Goal: Task Accomplishment & Management: Complete application form

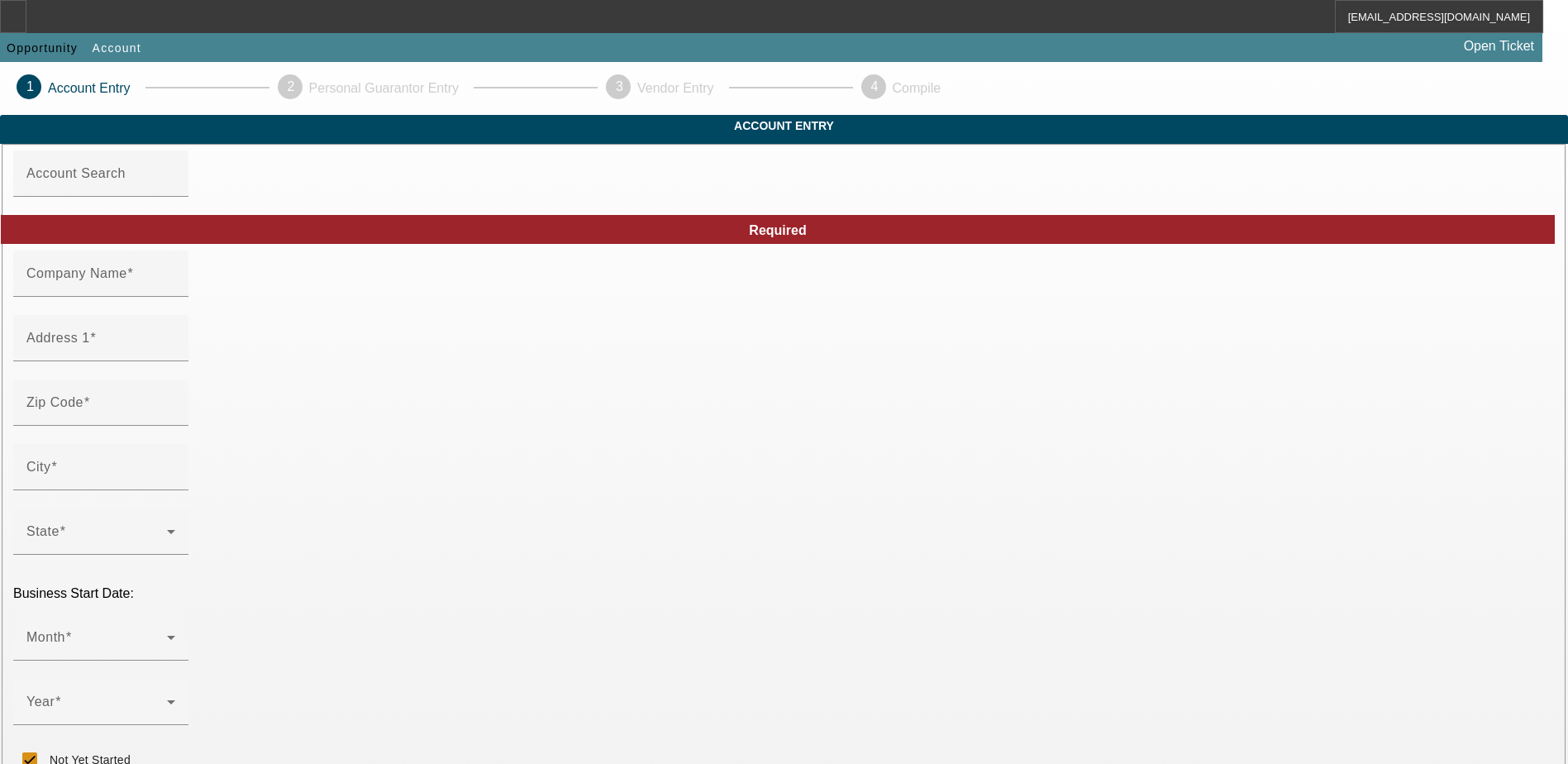
type input "[PERSON_NAME] Brands LLC"
type input "241 Hickory Hollow Ct"
type input "21030"
type input "Cockeysville"
checkbox input "true"
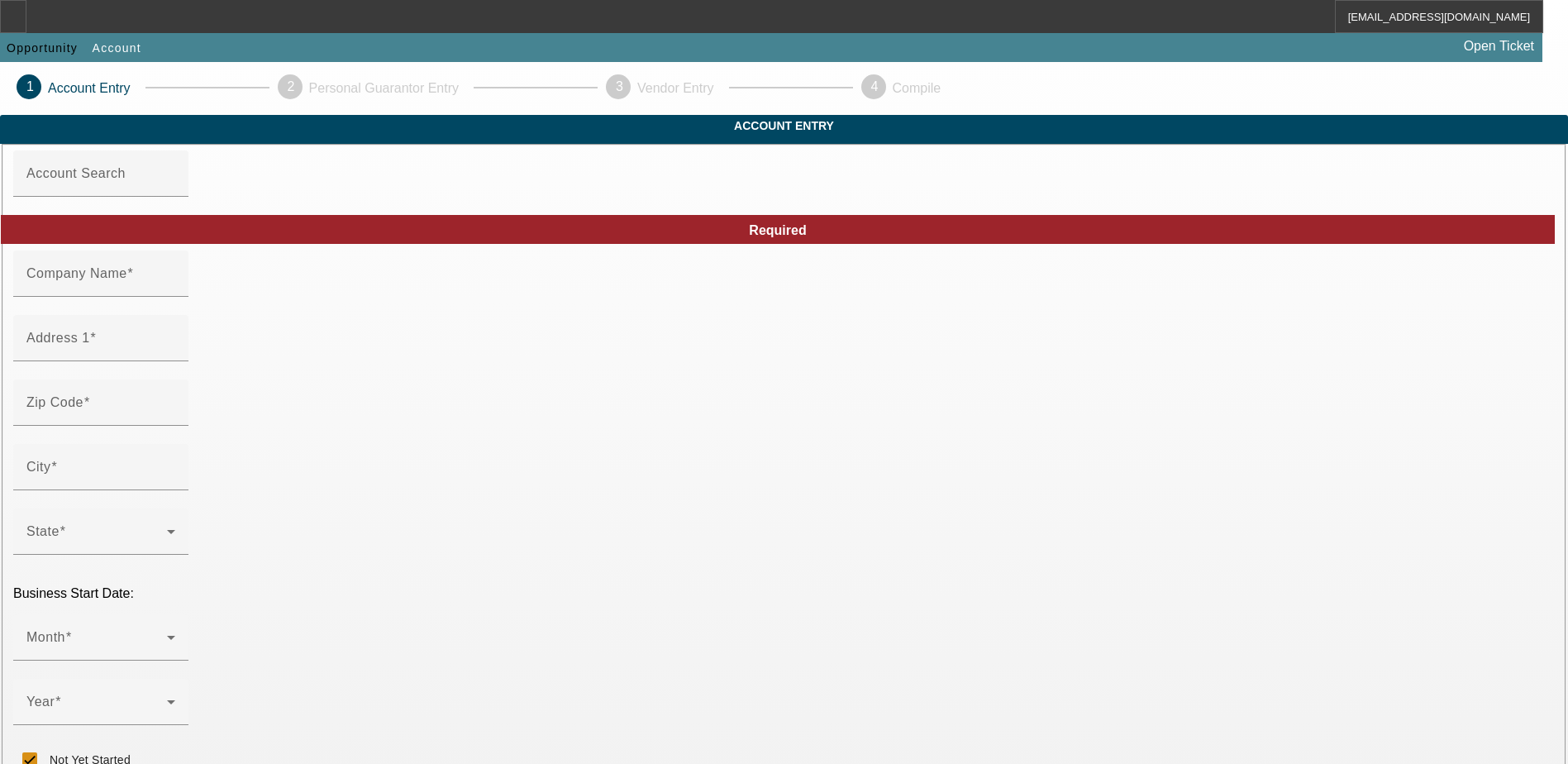
type input "[PHONE_NUMBER]"
type input "garrettapfeifer24@gmail.com"
type input "000000000"
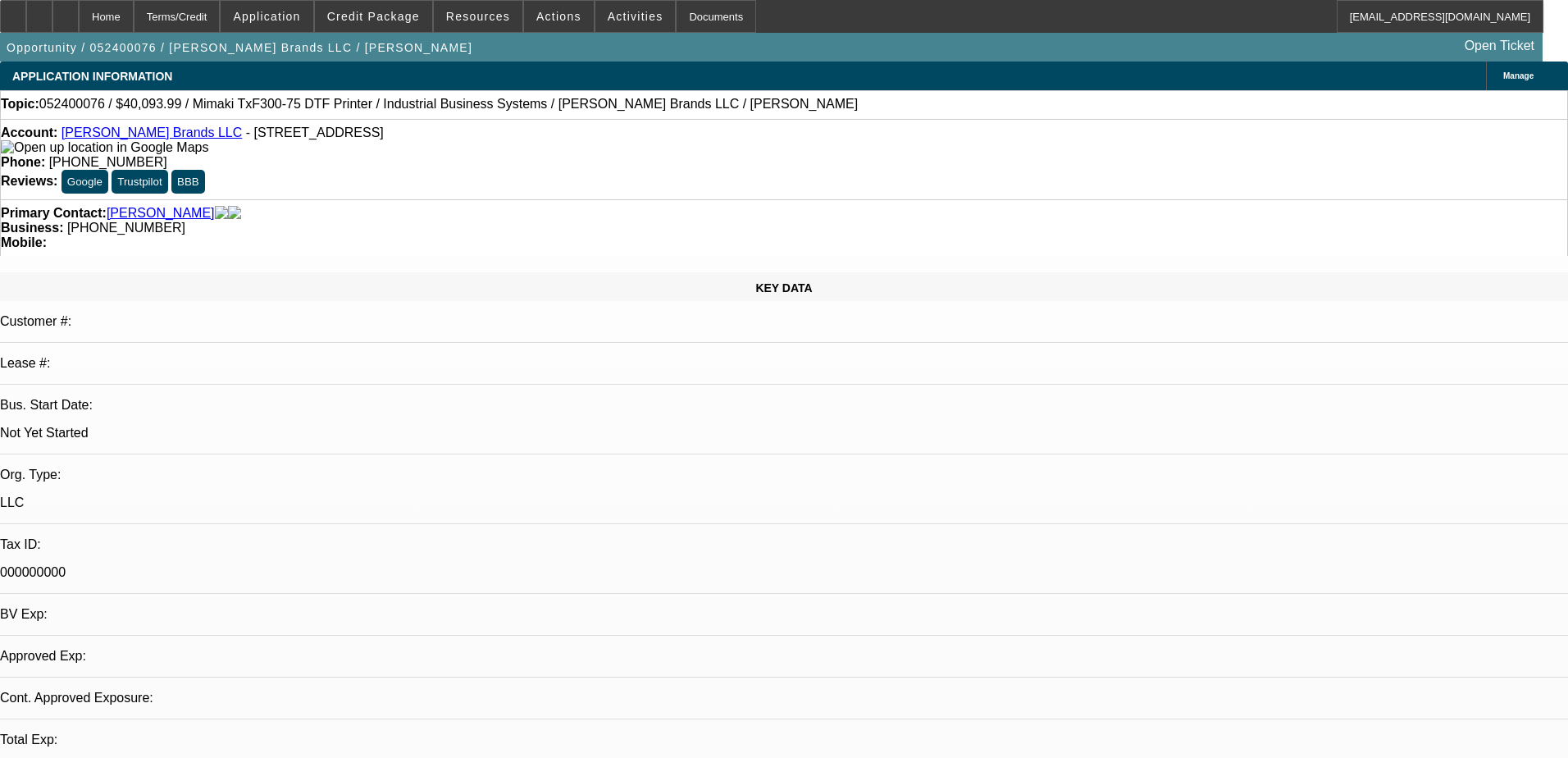
select select "0"
select select "0.1"
select select "1"
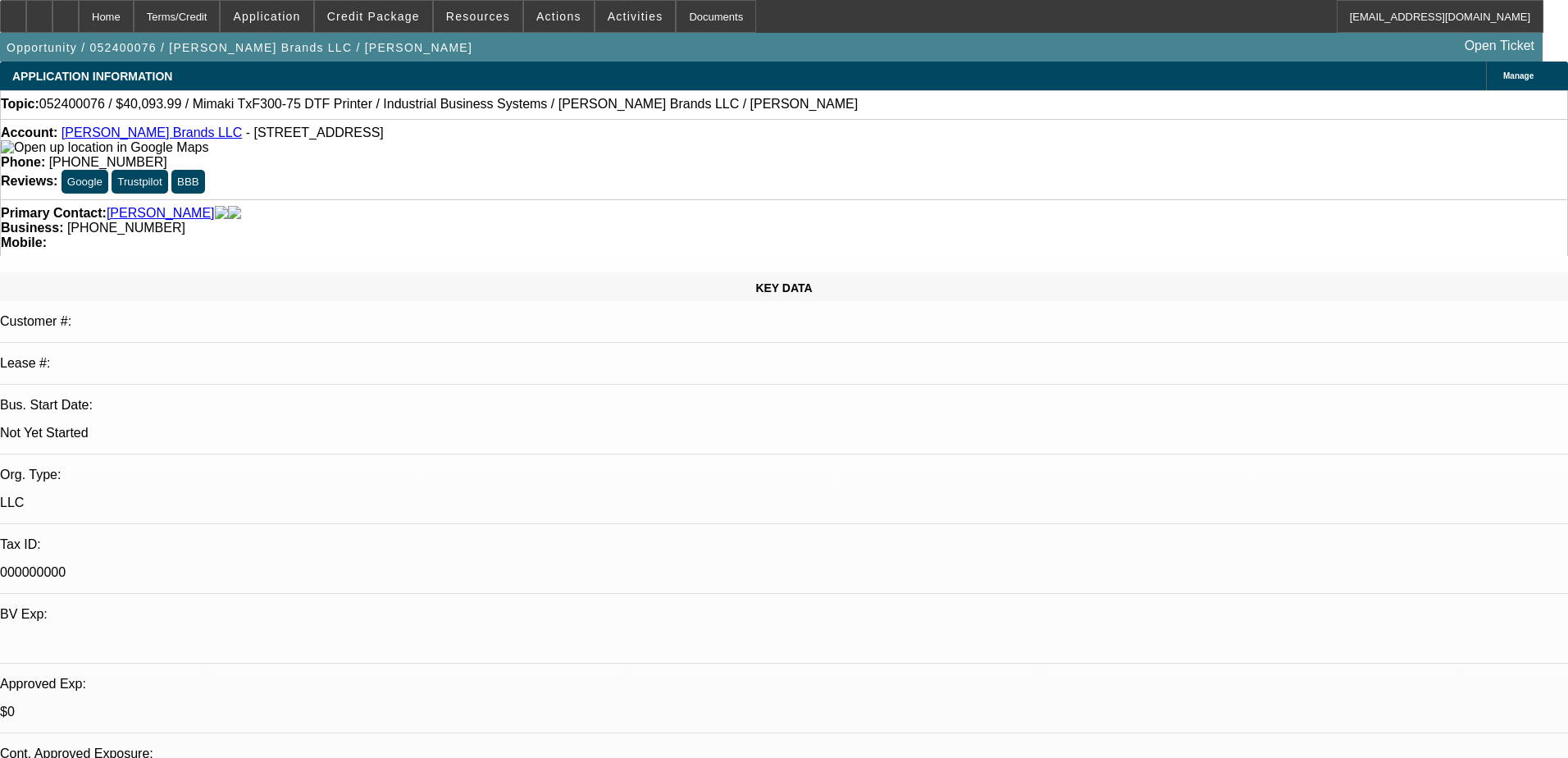
select select "4"
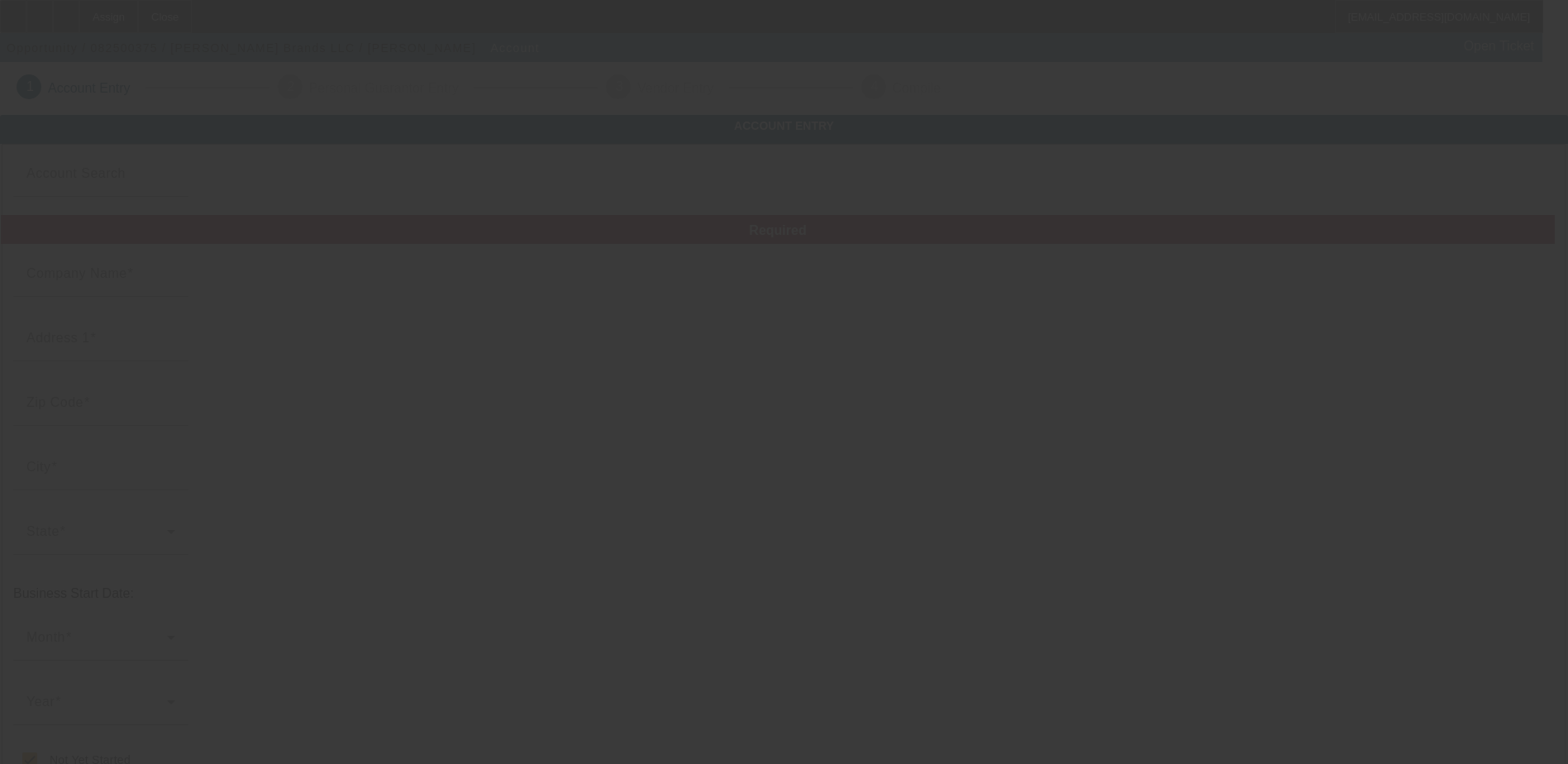
type input "[PERSON_NAME] Brands LLC"
type input "[STREET_ADDRESS]"
type input "21030"
type input "[GEOGRAPHIC_DATA]"
checkbox input "true"
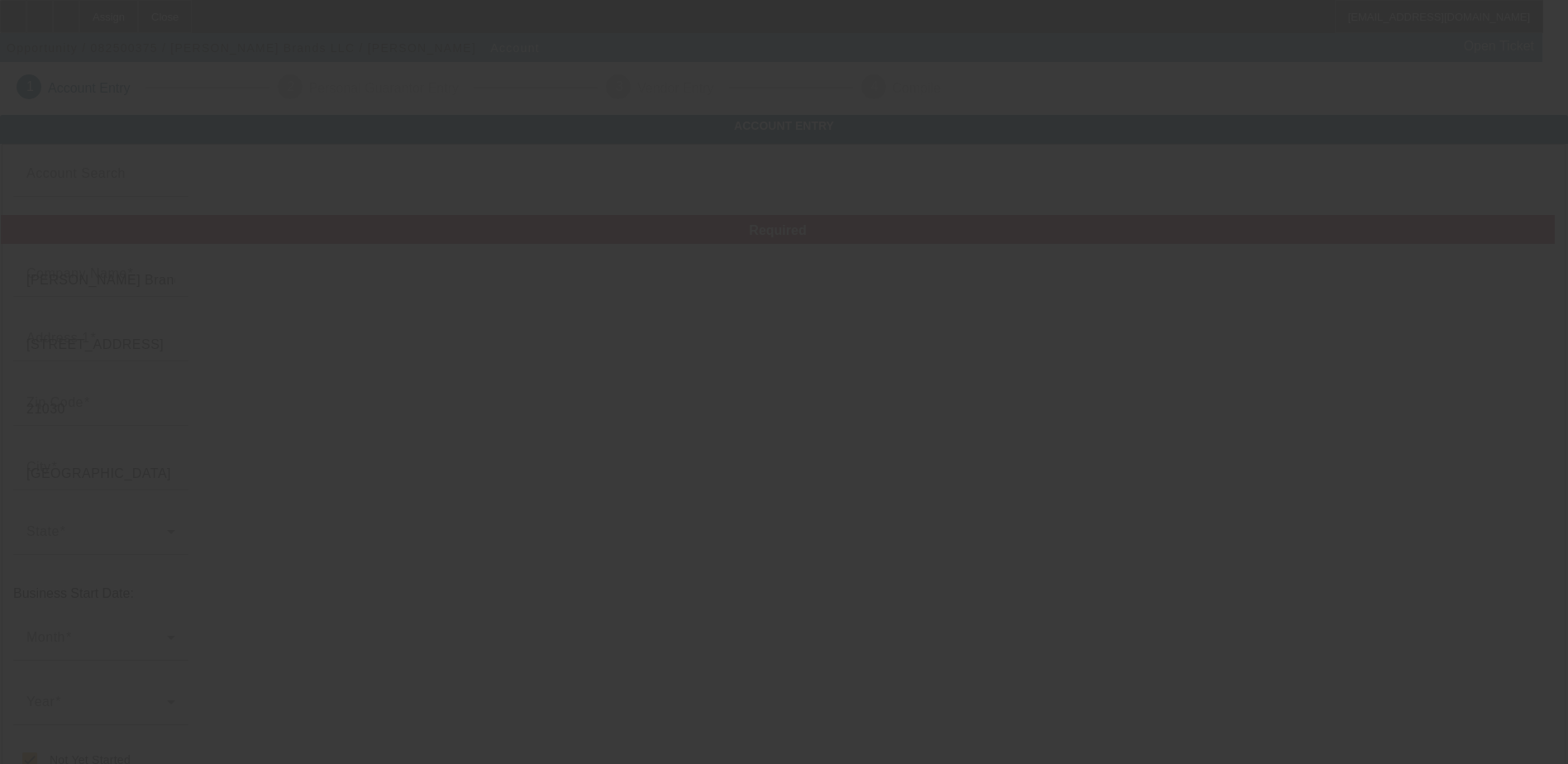
type input "[PHONE_NUMBER]"
type input "[EMAIL_ADDRESS][DOMAIN_NAME]"
type input "000000000"
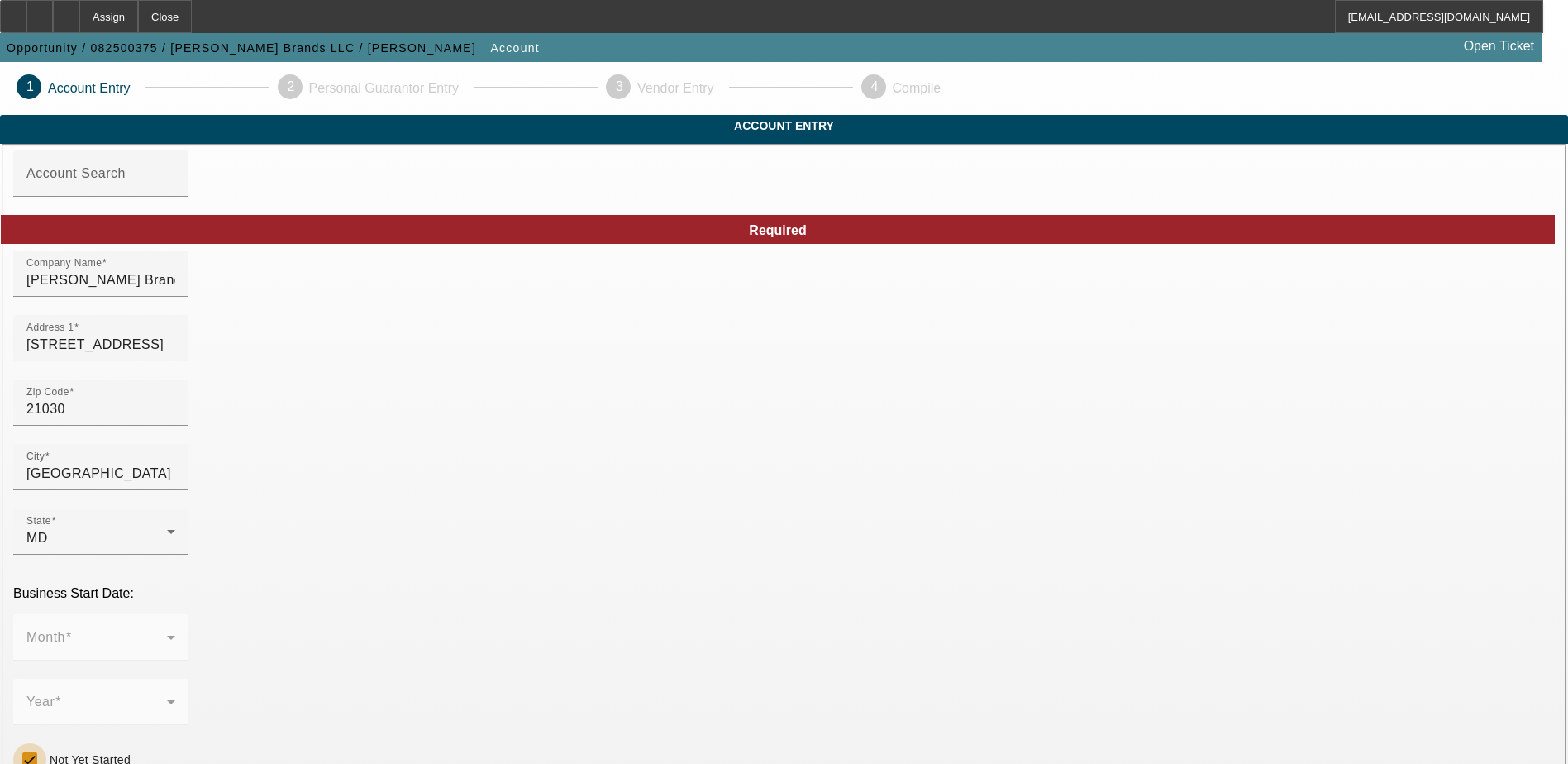
click at [46, 743] on input "Not Yet Started" at bounding box center [29, 759] width 33 height 33
checkbox input "false"
click at [167, 634] on span at bounding box center [96, 644] width 141 height 20
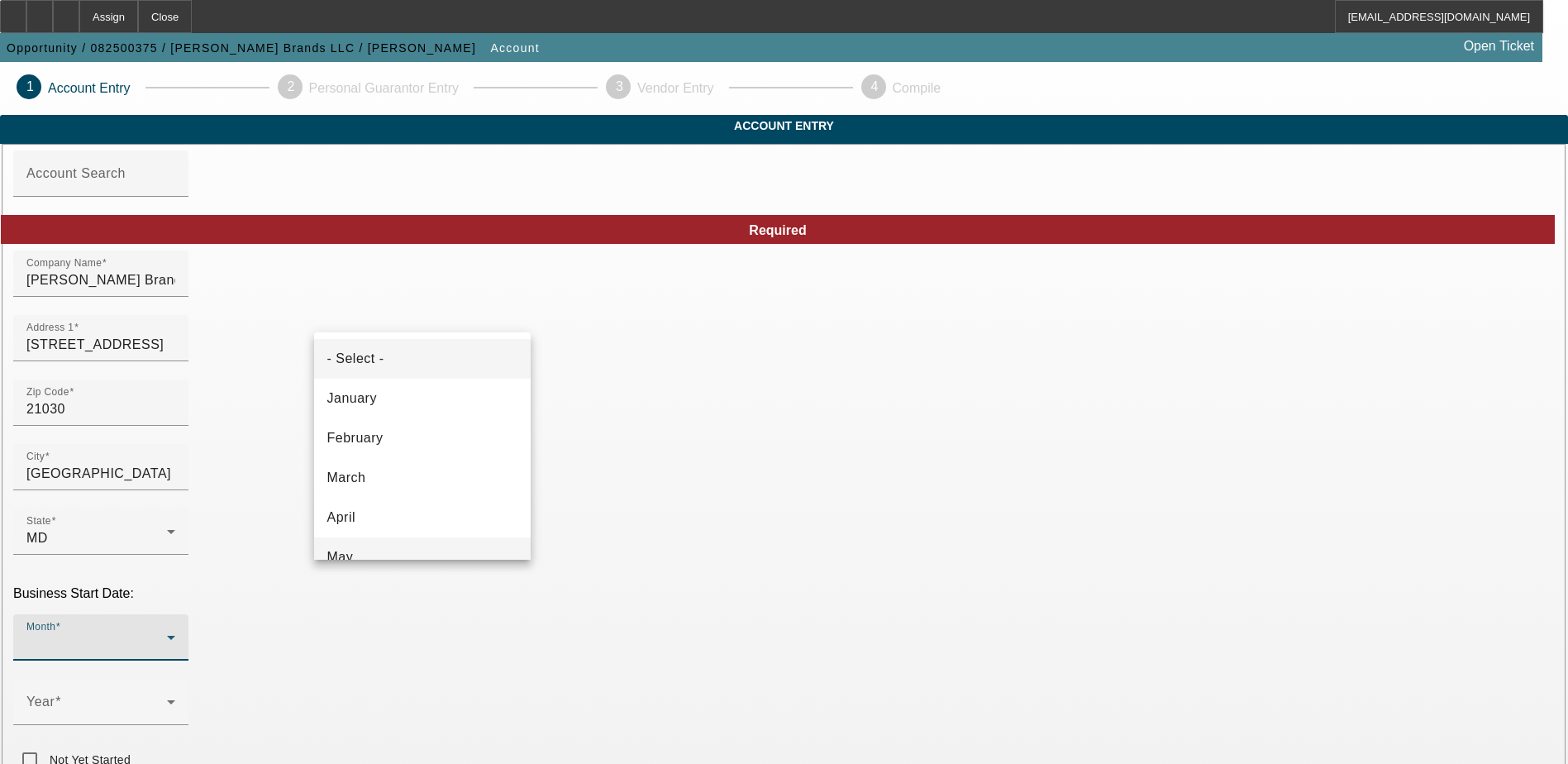
click at [424, 542] on mat-option "May" at bounding box center [422, 557] width 217 height 40
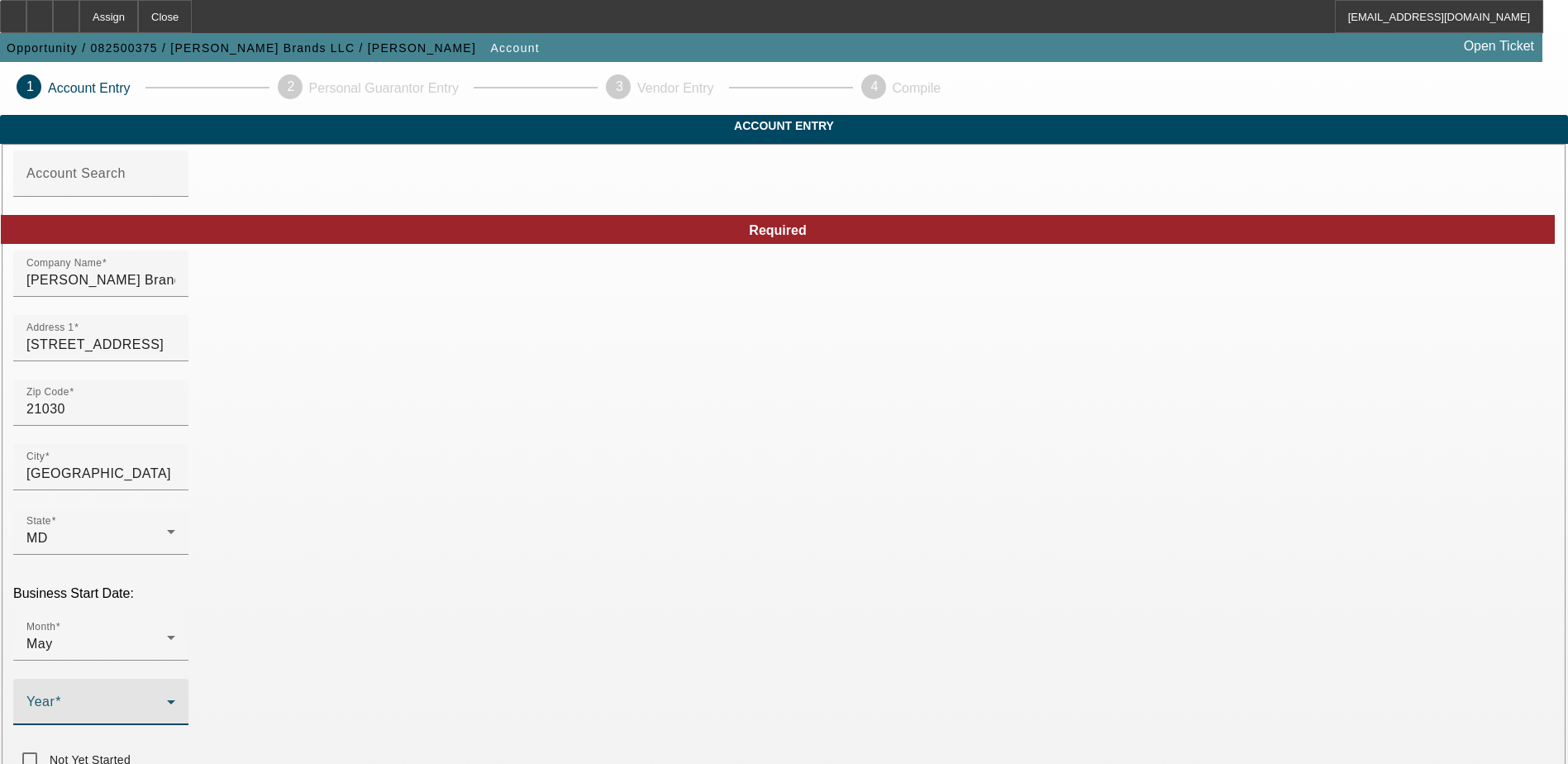
click at [181, 692] on icon at bounding box center [171, 702] width 20 height 20
click at [588, 514] on span "2024" at bounding box center [584, 518] width 31 height 20
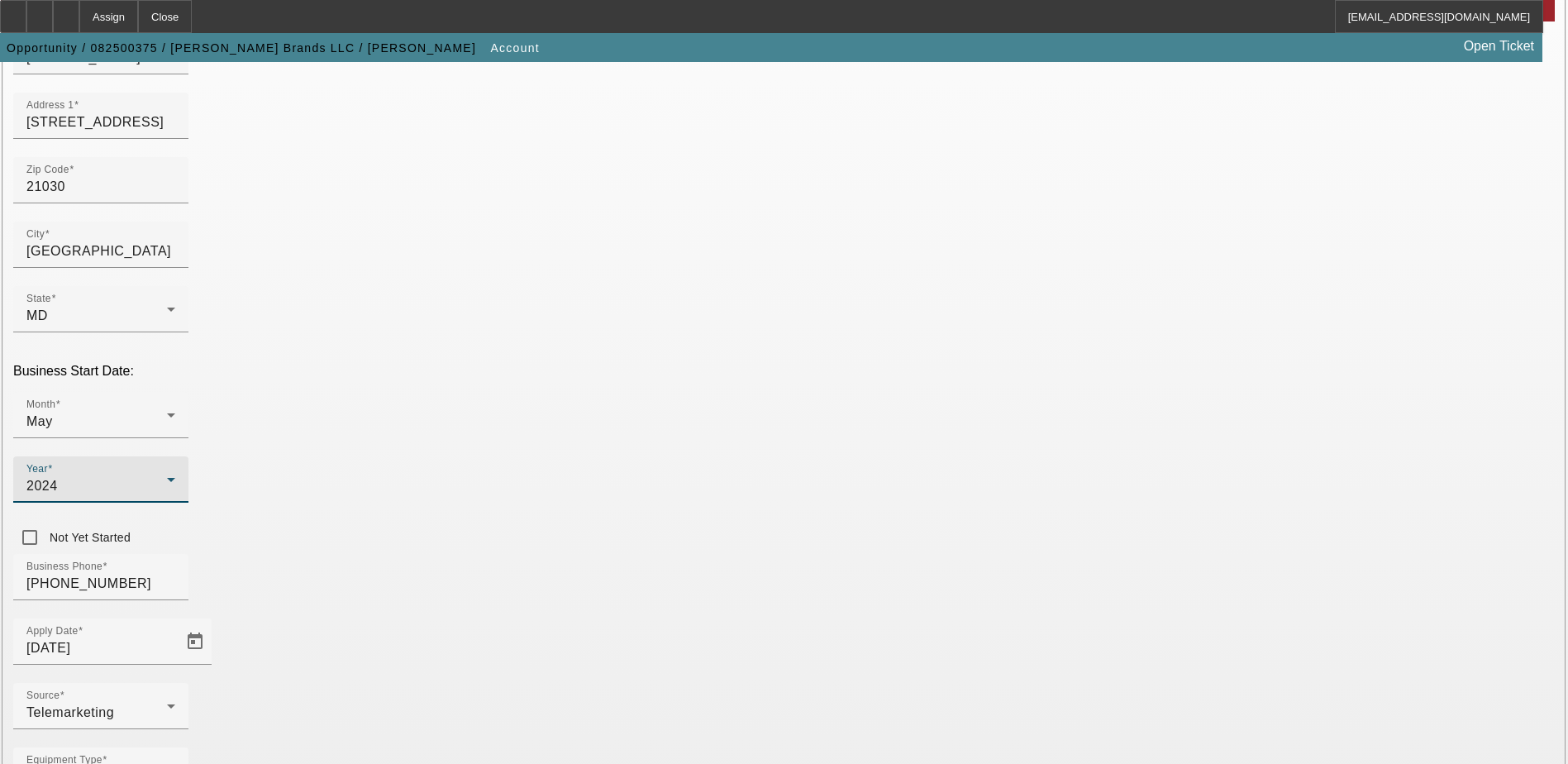
scroll to position [279, 0]
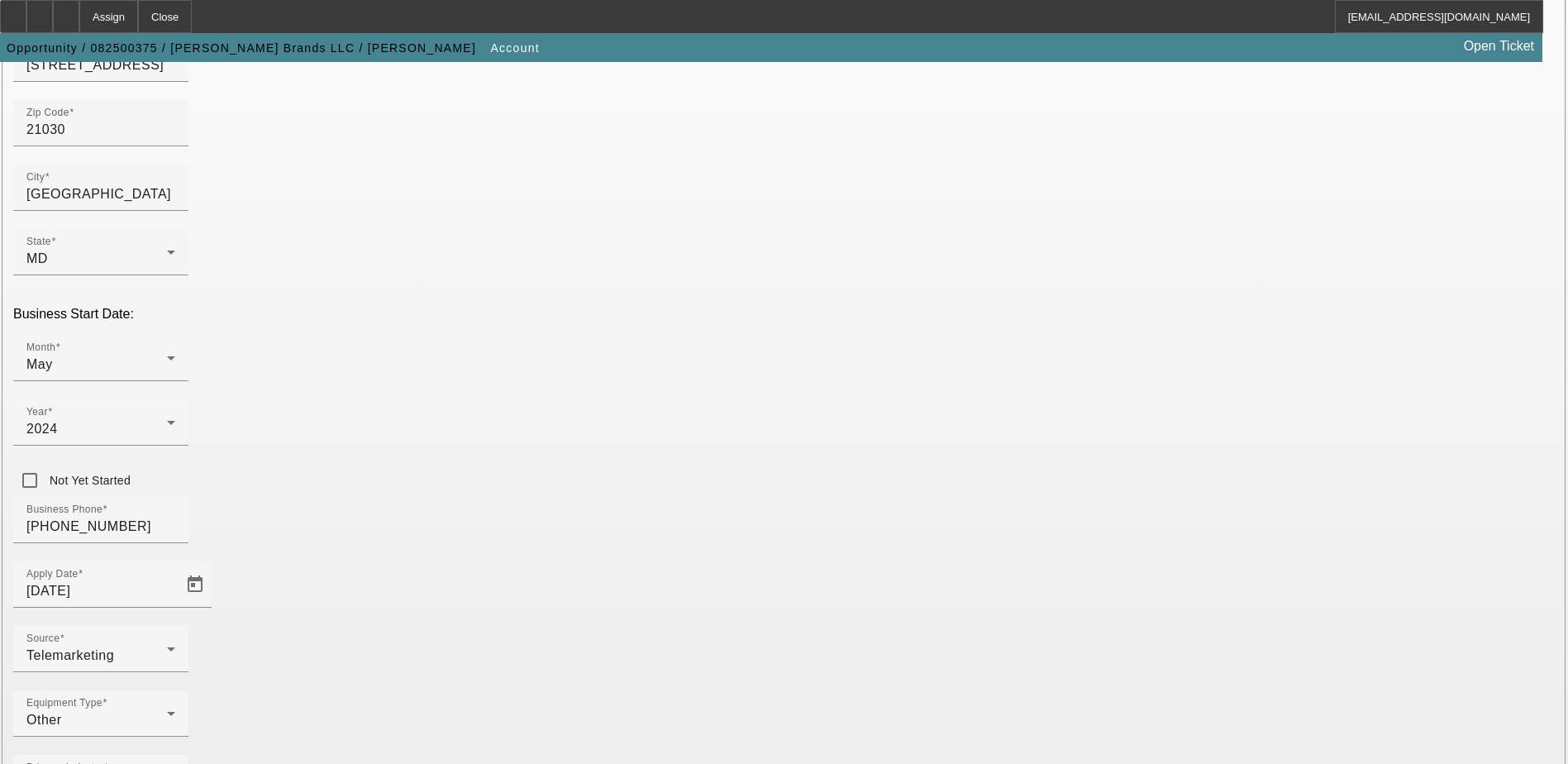
drag, startPoint x: 1153, startPoint y: 733, endPoint x: 1006, endPoint y: 296, distance: 460.4
drag, startPoint x: 960, startPoint y: 154, endPoint x: 744, endPoint y: 155, distance: 215.8
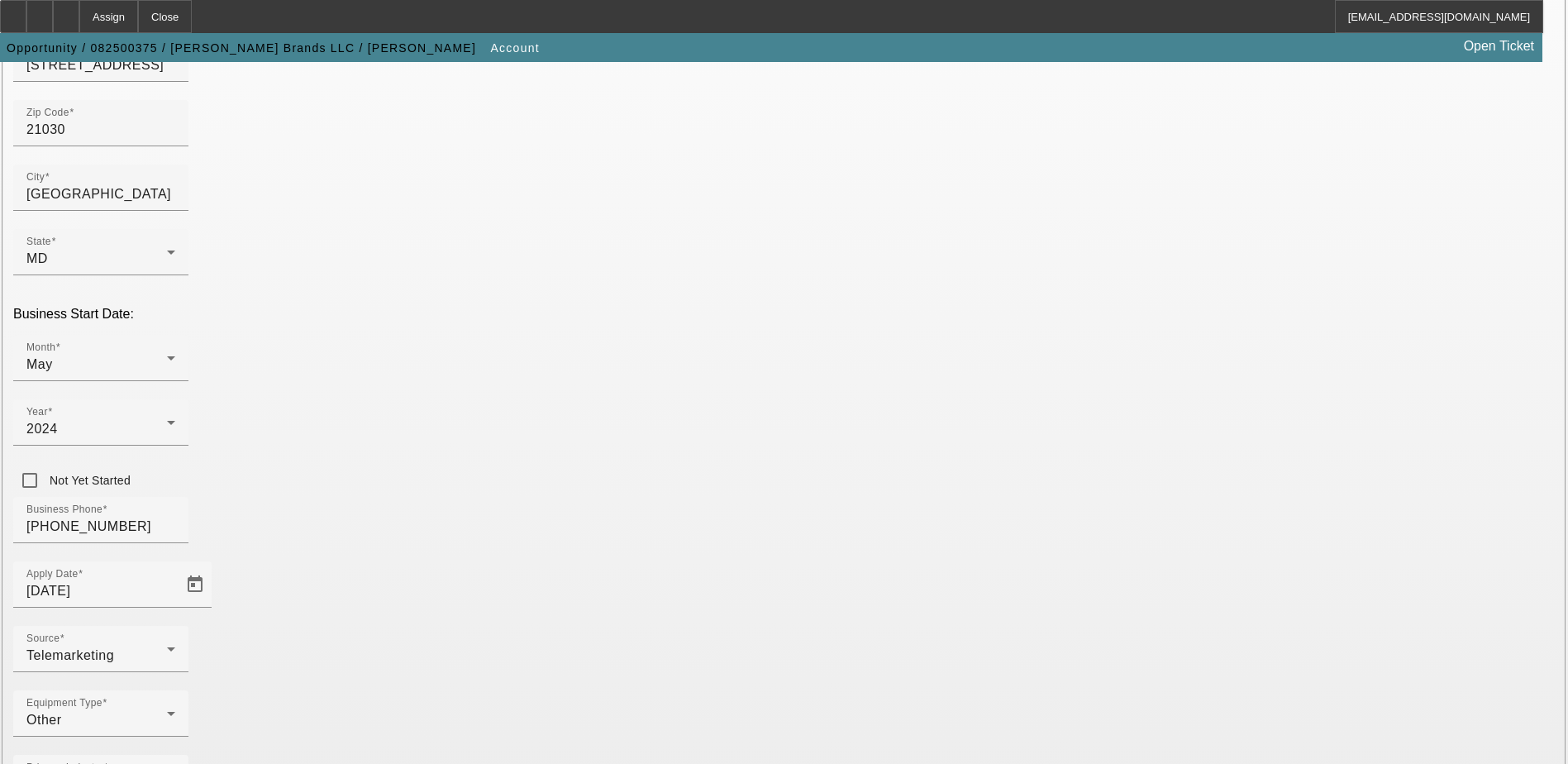
type input "[PERSON_NAME][EMAIL_ADDRESS][DOMAIN_NAME]"
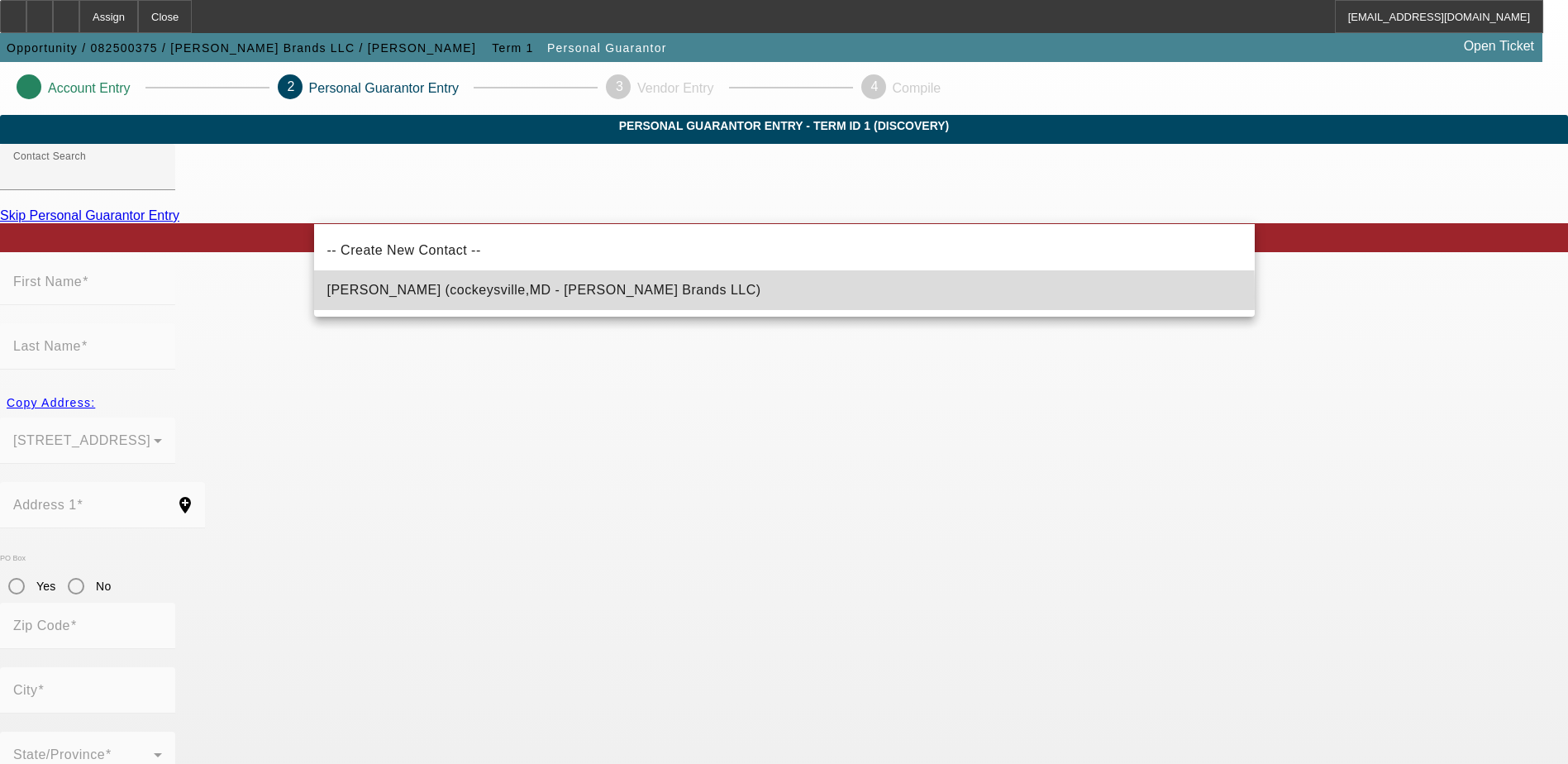
click at [496, 297] on span "[PERSON_NAME] (cockeysville,MD - [PERSON_NAME] Brands LLC)" at bounding box center [544, 290] width 434 height 20
type input "[PERSON_NAME] (cockeysville,MD - [PERSON_NAME] Brands LLC)"
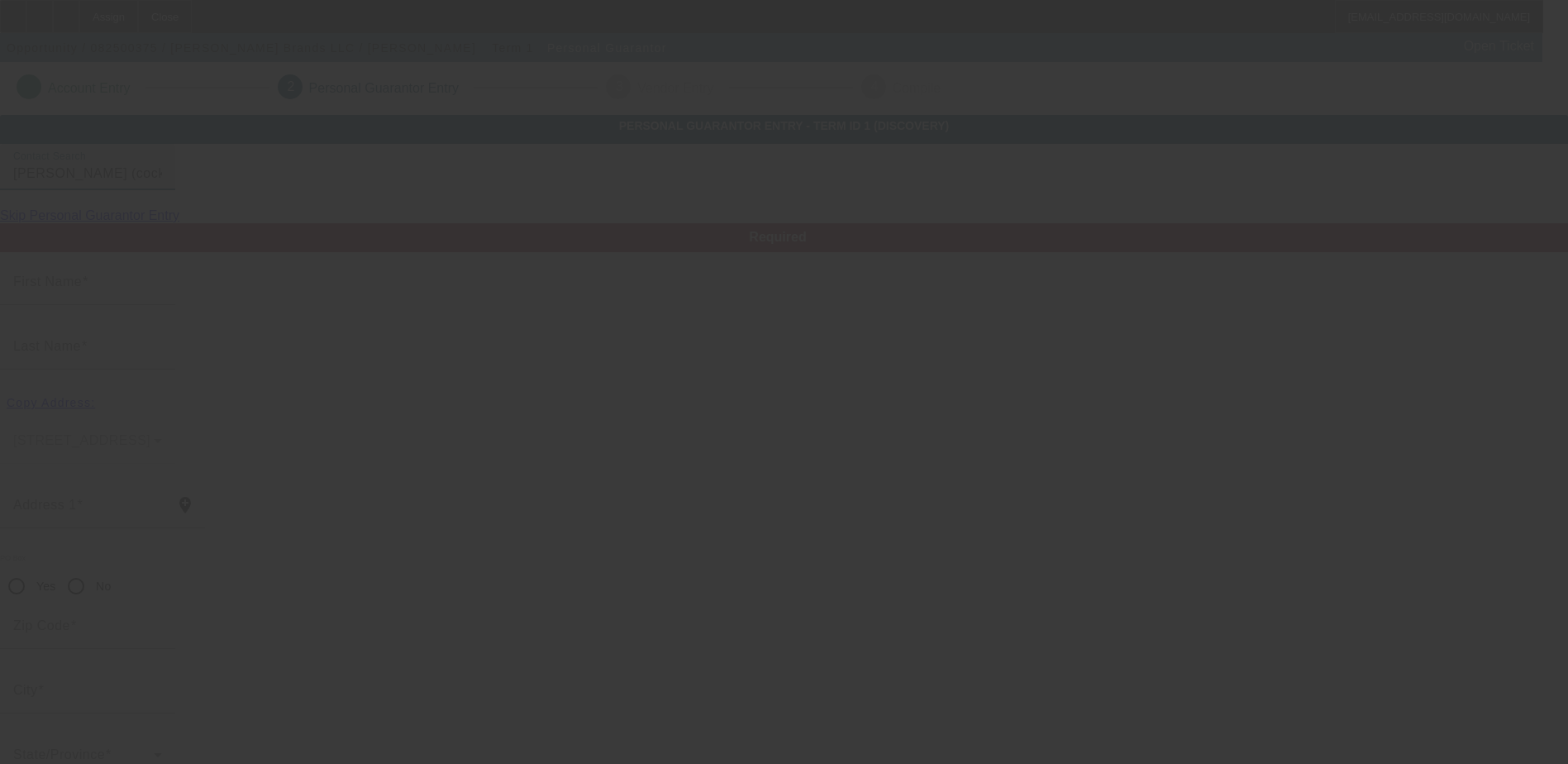
type input "[PERSON_NAME]"
type input "[STREET_ADDRESS]"
radio input "true"
type input "21030"
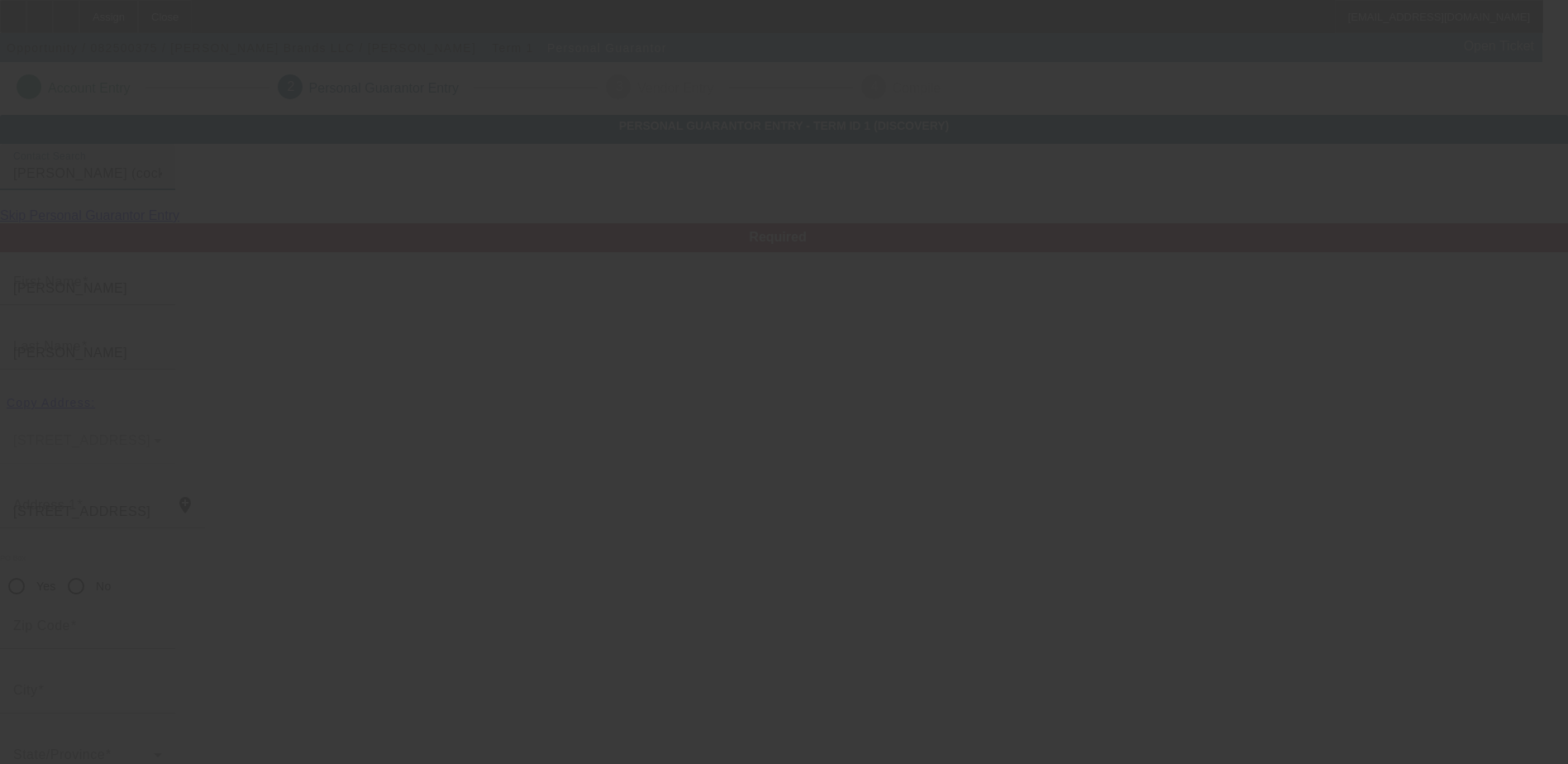
type input "cockeysville"
type input "[PHONE_NUMBER]"
type input "100"
type input "212-45-1376"
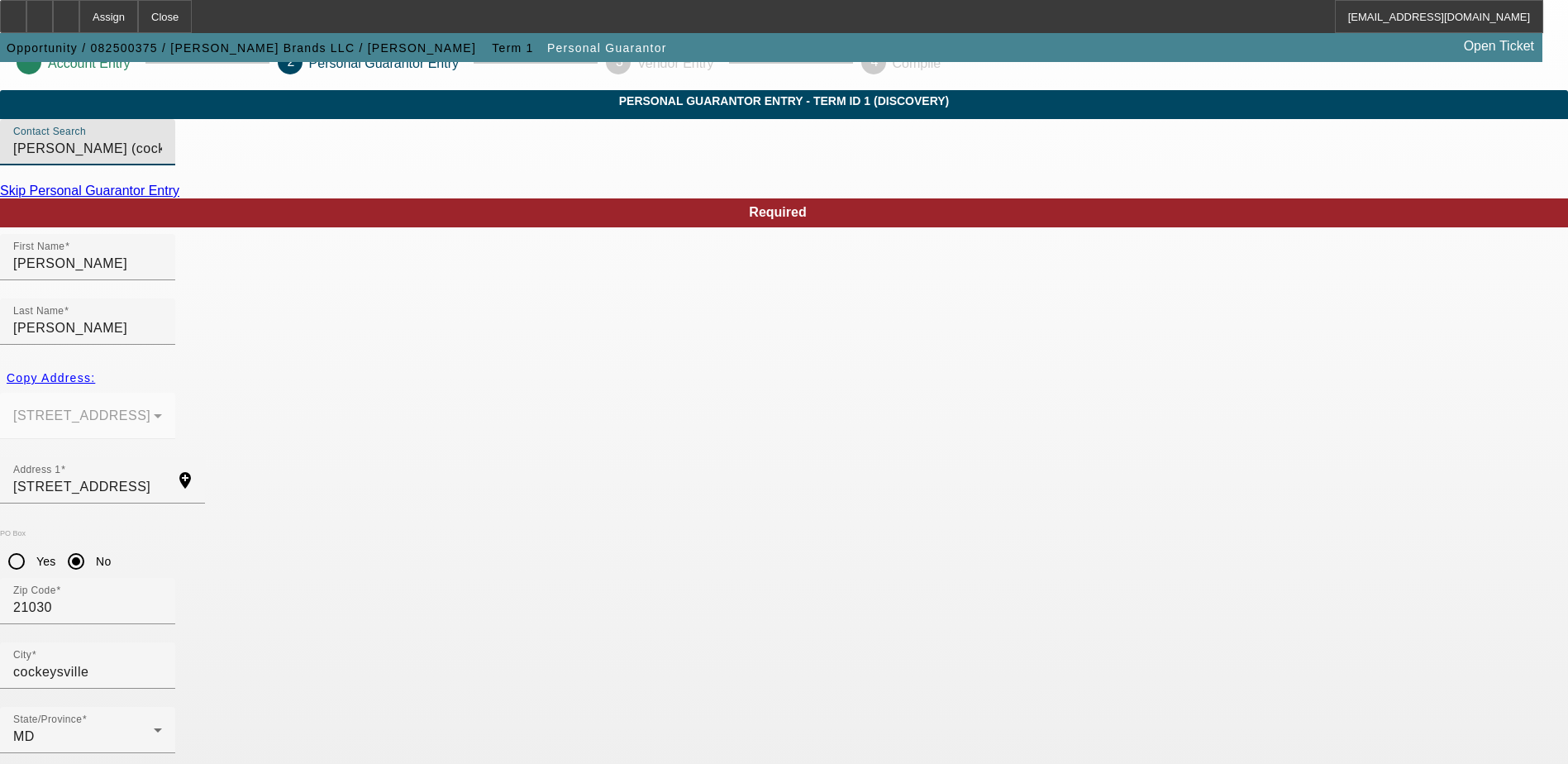
scroll to position [45, 0]
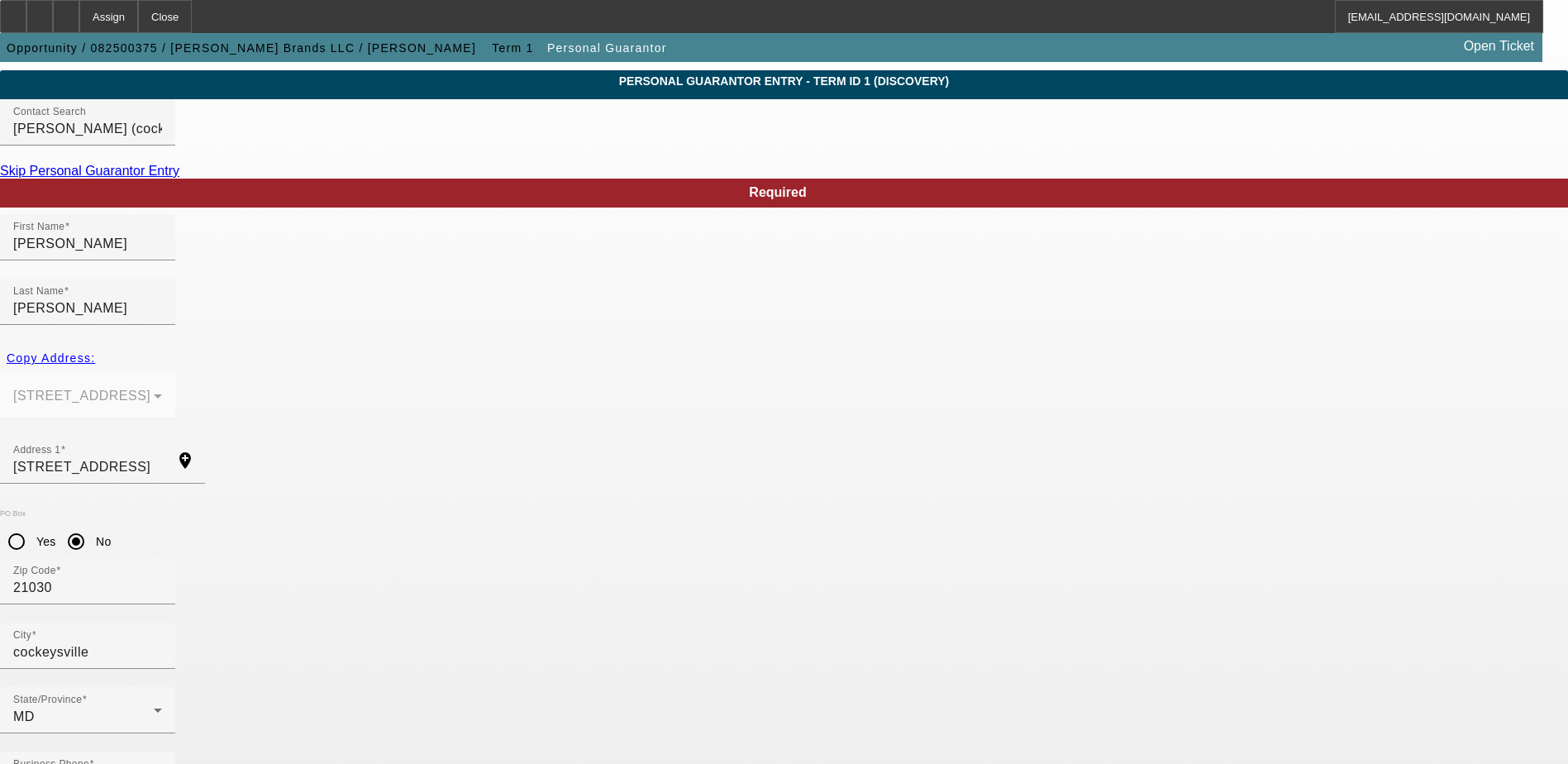
drag, startPoint x: 698, startPoint y: 677, endPoint x: 622, endPoint y: 658, distance: 78.4
type input "[PERSON_NAME][EMAIL_ADDRESS][DOMAIN_NAME]"
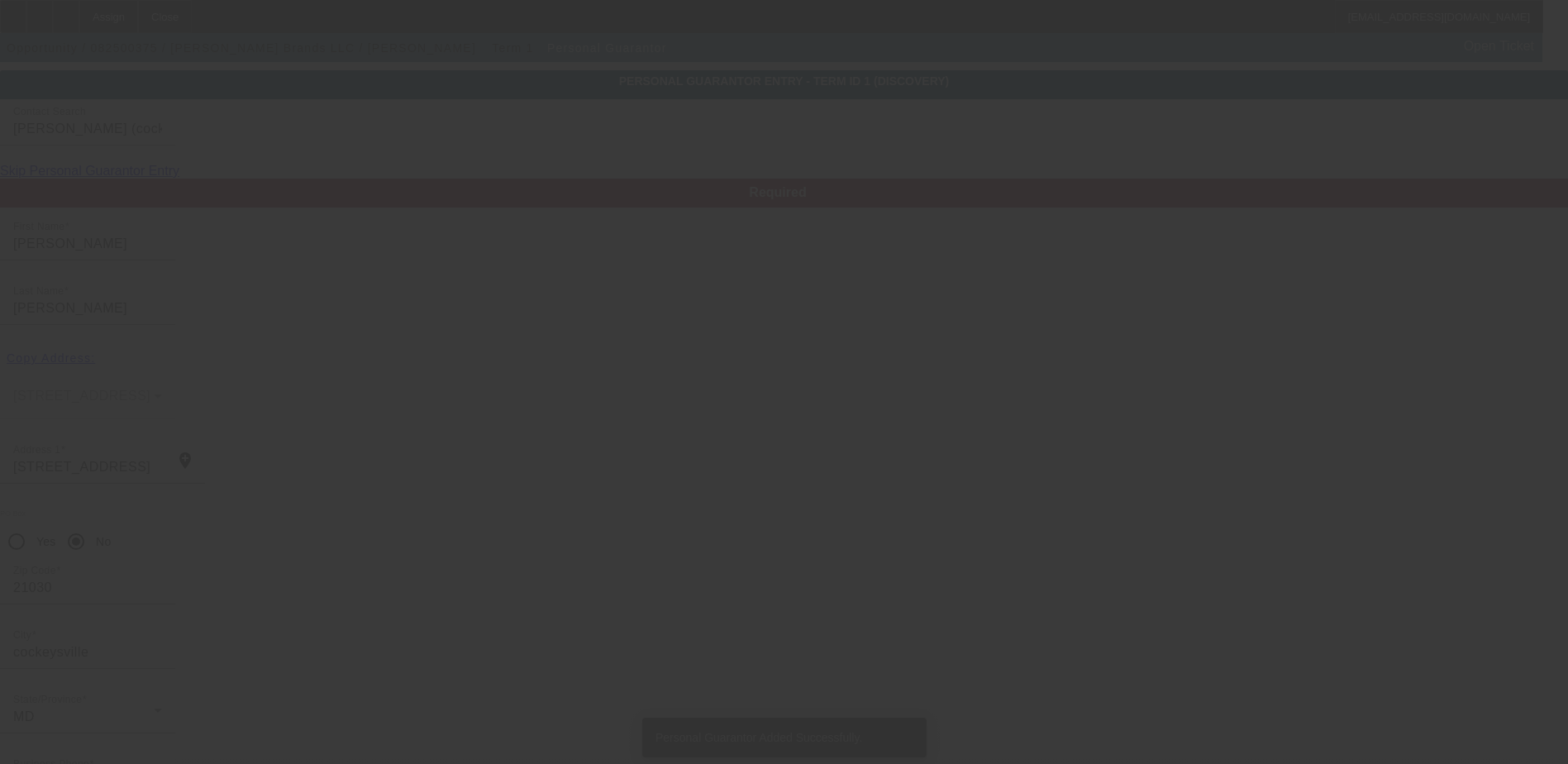
scroll to position [0, 0]
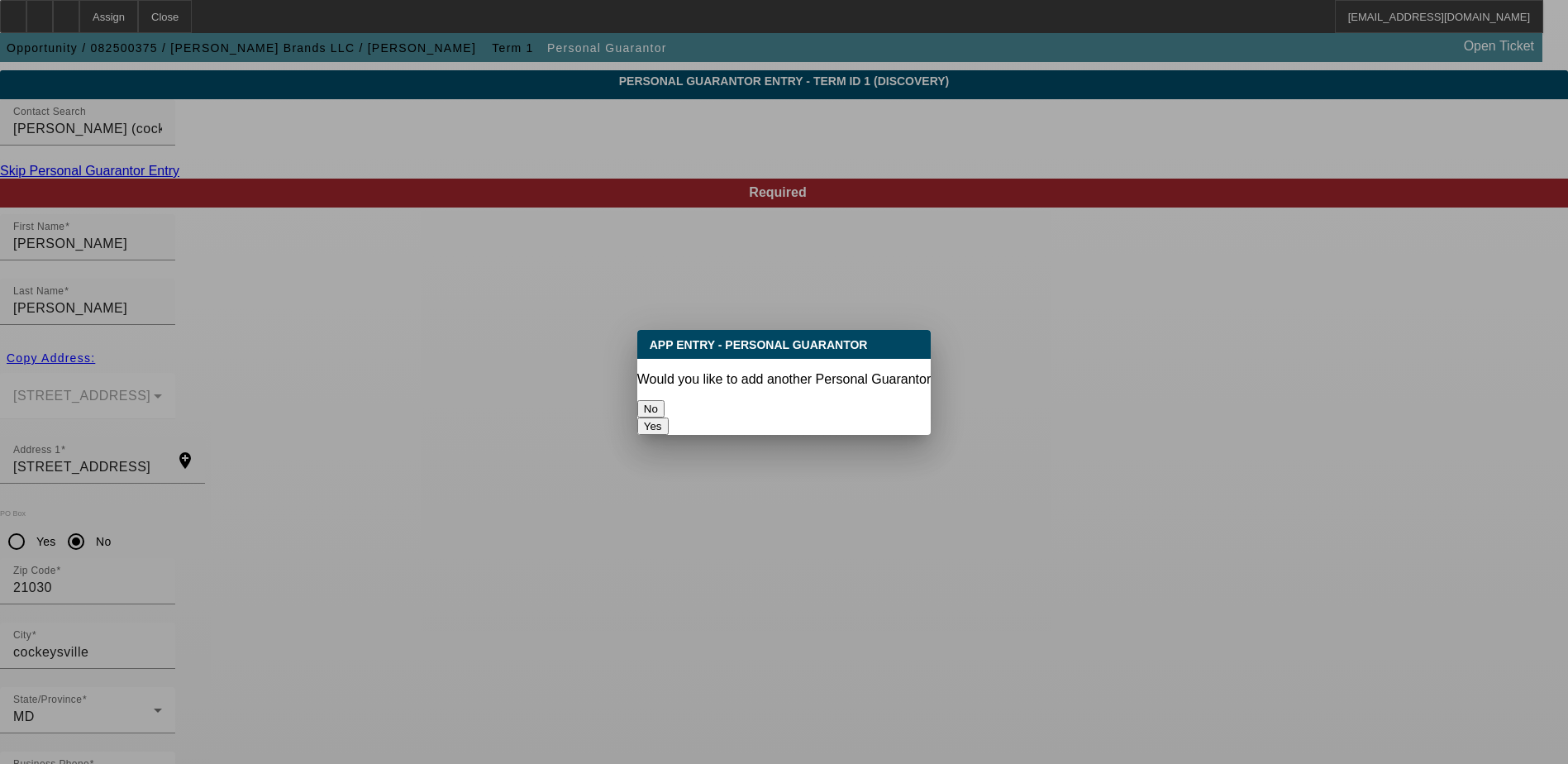
click at [665, 403] on button "No" at bounding box center [650, 408] width 27 height 17
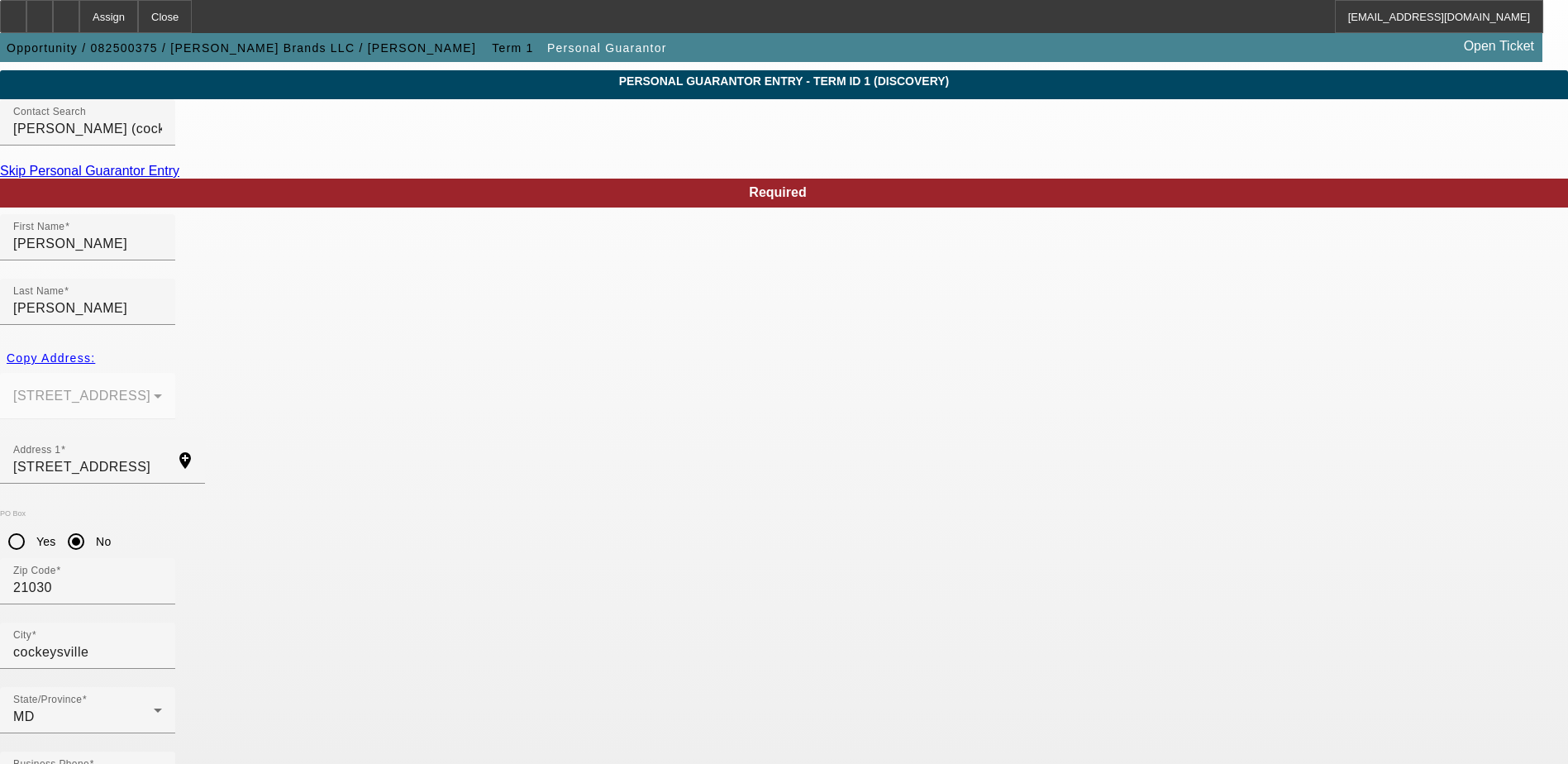
scroll to position [45, 0]
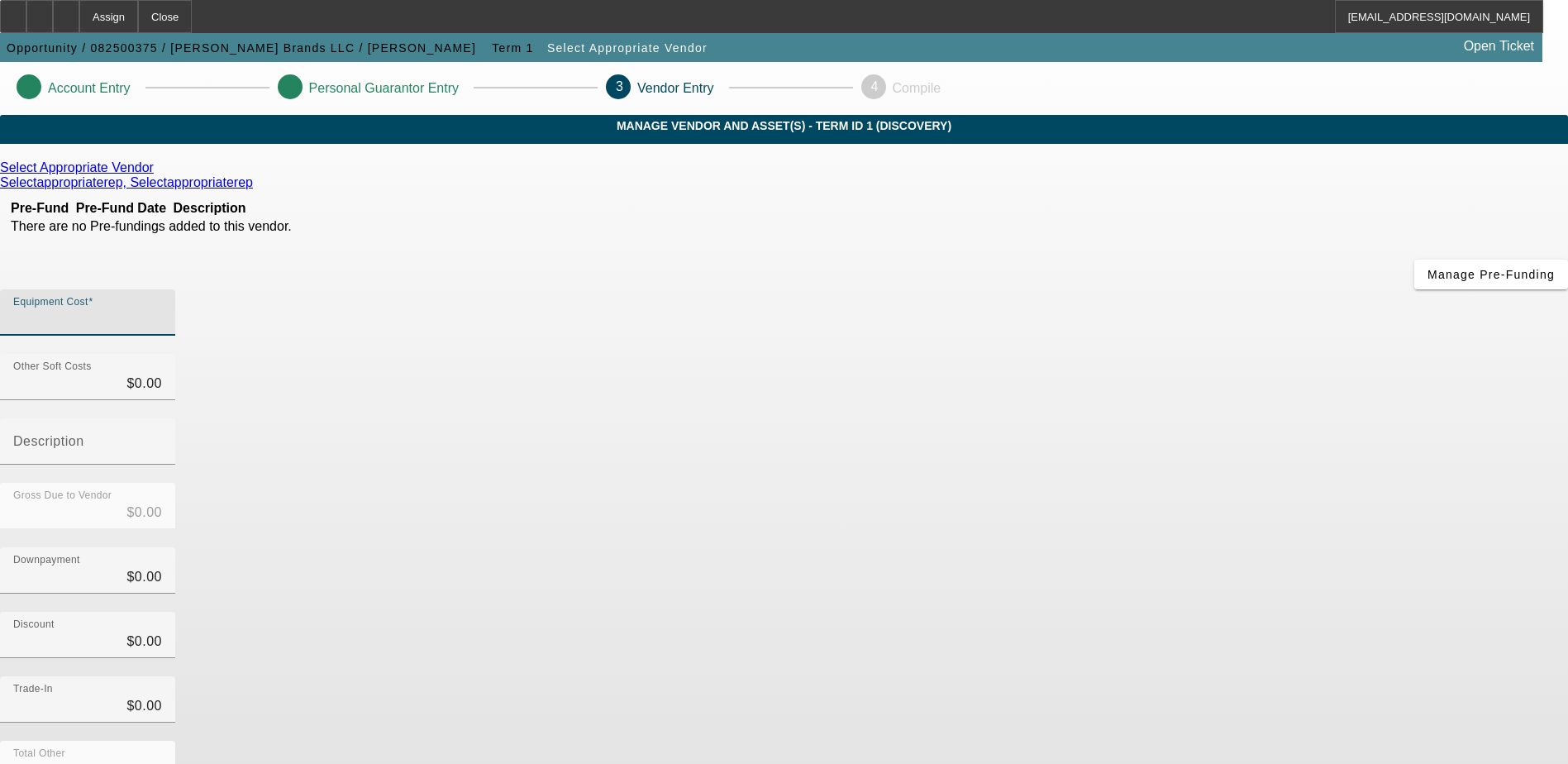
click at [162, 309] on input "Equipment Cost" at bounding box center [87, 319] width 149 height 20
type input "1"
type input "$1.00"
type input "12"
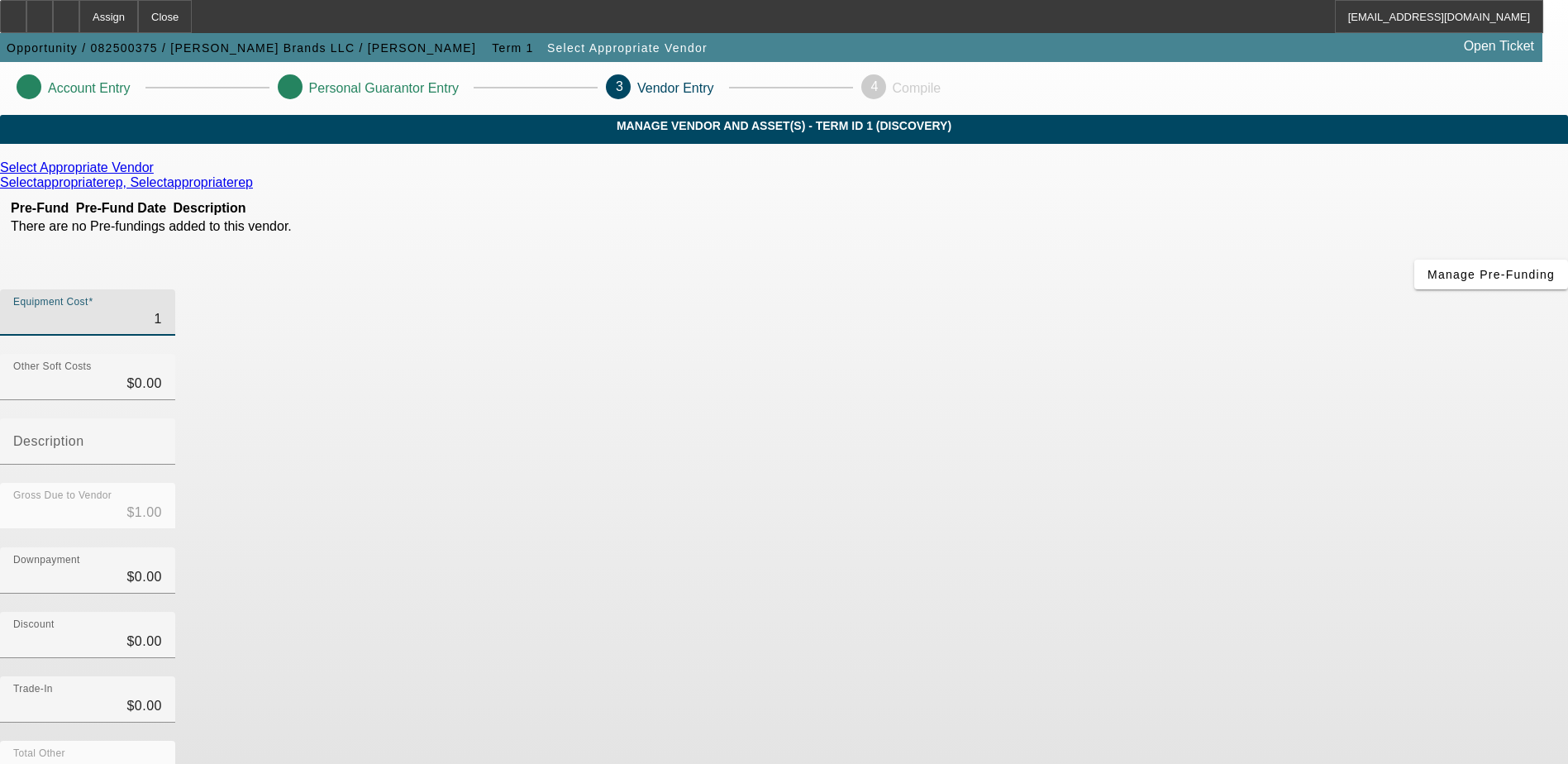
type input "$12.00"
type input "125"
type input "$125.00"
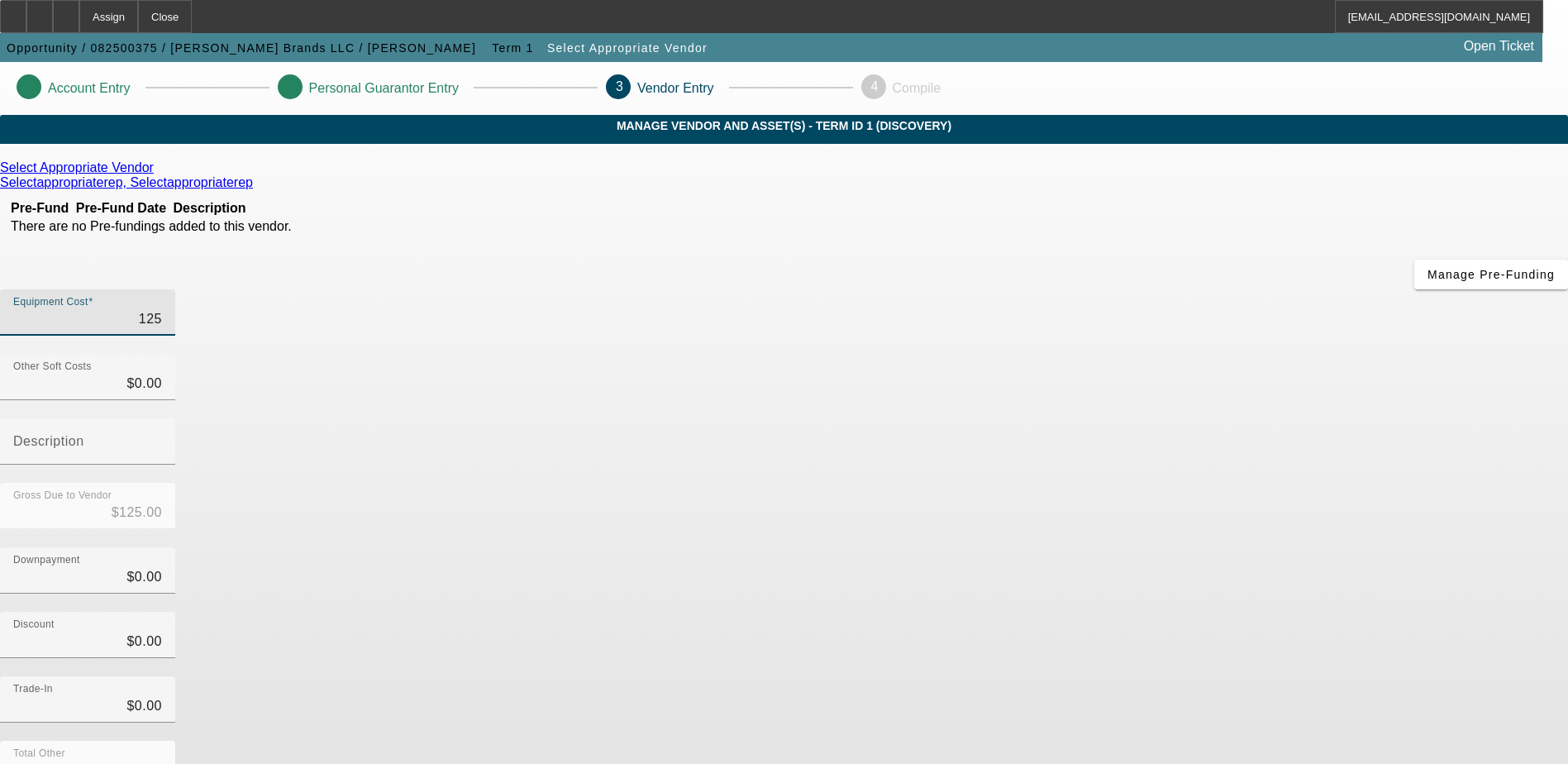
type input "1250"
type input "$1,250.00"
type input "12500"
type input "$12,500.00"
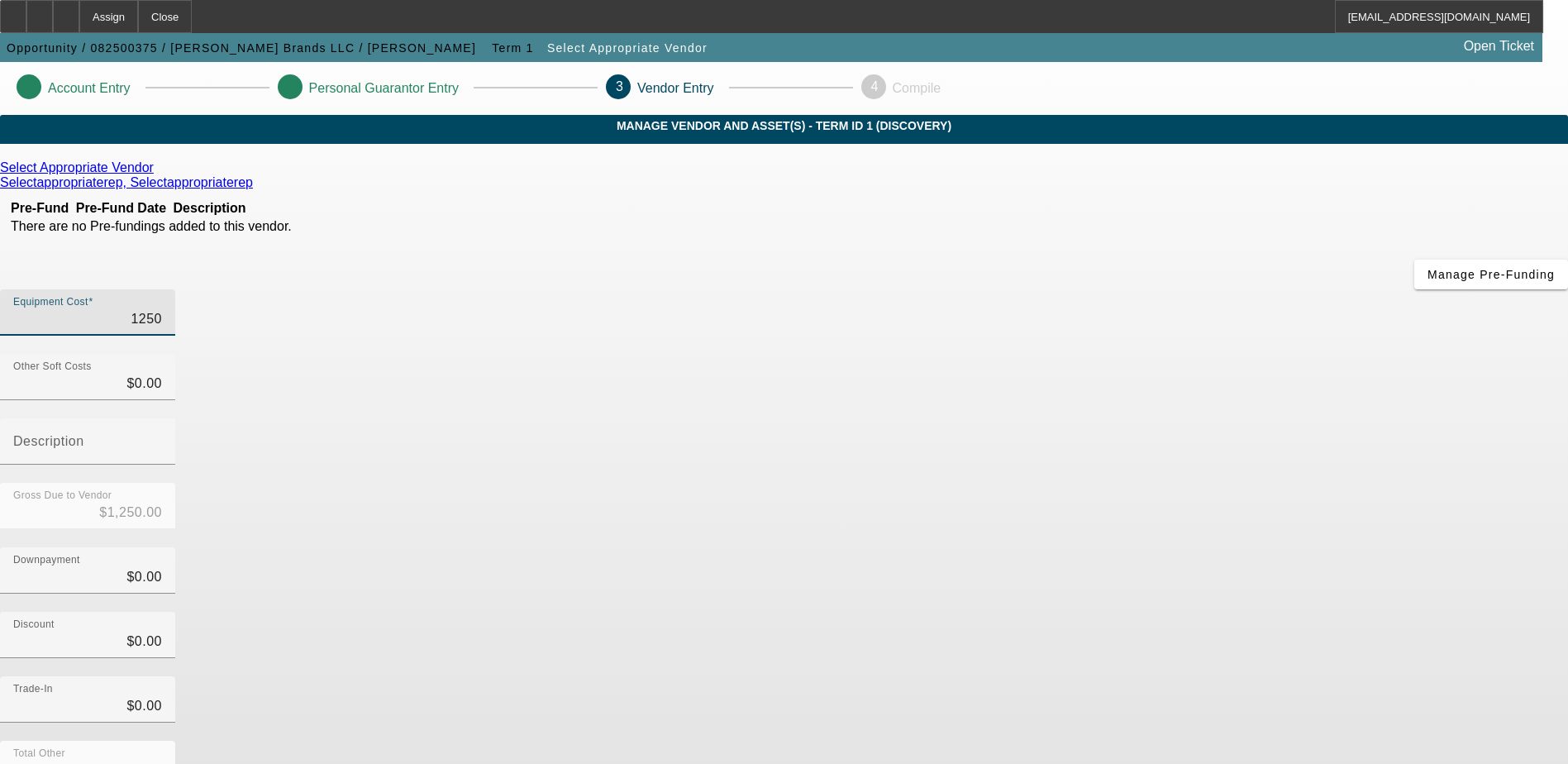
type input "$12,500.00"
click at [1473, 400] on app-vendor-asset-manage "Account Entry Personal Guarantor Entry 3 Vendor Entry 4 Compile MANAGE VENDOR A…" at bounding box center [784, 524] width 1568 height 924
click at [158, 174] on icon at bounding box center [158, 167] width 0 height 14
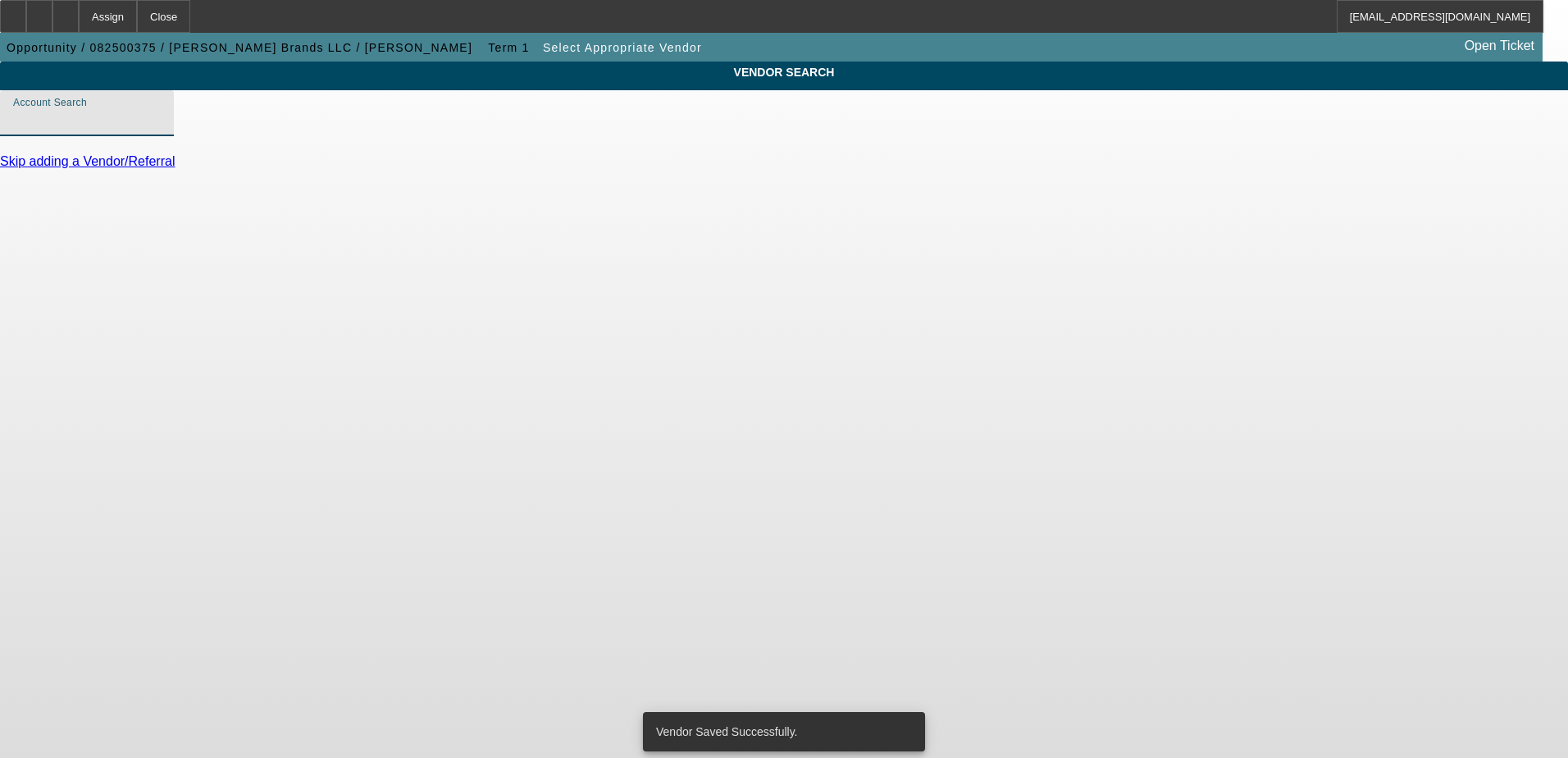
click at [161, 130] on input "Account Search" at bounding box center [86, 120] width 148 height 20
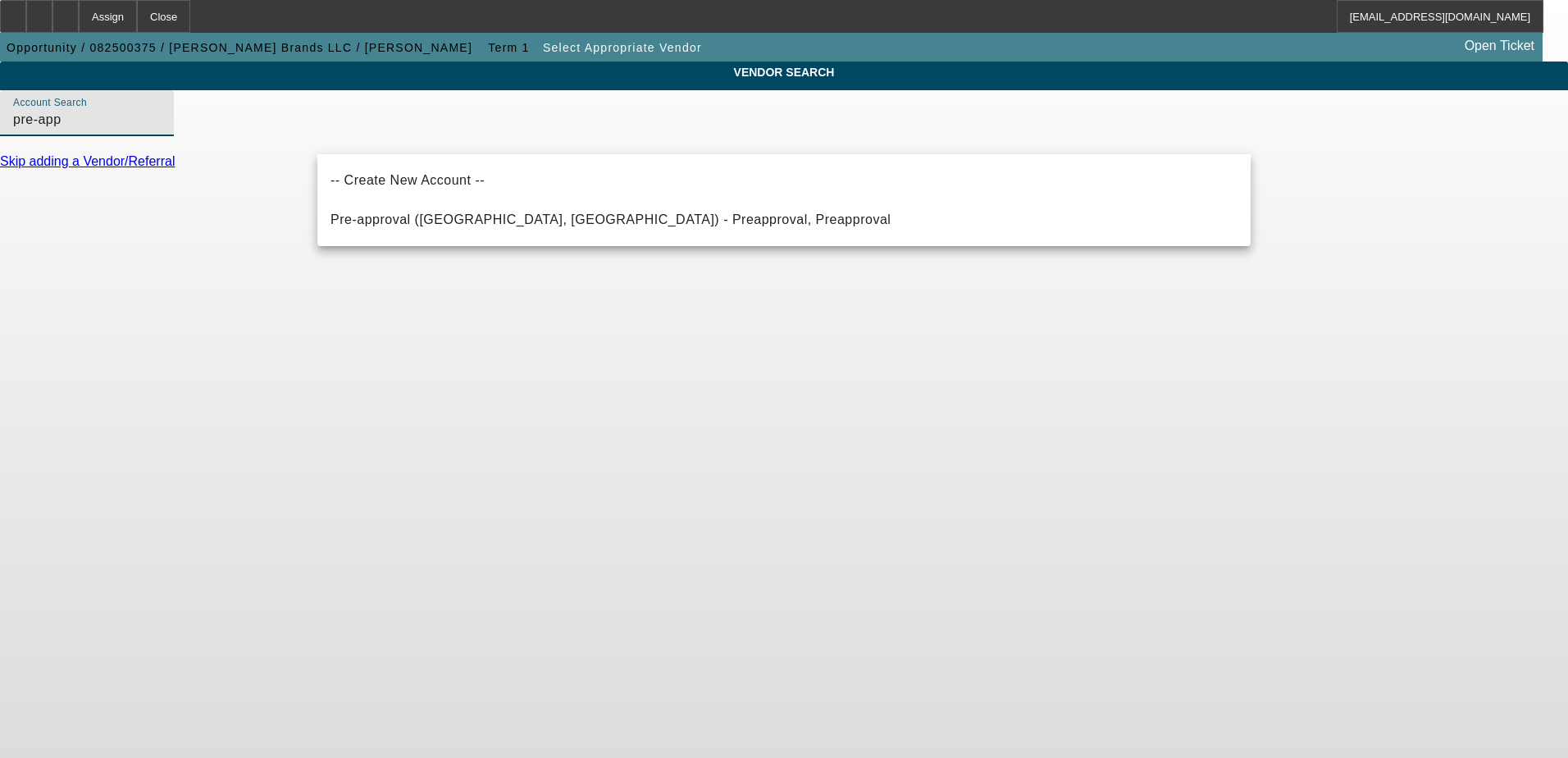
click at [473, 219] on span "Pre-approval ([GEOGRAPHIC_DATA], [GEOGRAPHIC_DATA]) - Preapproval, Preapproval" at bounding box center [610, 219] width 560 height 14
type input "Pre-approval ([GEOGRAPHIC_DATA], [GEOGRAPHIC_DATA]) - Preapproval, Preapproval"
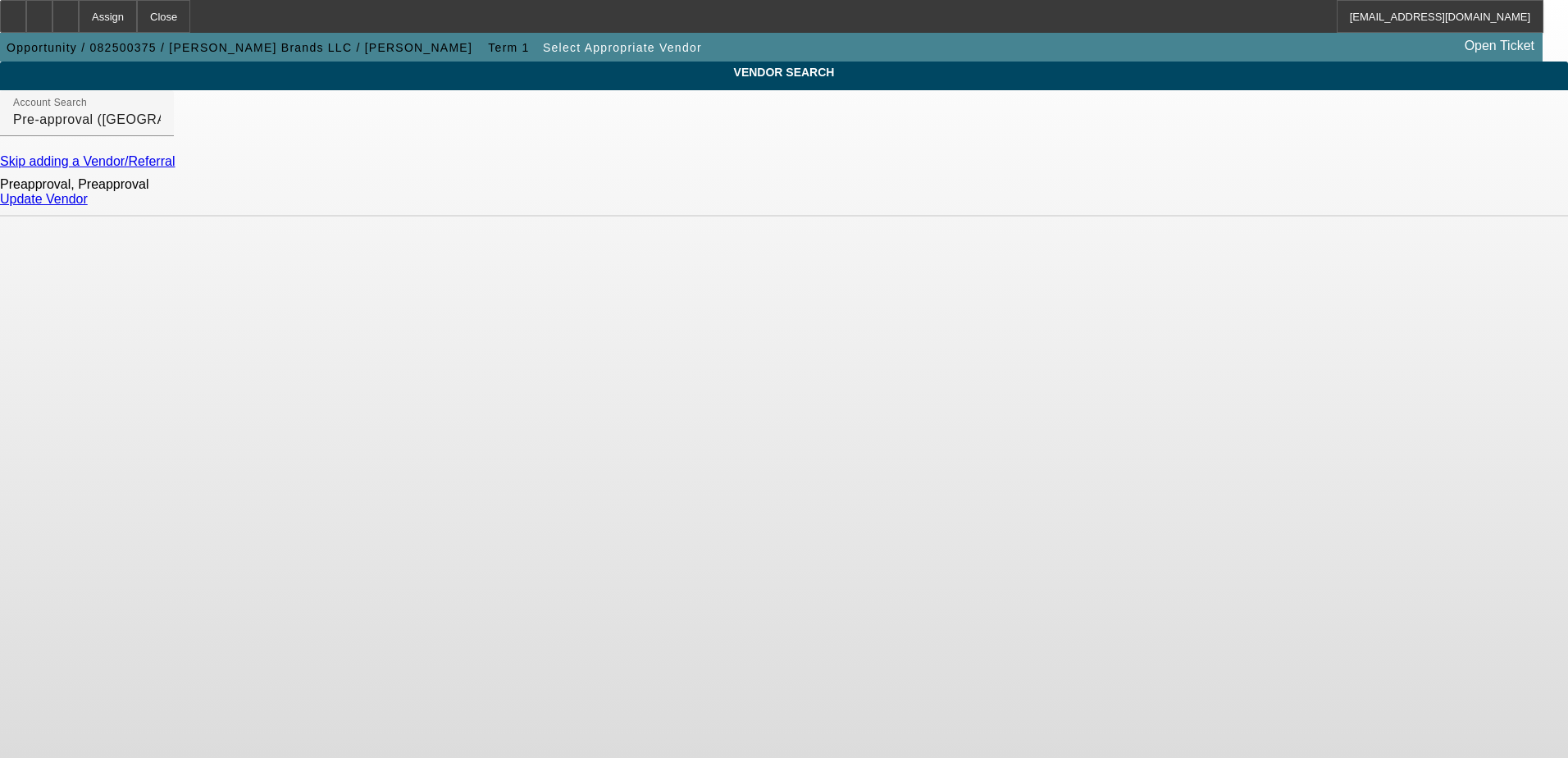
click at [87, 206] on link "Update Vendor" at bounding box center [44, 198] width 87 height 14
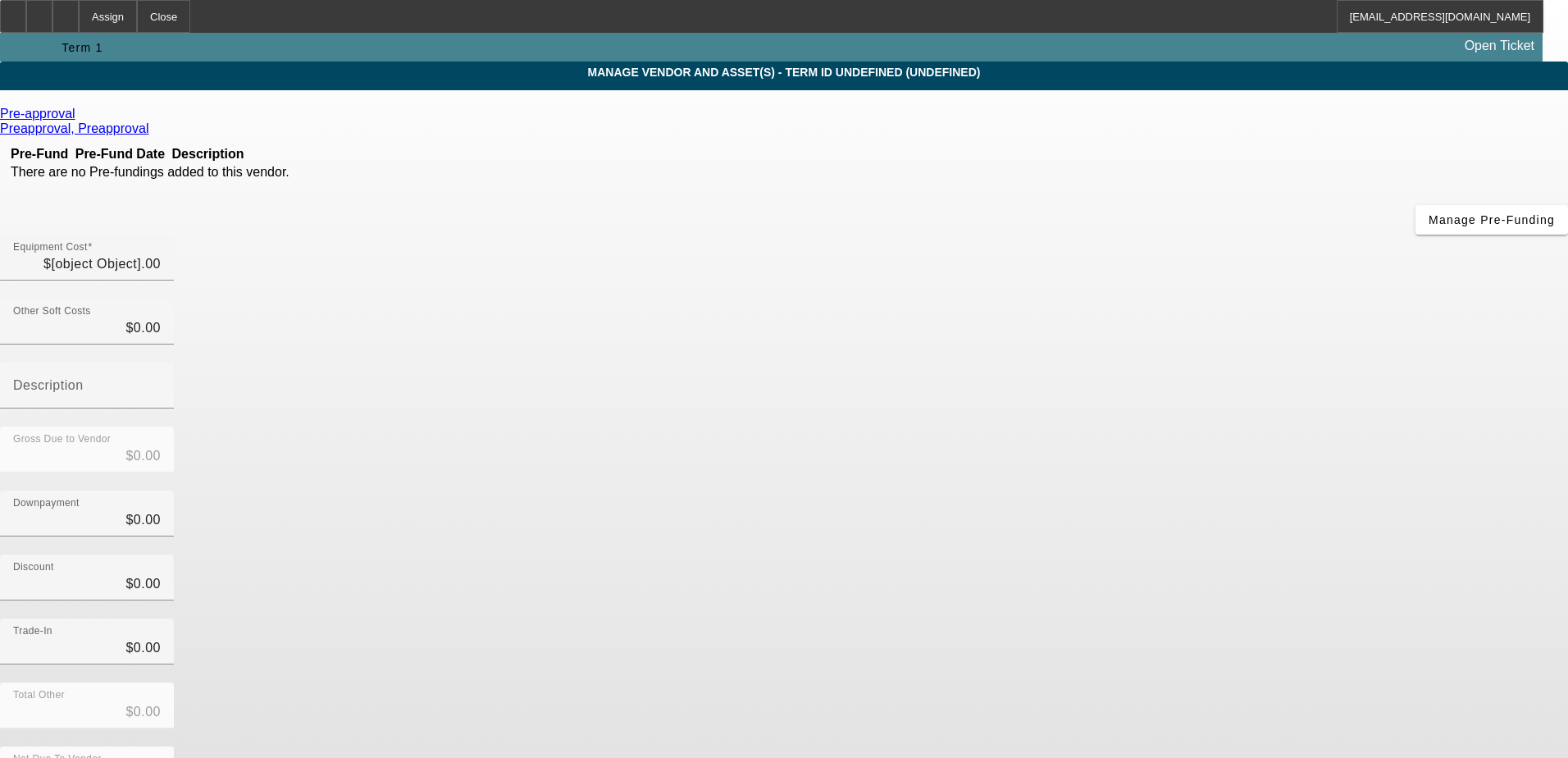
type input "$12,500.00"
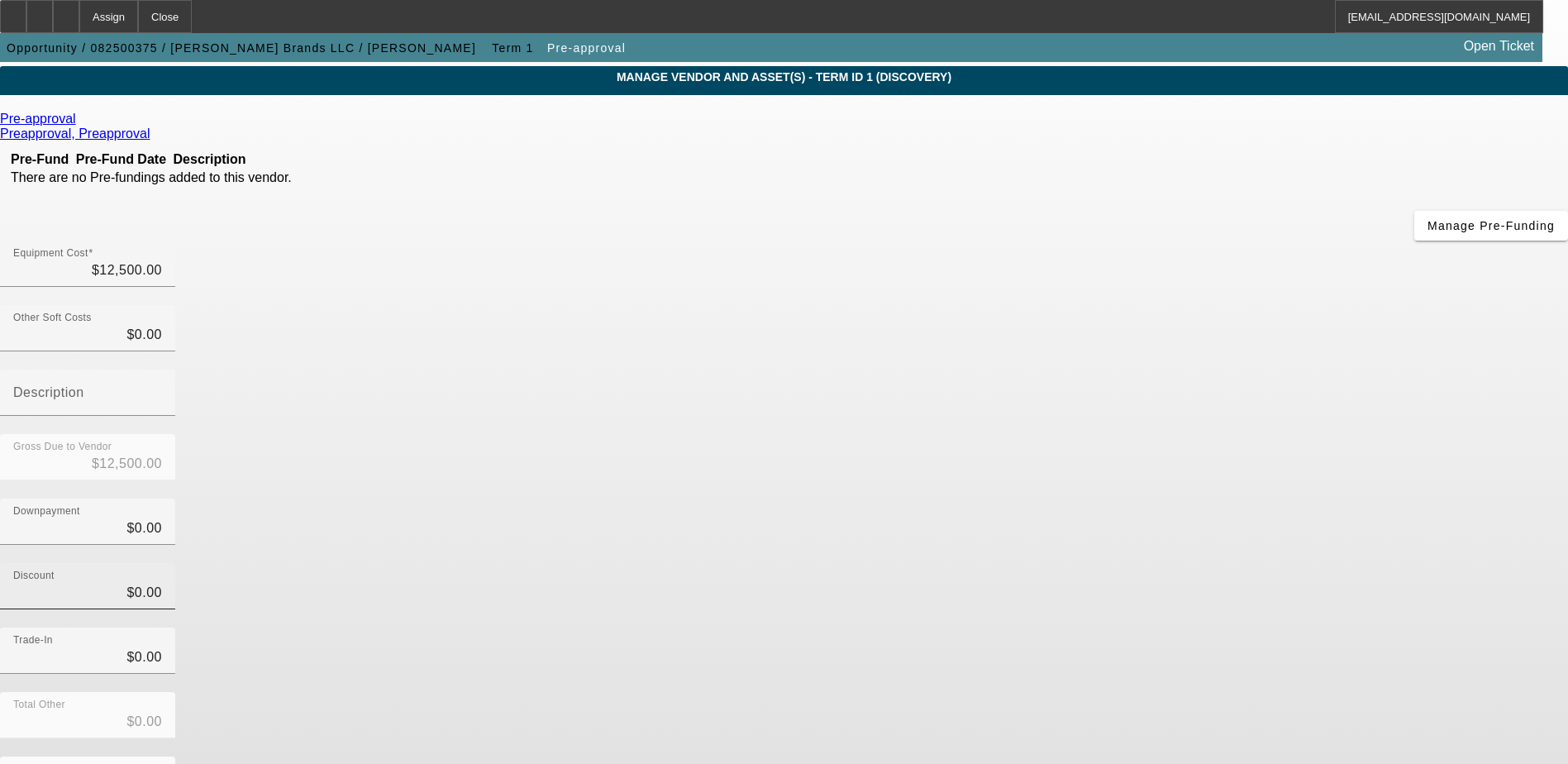
scroll to position [74, 0]
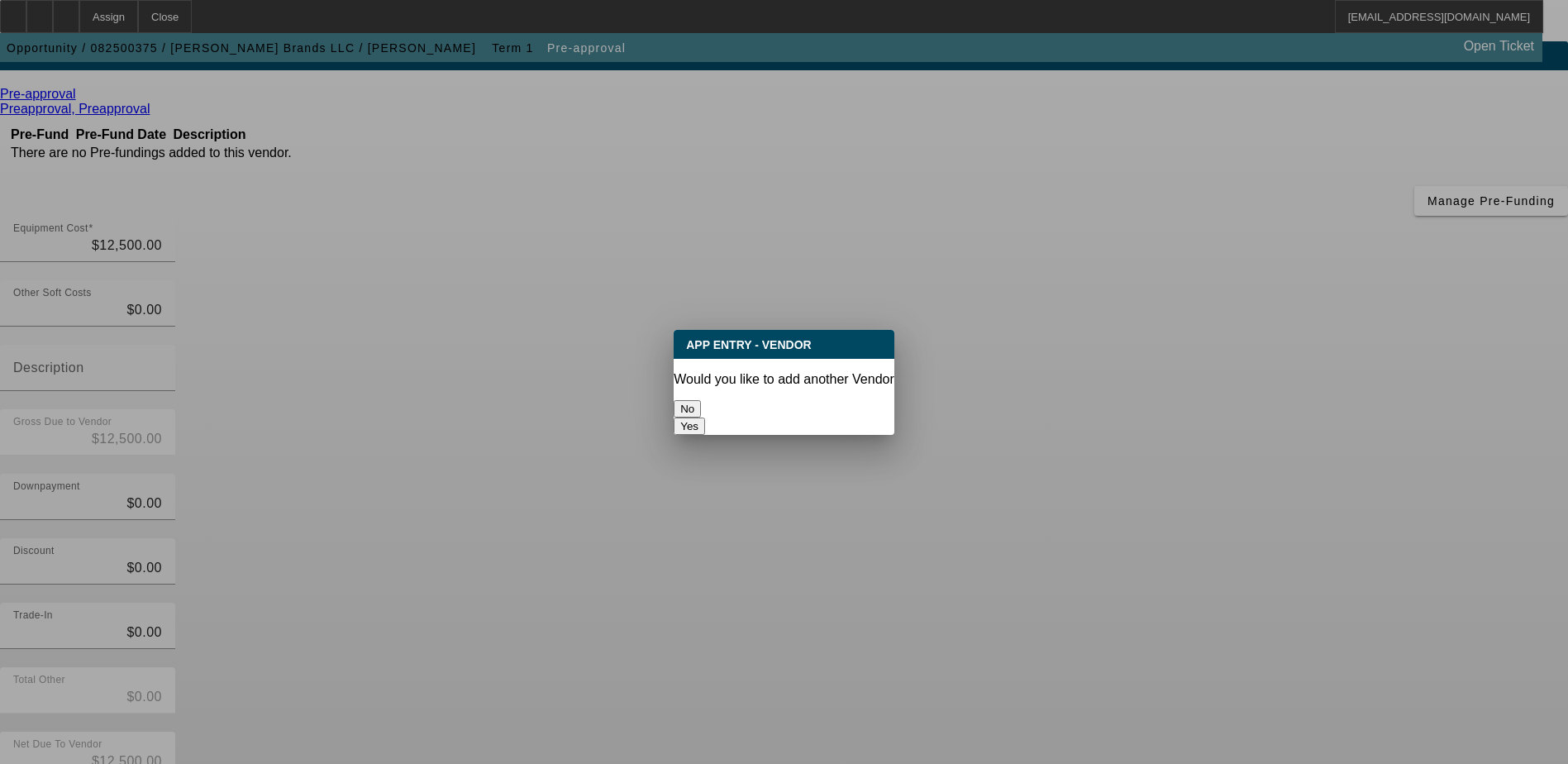
scroll to position [0, 0]
click at [701, 400] on button "No" at bounding box center [687, 408] width 27 height 17
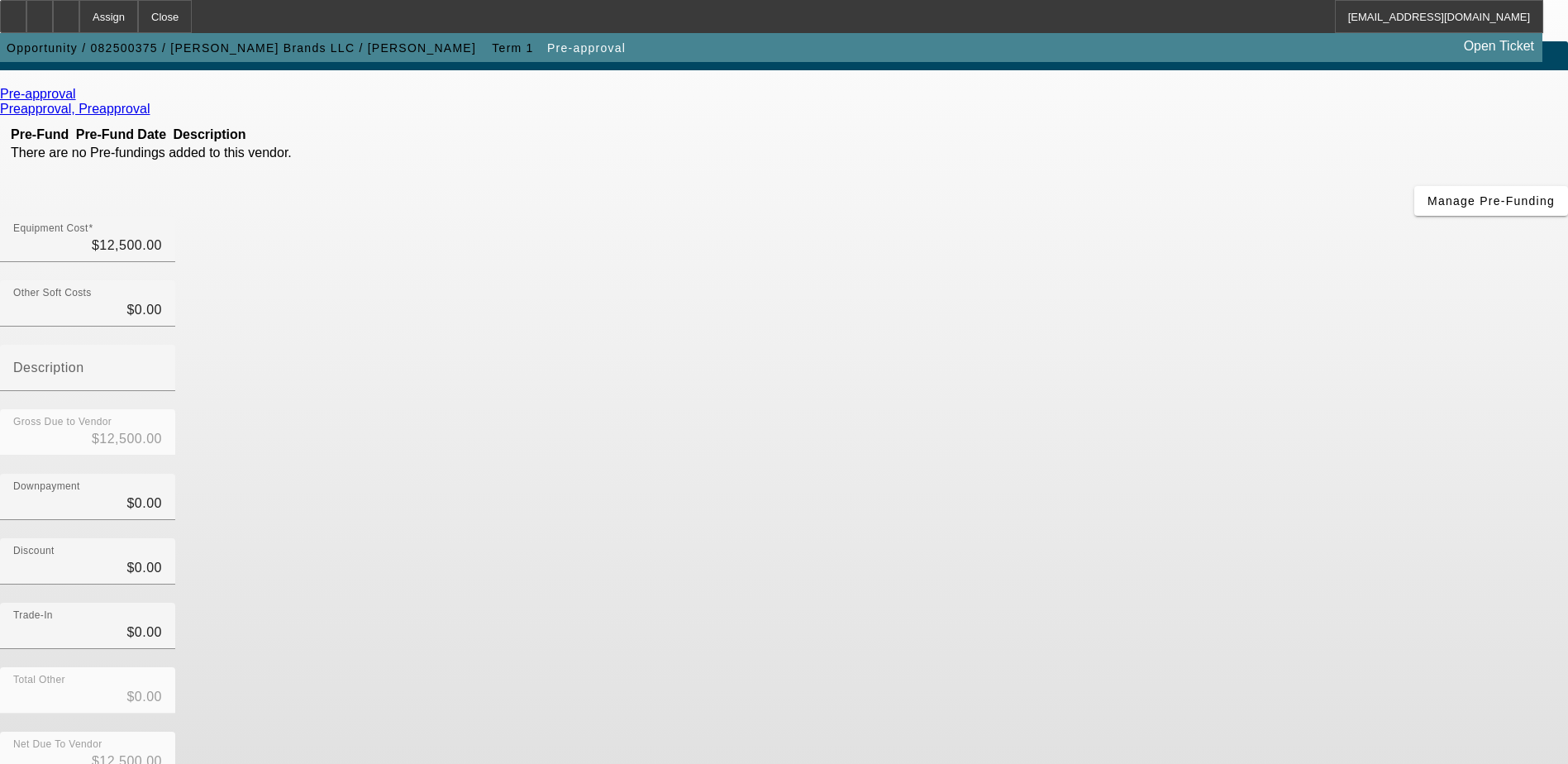
scroll to position [74, 0]
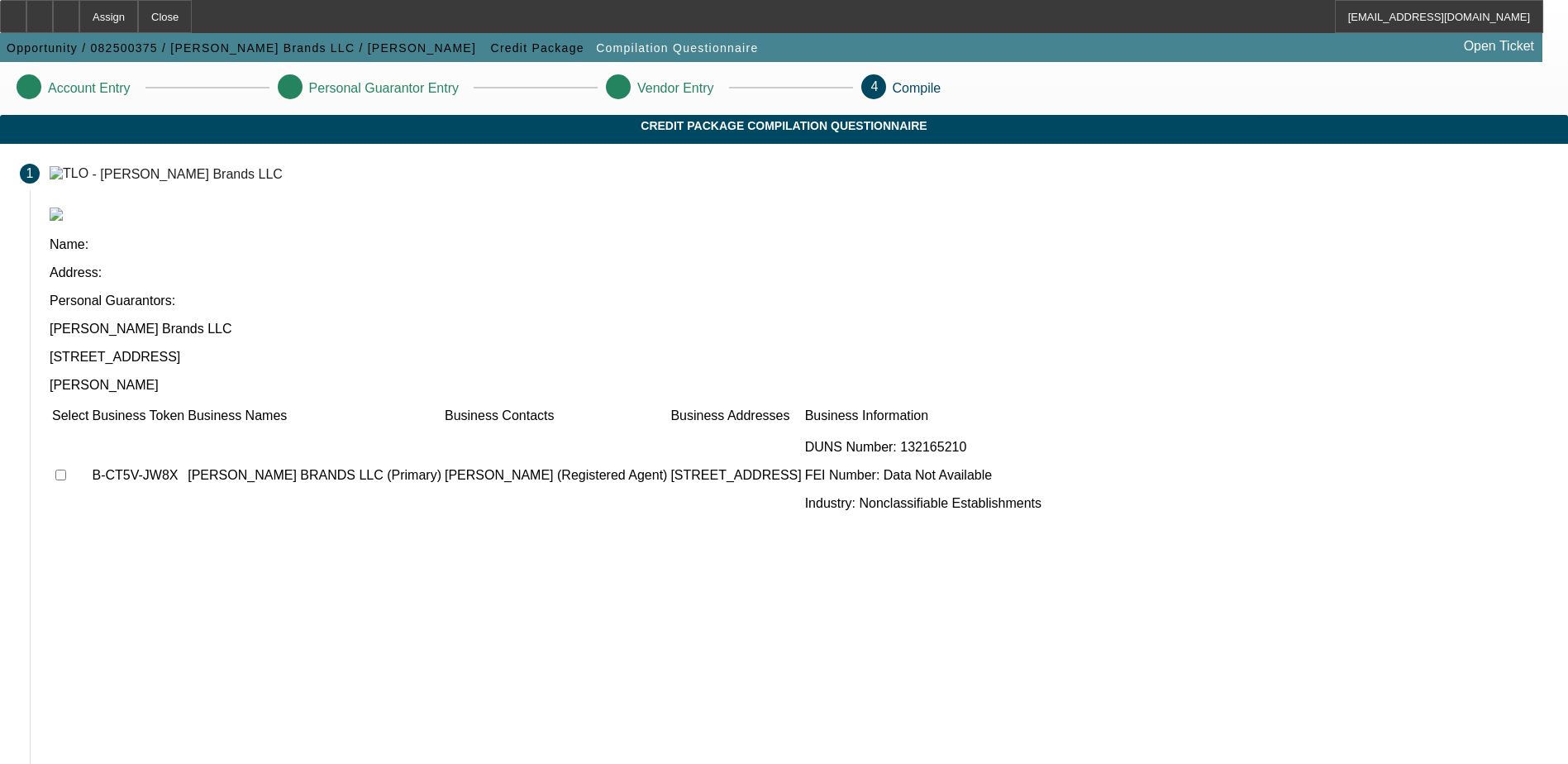
click at [89, 426] on td at bounding box center [70, 475] width 38 height 99
click at [66, 470] on input "checkbox" at bounding box center [60, 475] width 11 height 11
checkbox input "true"
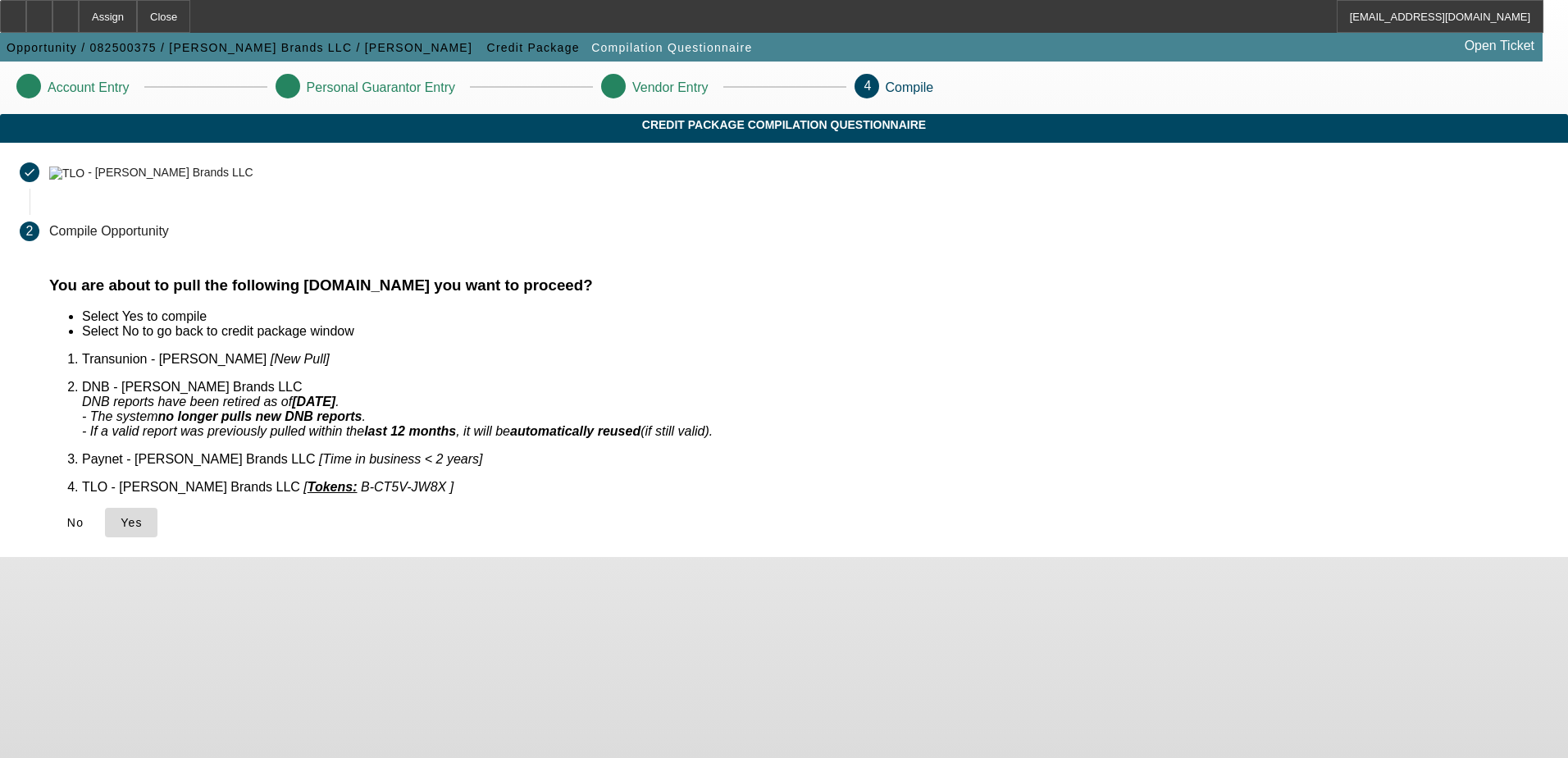
click at [143, 516] on span "Yes" at bounding box center [132, 522] width 22 height 13
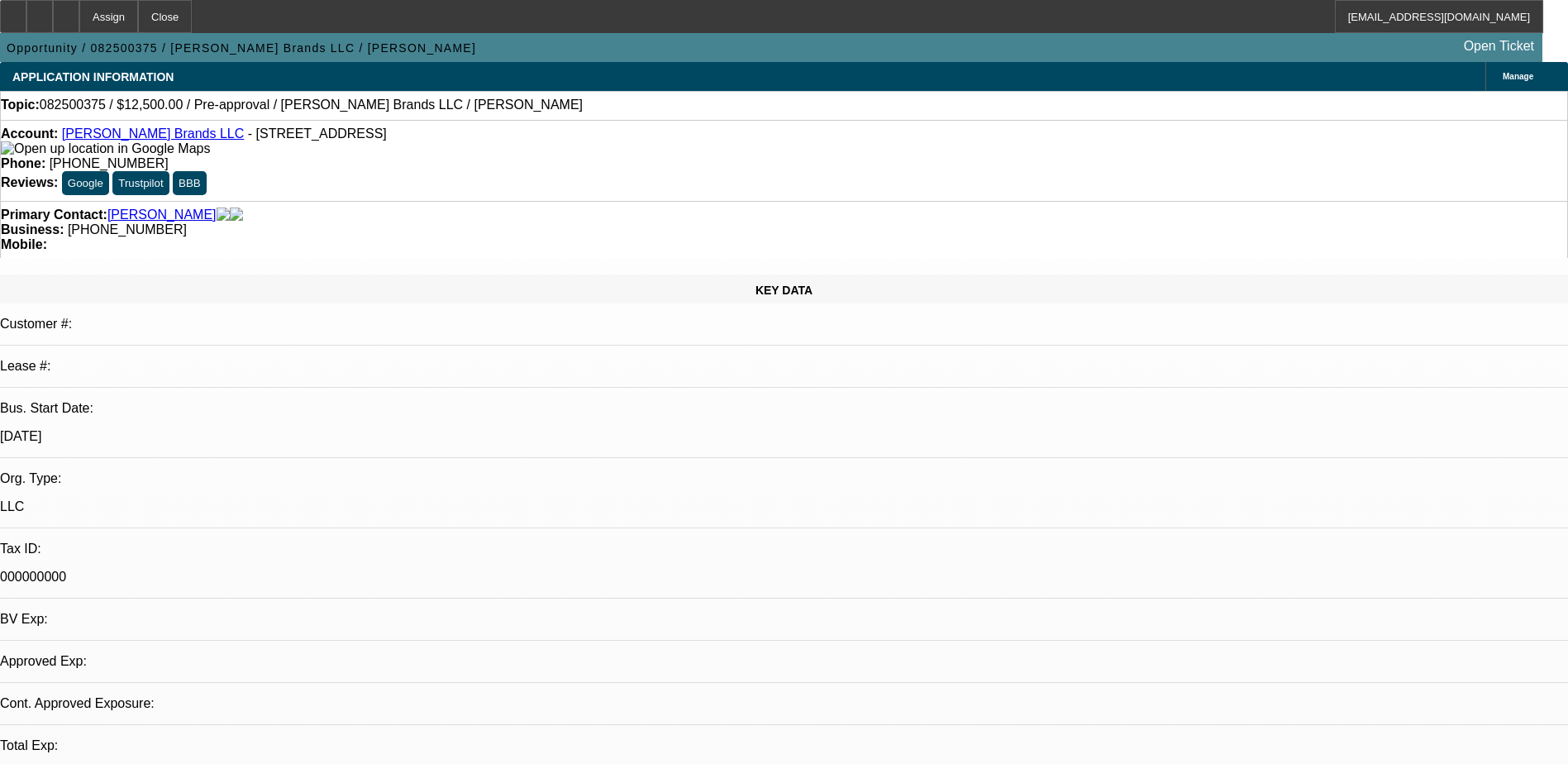
select select "0"
select select "2"
select select "0.1"
select select "1"
select select "2"
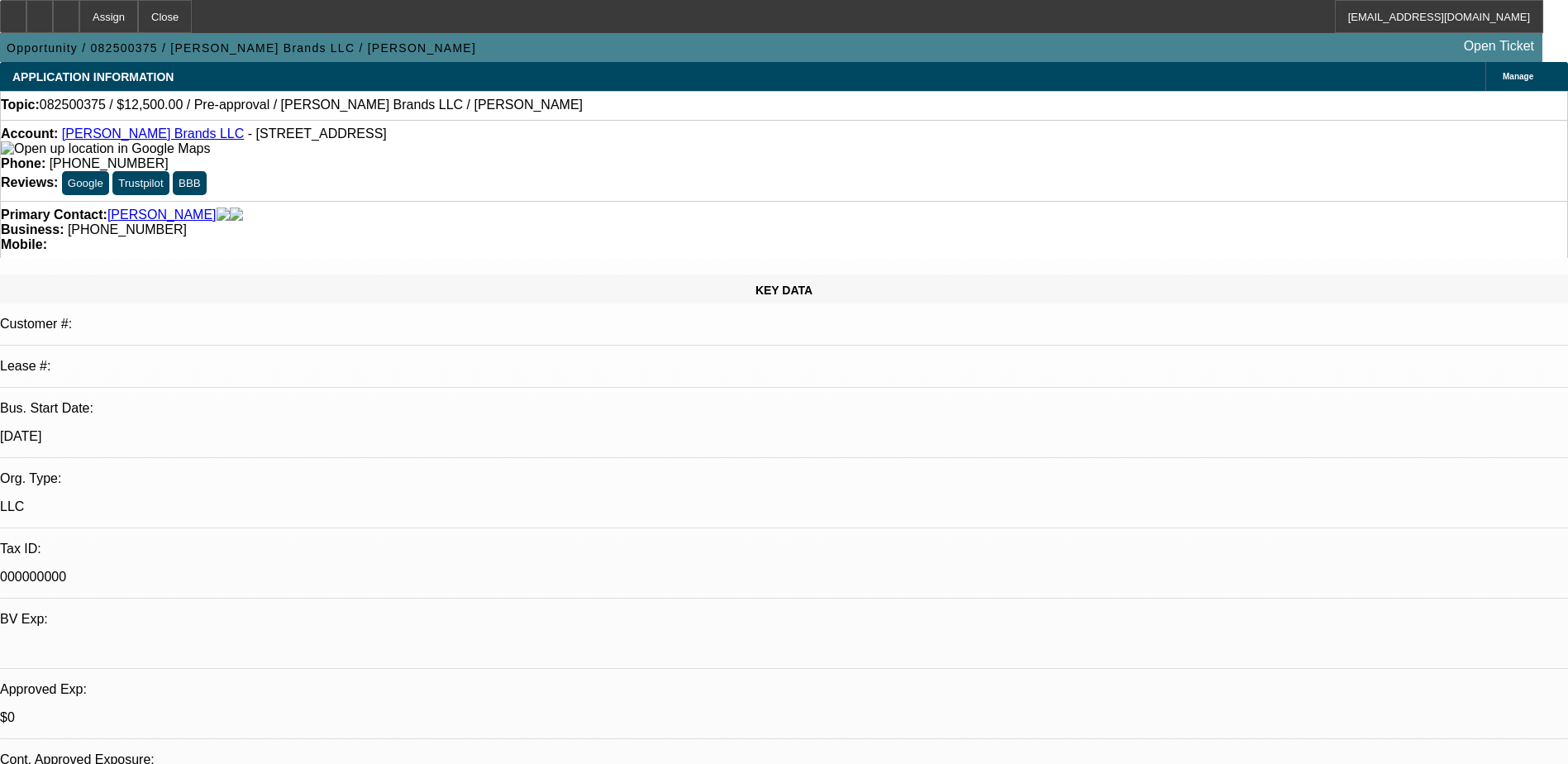
select select "4"
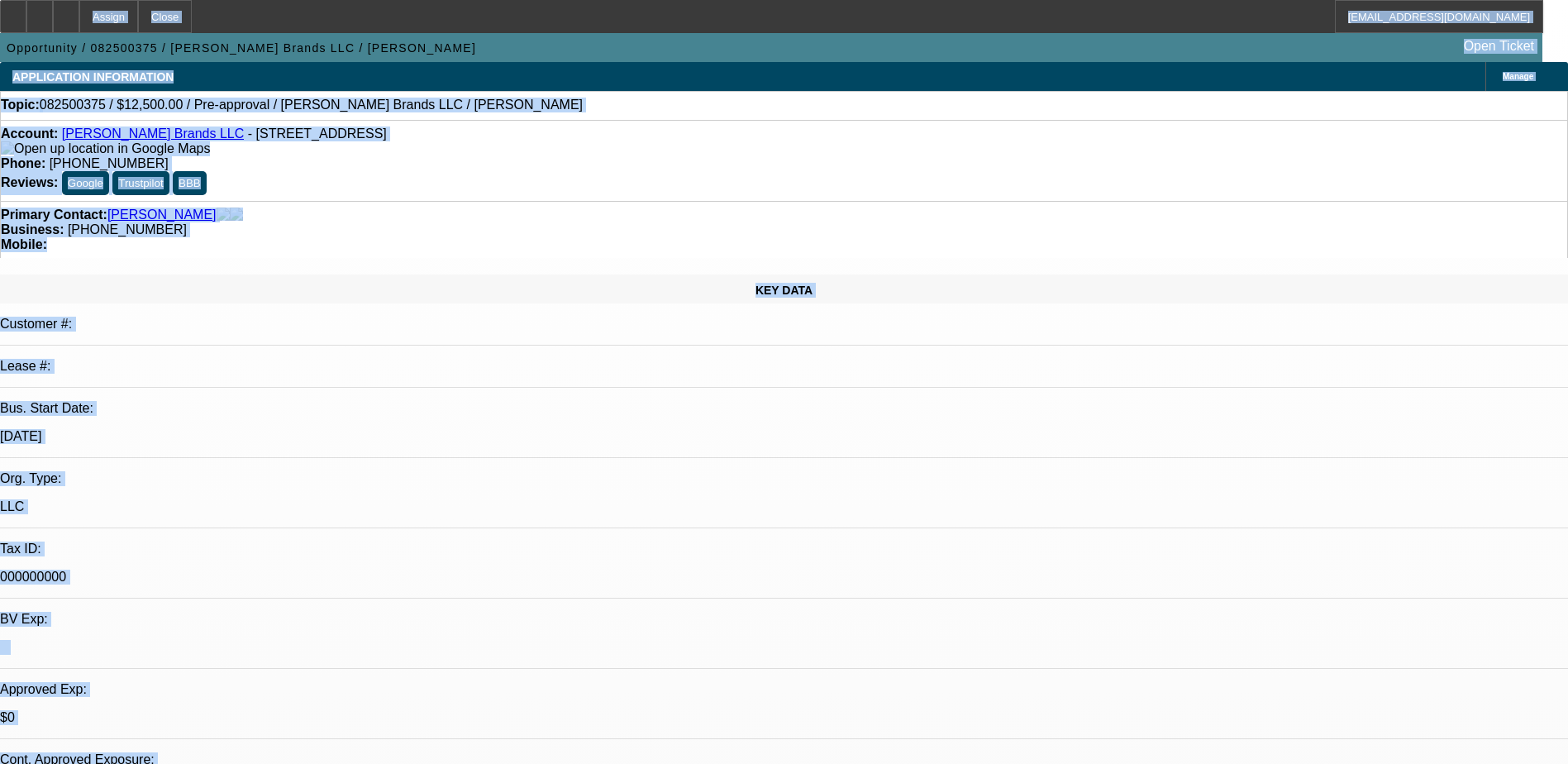
drag, startPoint x: 71, startPoint y: 17, endPoint x: 421, endPoint y: 308, distance: 454.5
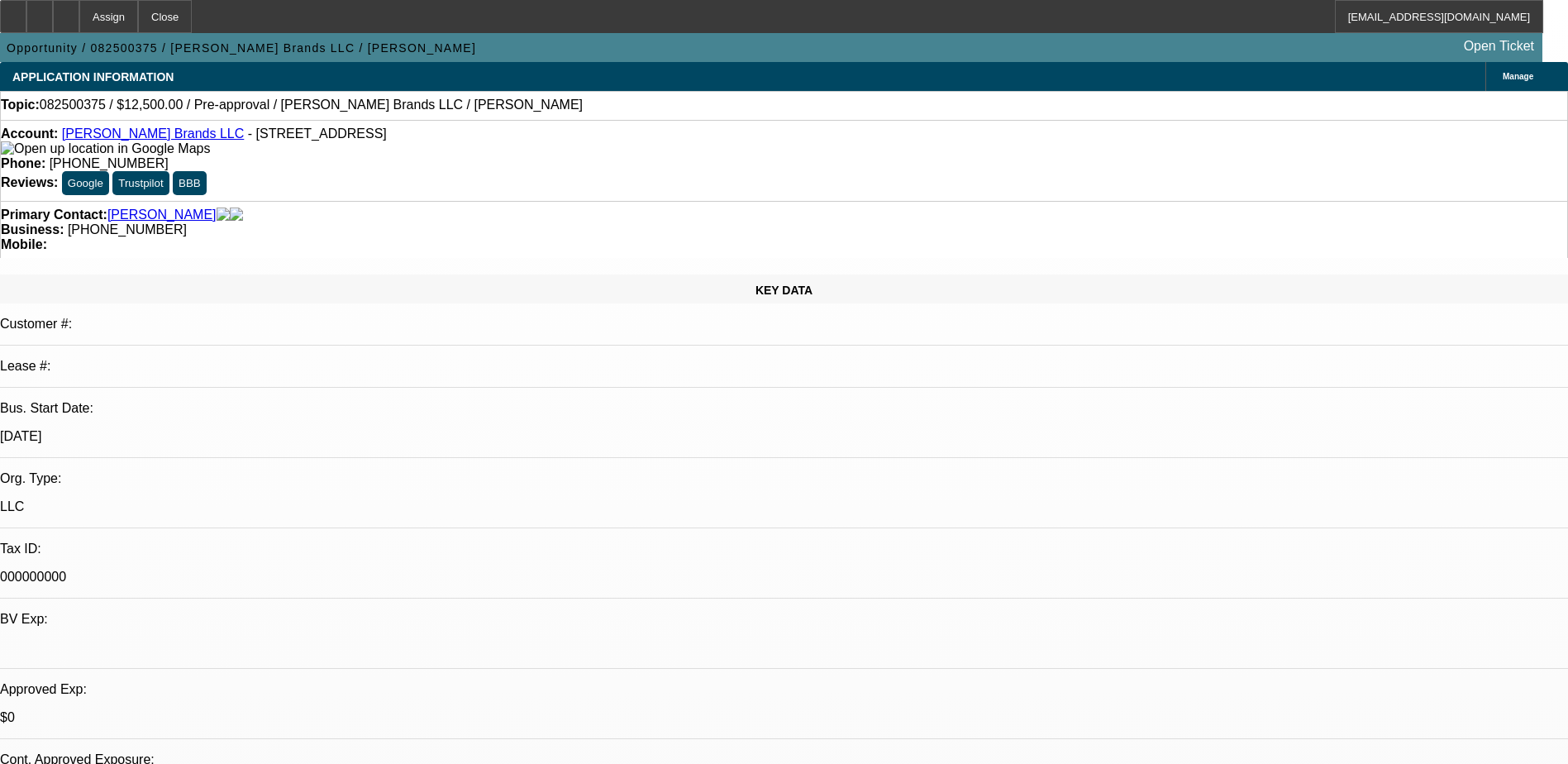
click at [79, 21] on div at bounding box center [66, 16] width 26 height 33
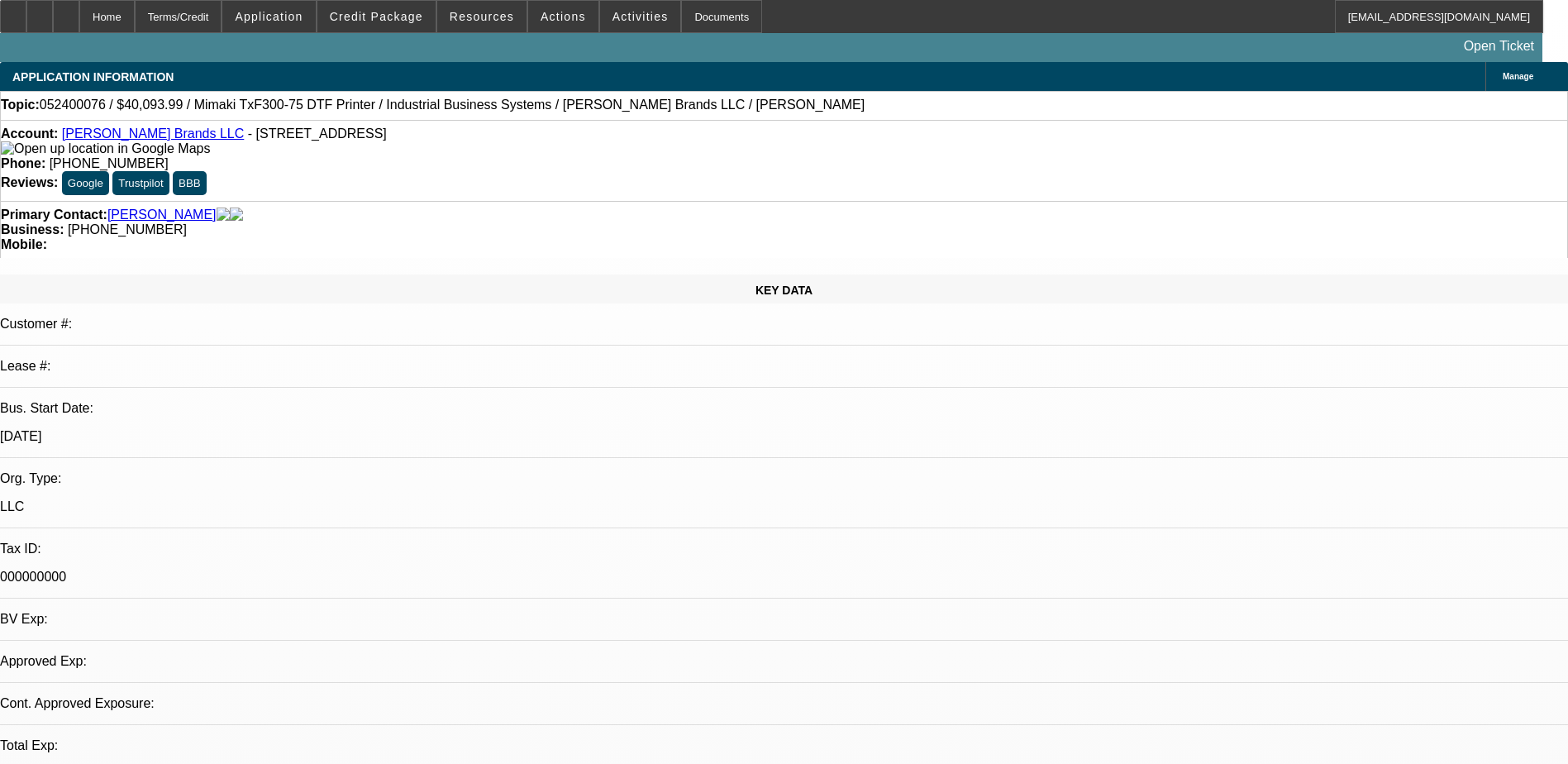
select select "0"
select select "0.1"
select select "4"
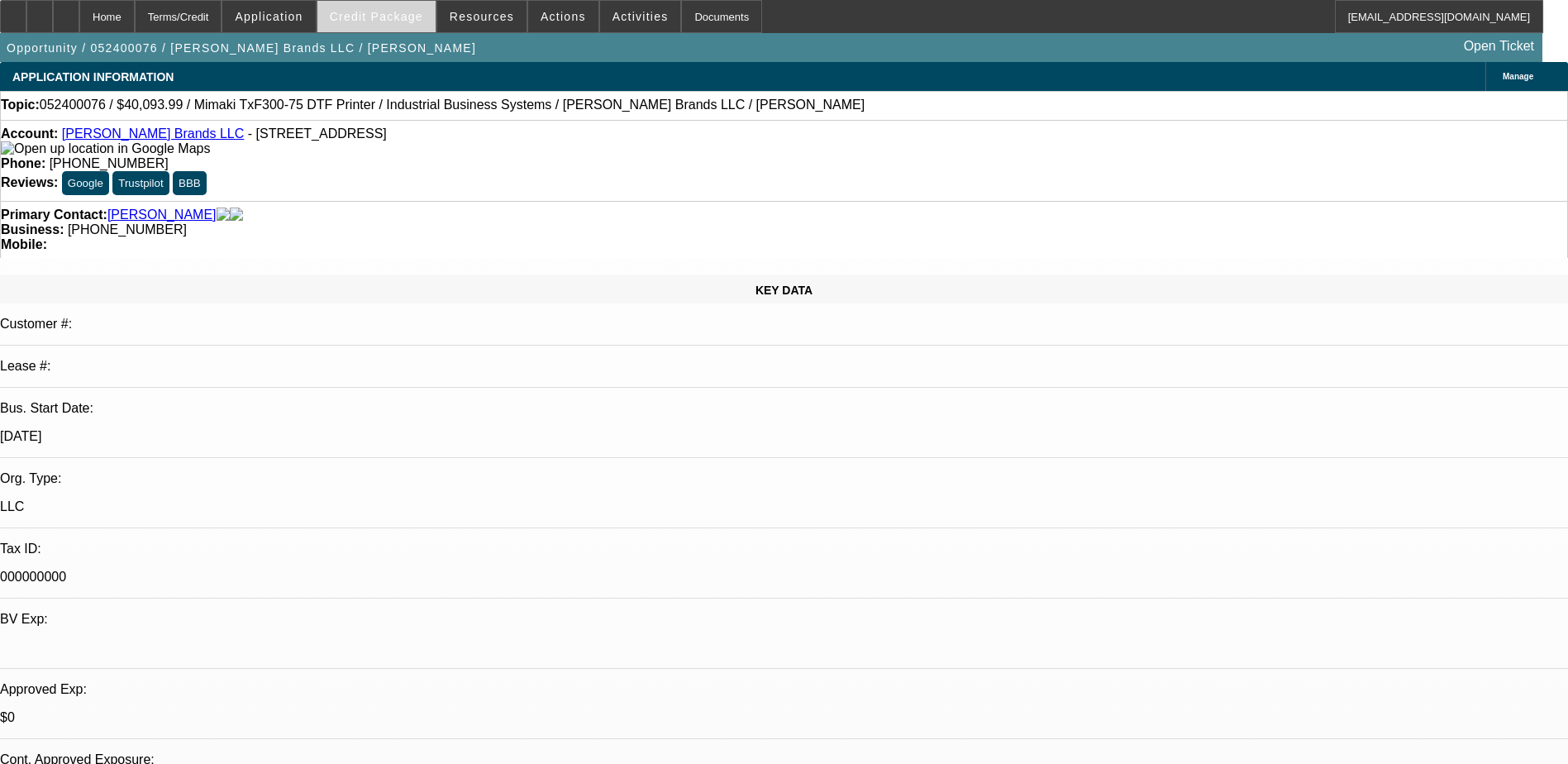
click at [379, 25] on span at bounding box center [376, 17] width 118 height 40
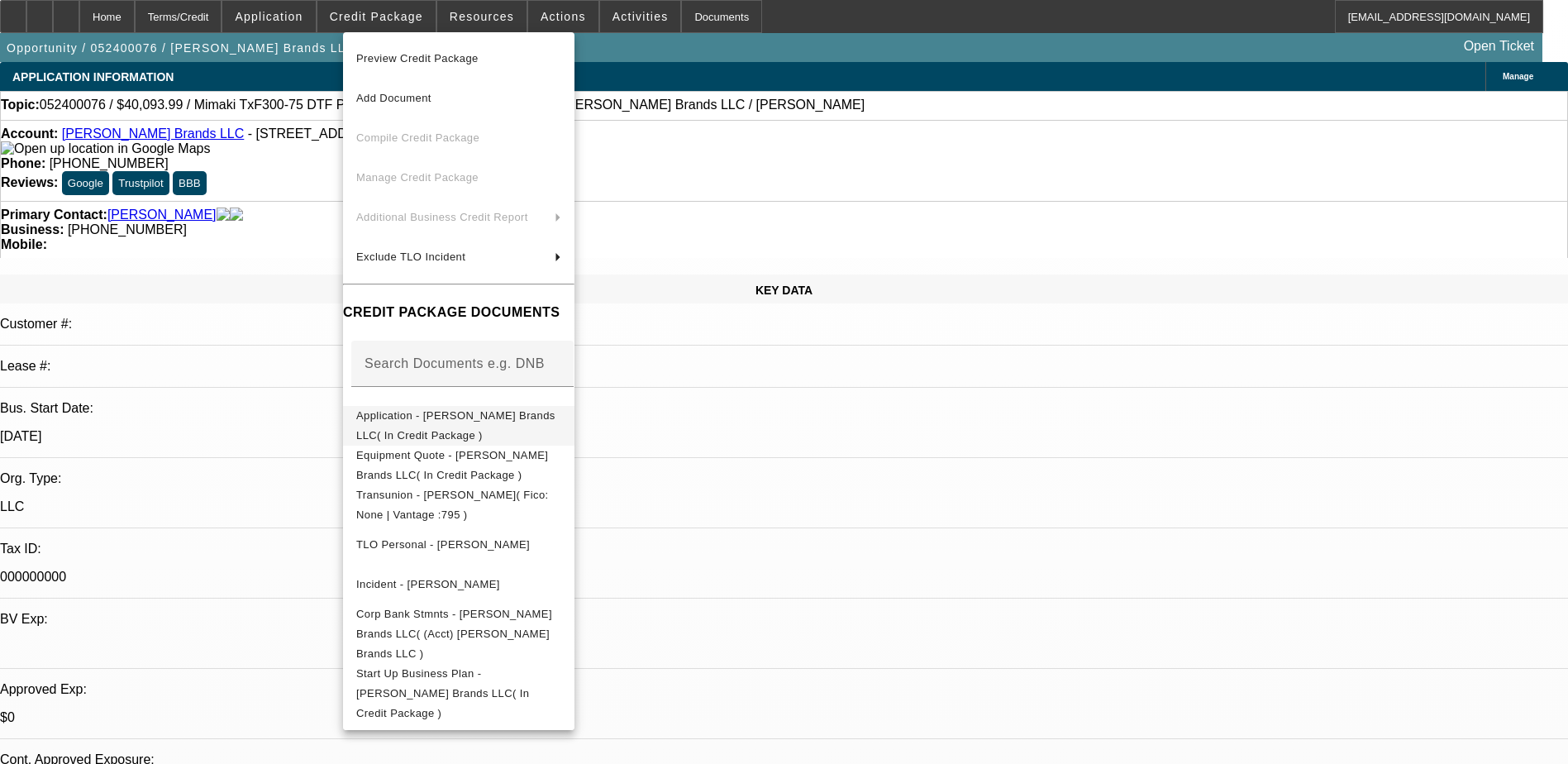
click at [528, 427] on span "Application - Pfeifer Brands LLC( In Credit Package )" at bounding box center [458, 426] width 205 height 40
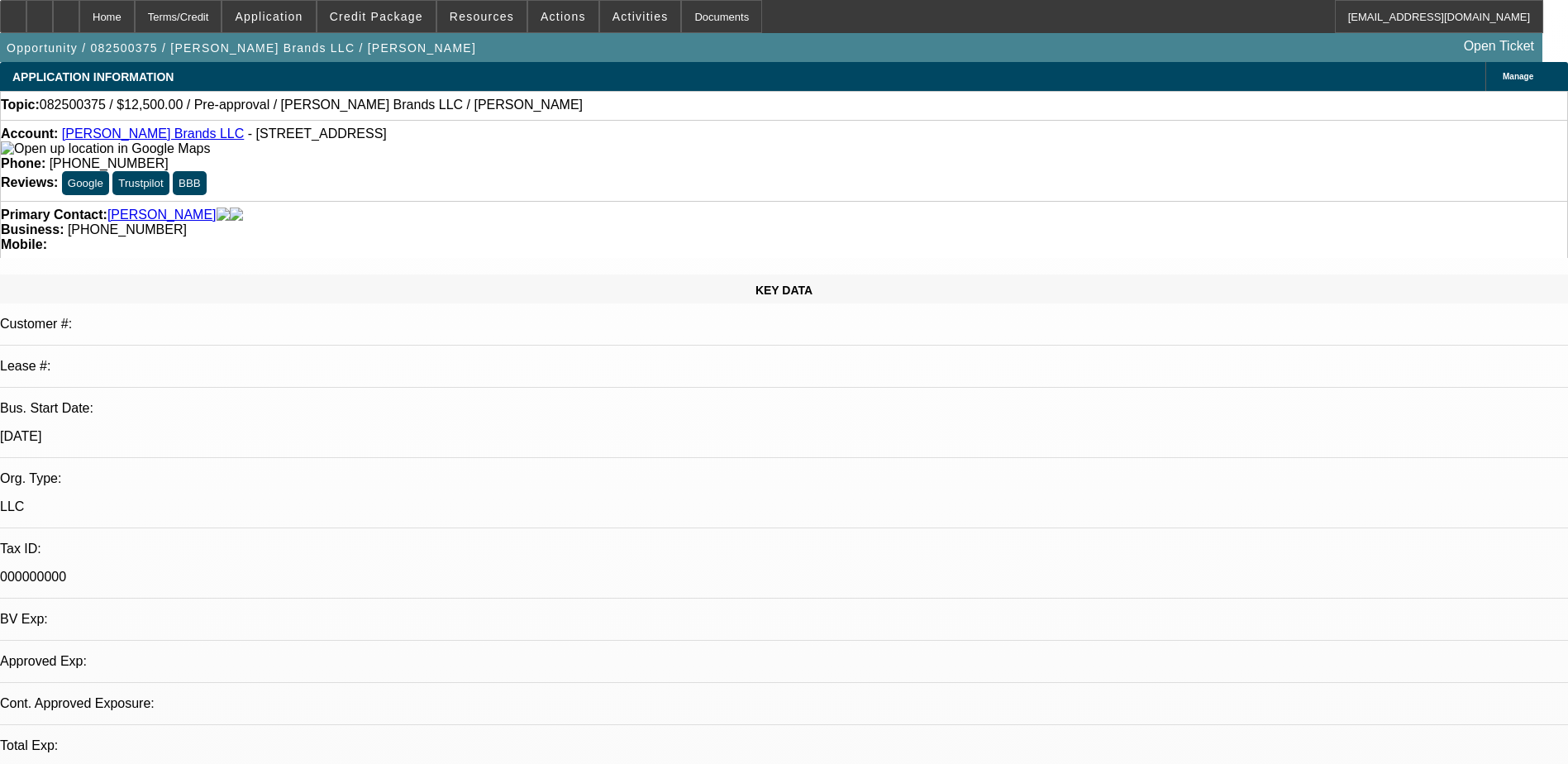
select select "0"
select select "2"
select select "0.1"
select select "4"
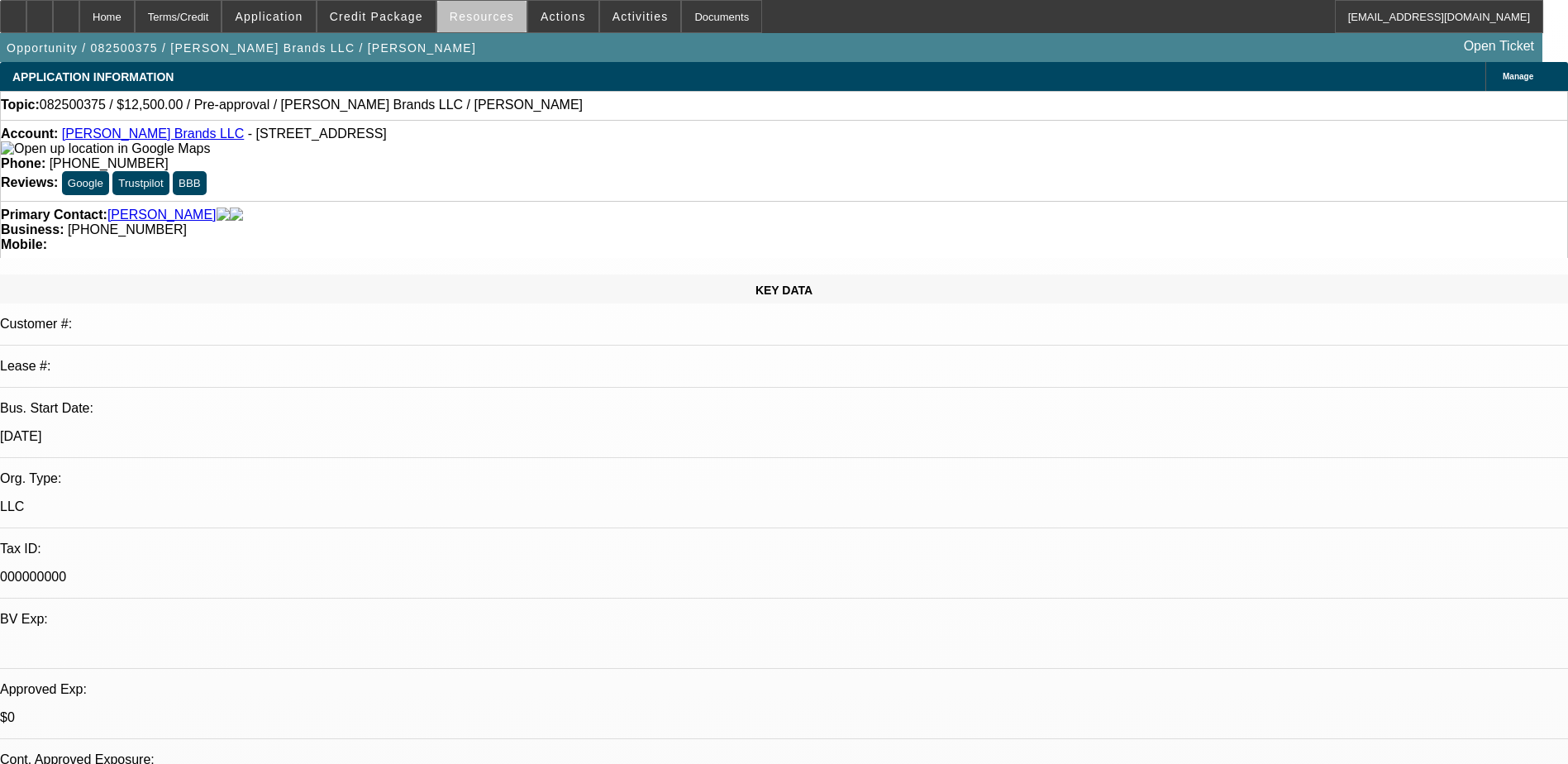
click at [493, 26] on span at bounding box center [481, 17] width 89 height 40
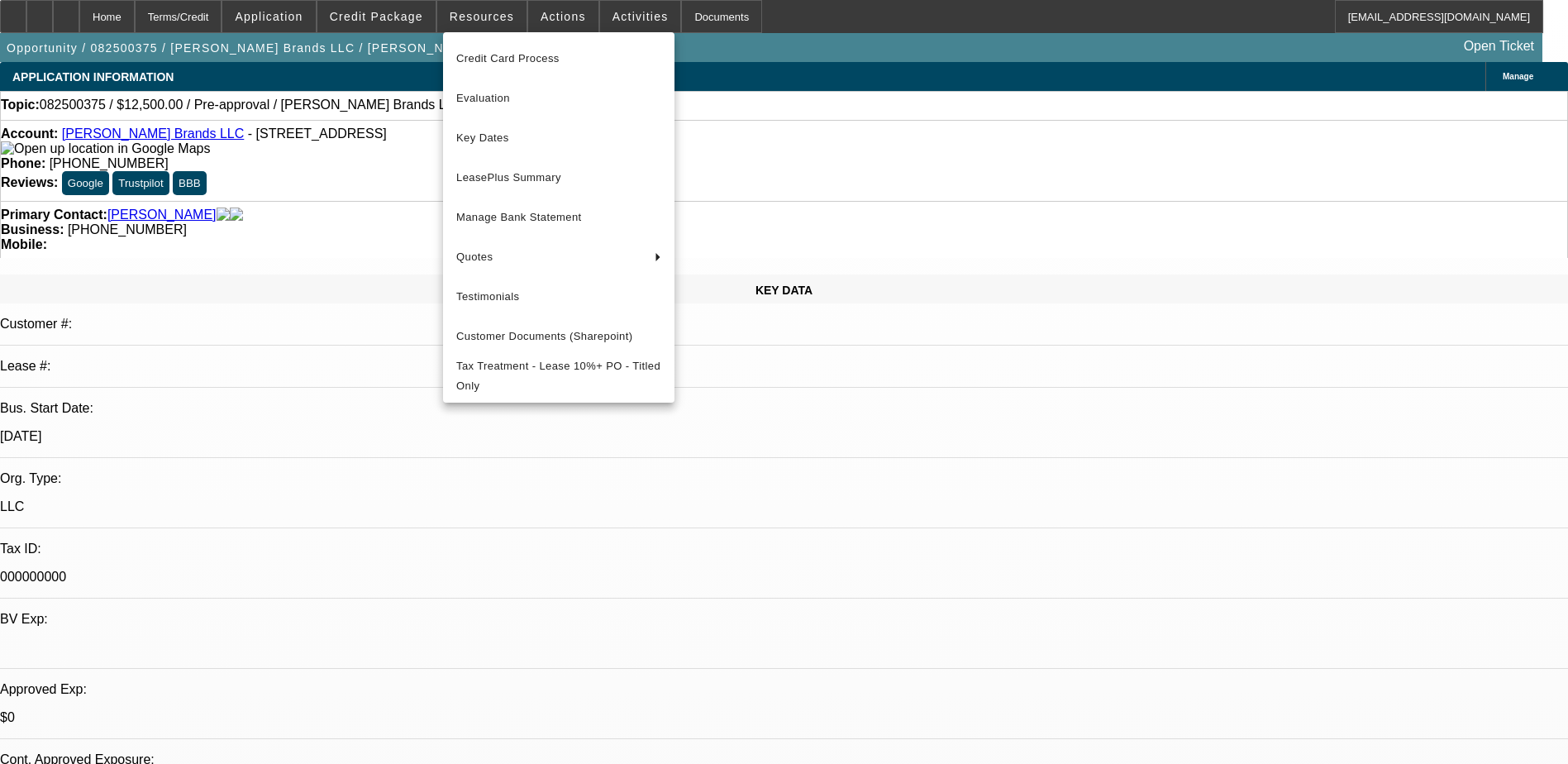
click at [603, 18] on div at bounding box center [784, 382] width 1568 height 764
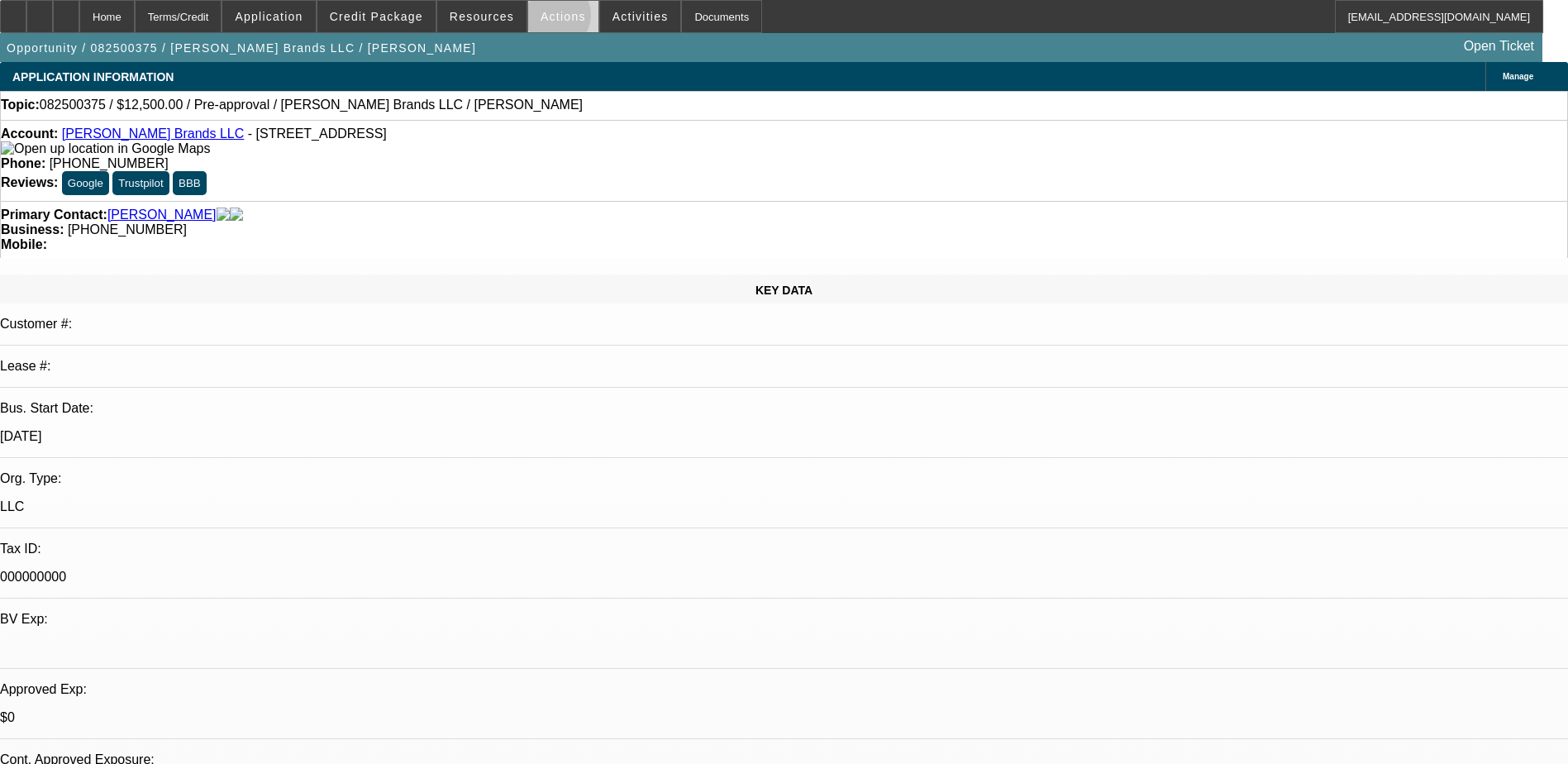
click at [547, 19] on span "Actions" at bounding box center [563, 16] width 45 height 13
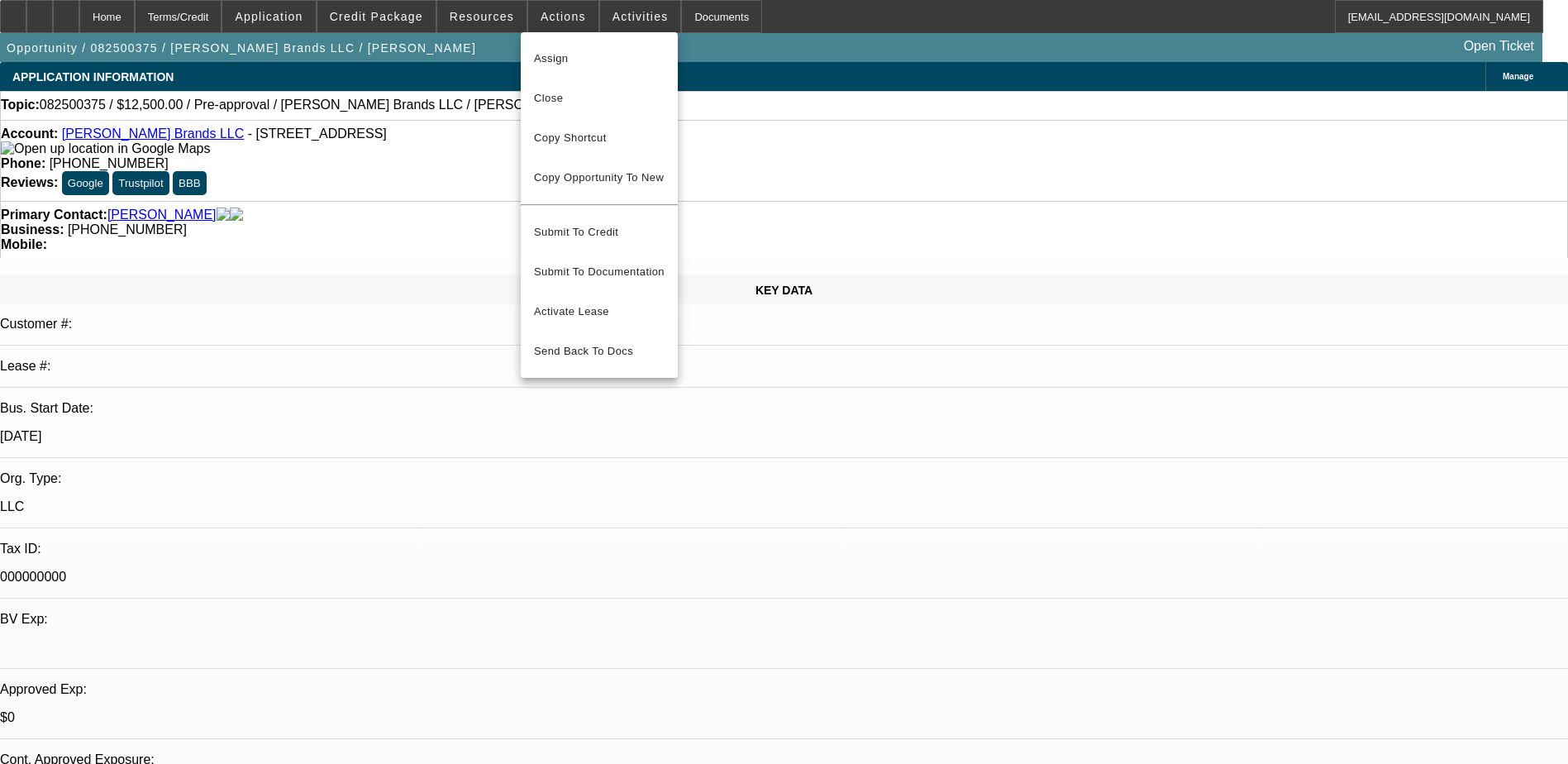
click at [609, 15] on div at bounding box center [784, 382] width 1568 height 764
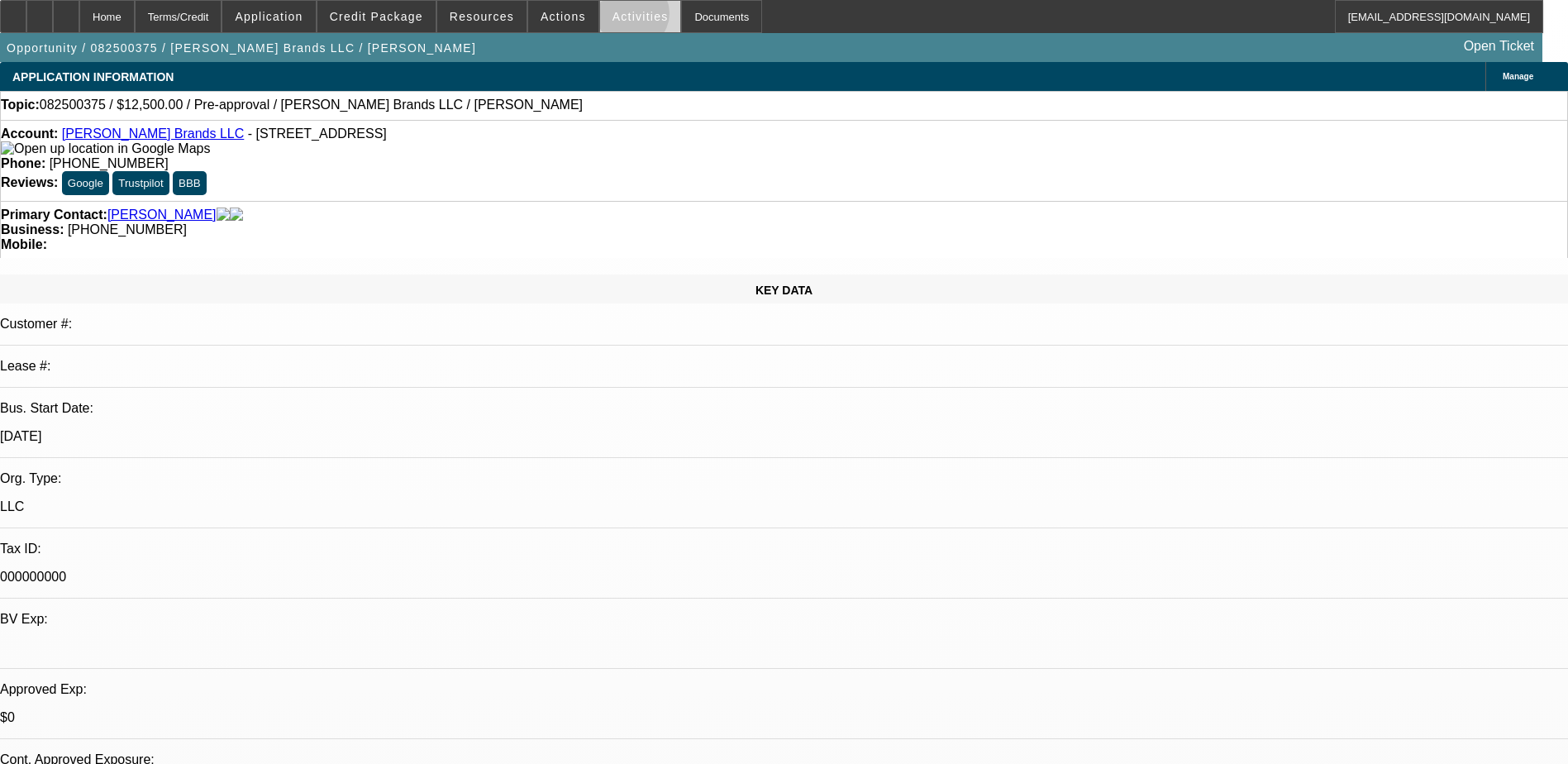
click at [616, 17] on span "Activities" at bounding box center [641, 16] width 56 height 13
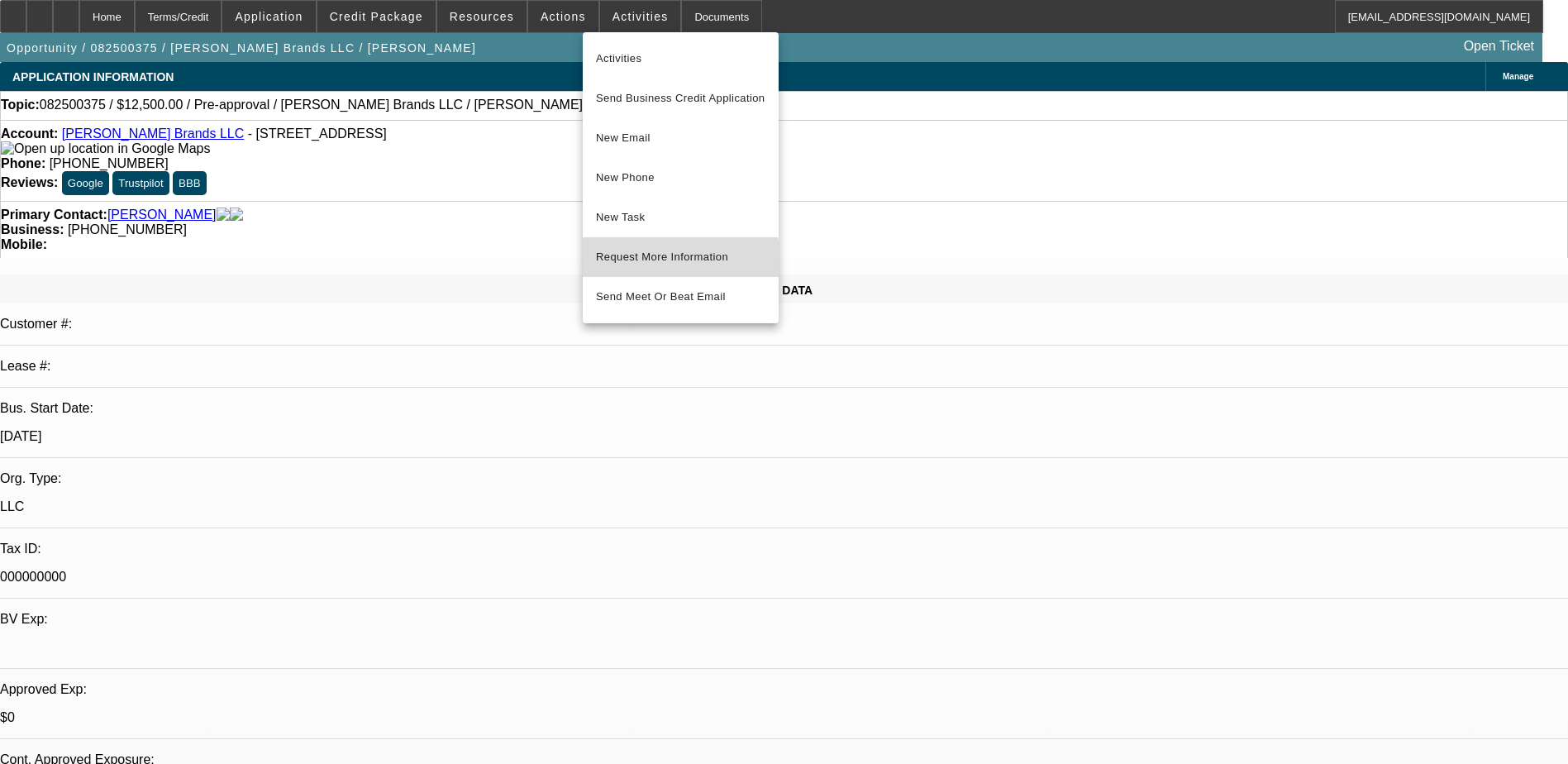
click at [676, 260] on span "Request More Information" at bounding box center [680, 257] width 169 height 20
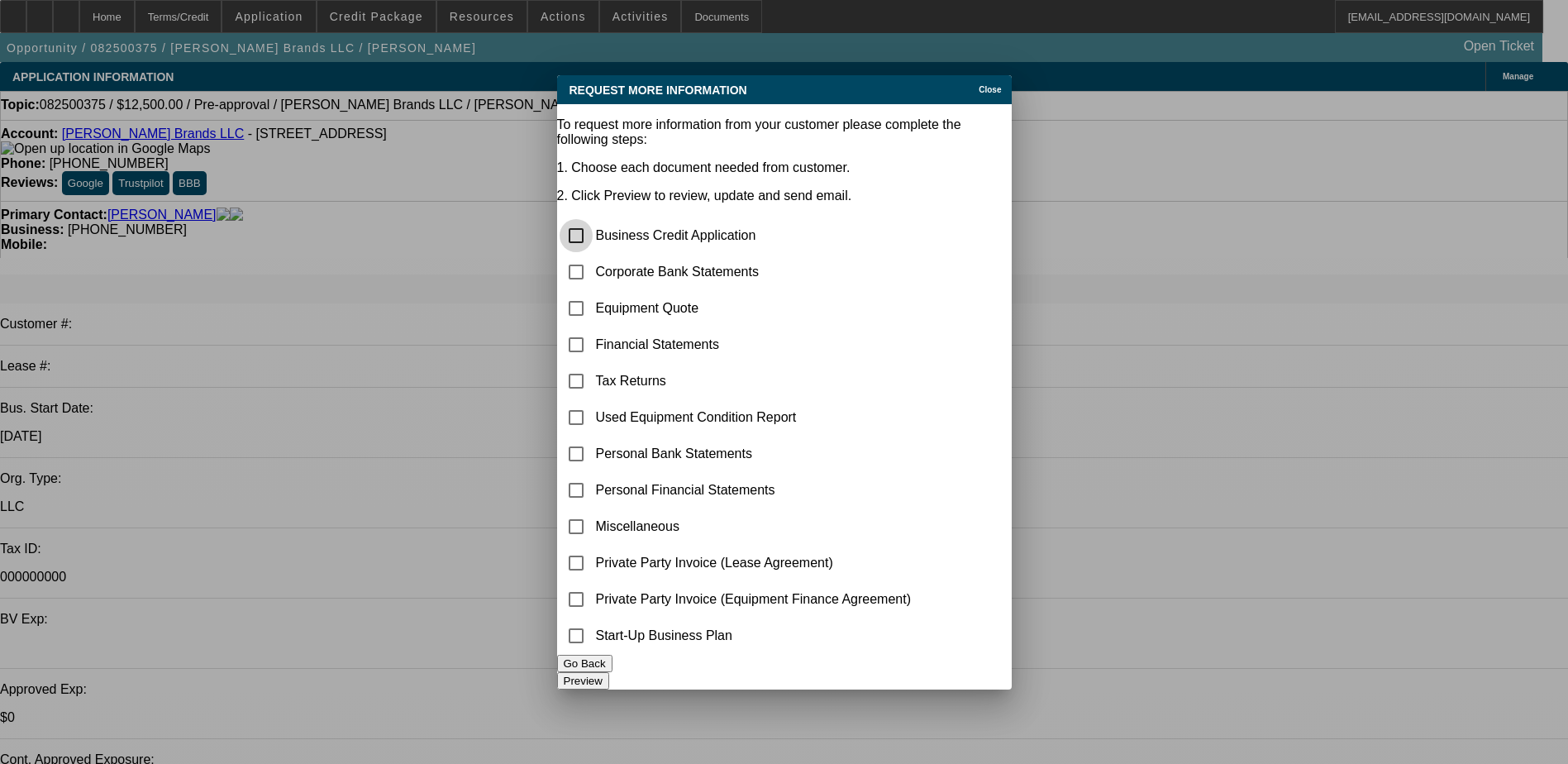
click at [592, 219] on input "checkbox" at bounding box center [576, 235] width 33 height 33
checkbox input "true"
click at [592, 292] on input "checkbox" at bounding box center [576, 308] width 33 height 33
checkbox input "true"
click at [593, 437] on input "checkbox" at bounding box center [576, 453] width 33 height 33
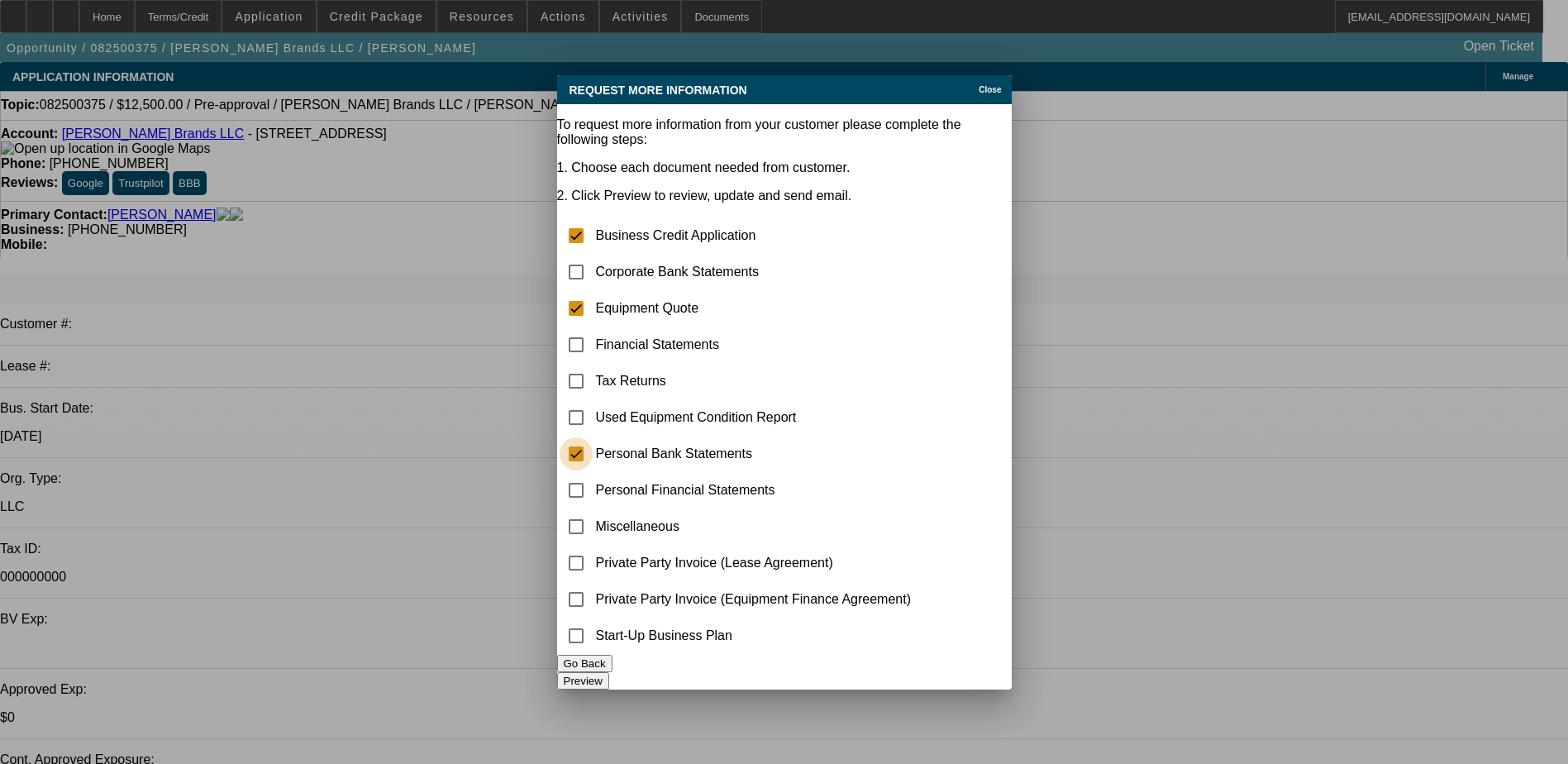
checkbox input "true"
click at [609, 672] on button "Preview" at bounding box center [583, 680] width 52 height 17
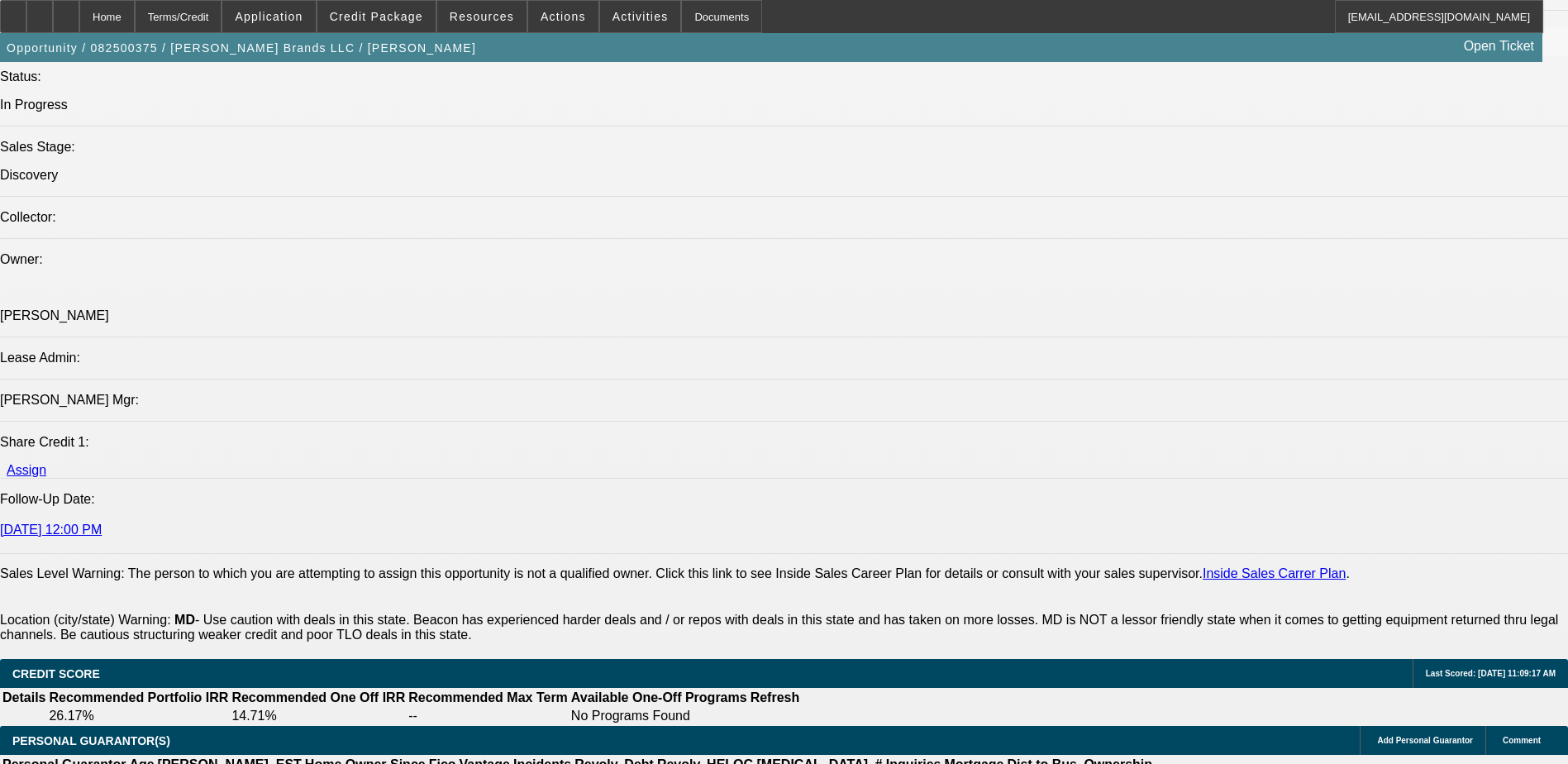
scroll to position [2067, 0]
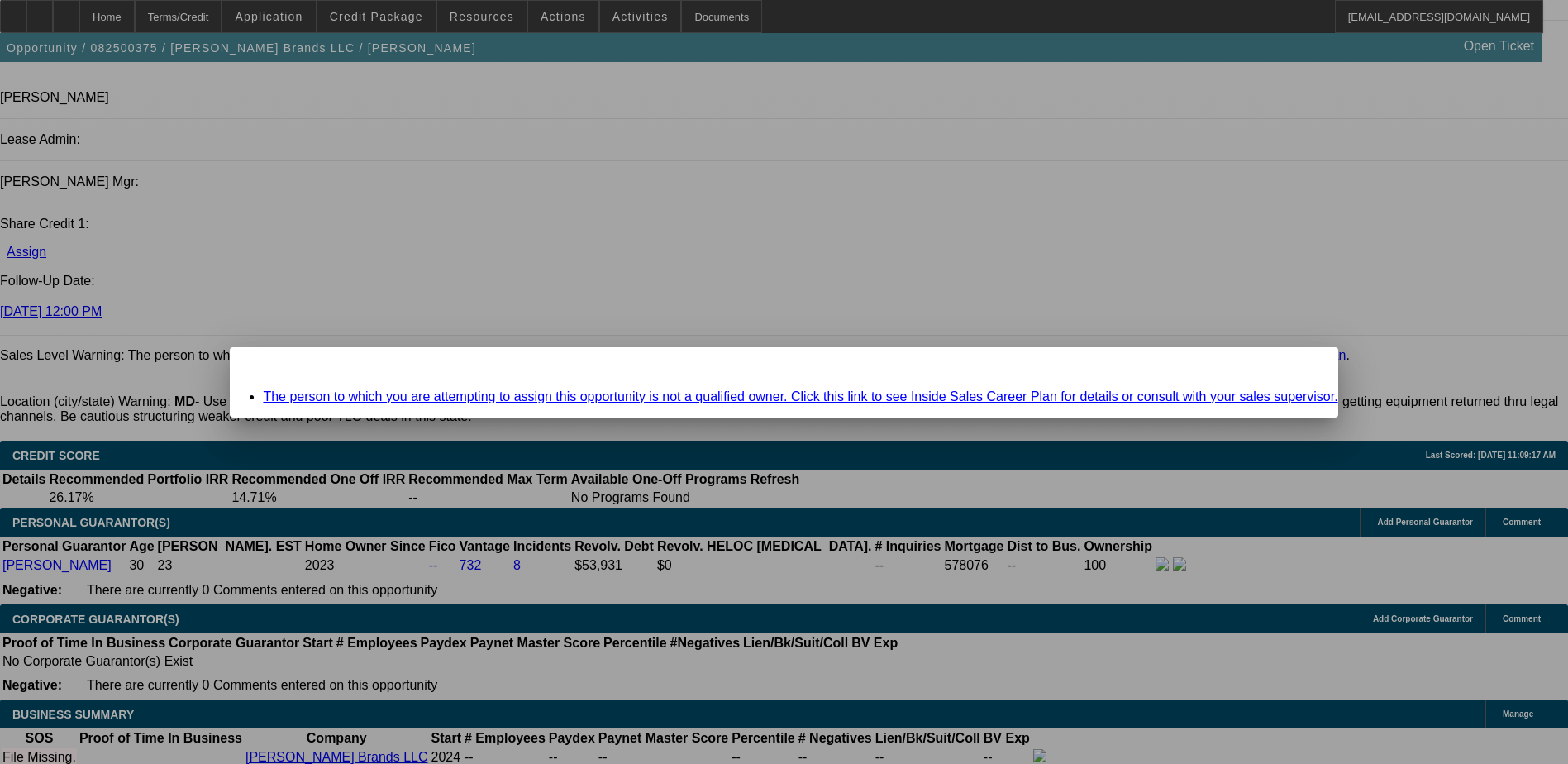
scroll to position [0, 0]
click at [986, 286] on div at bounding box center [784, 382] width 1568 height 764
click at [1301, 363] on div "Close" at bounding box center [1319, 356] width 36 height 19
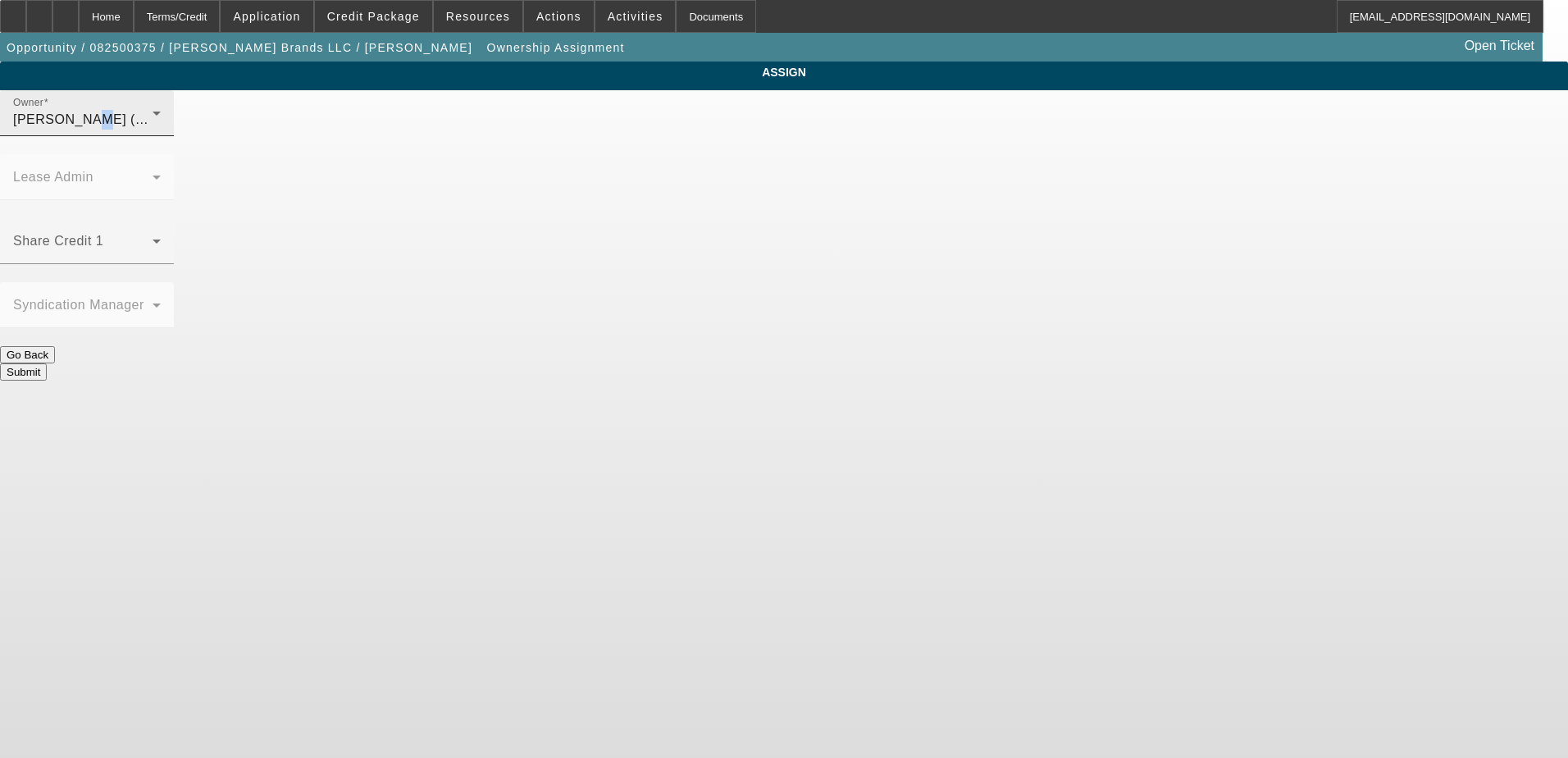
click at [170, 126] on span "Meisner, Andrew (Lvl 1)" at bounding box center [91, 119] width 157 height 14
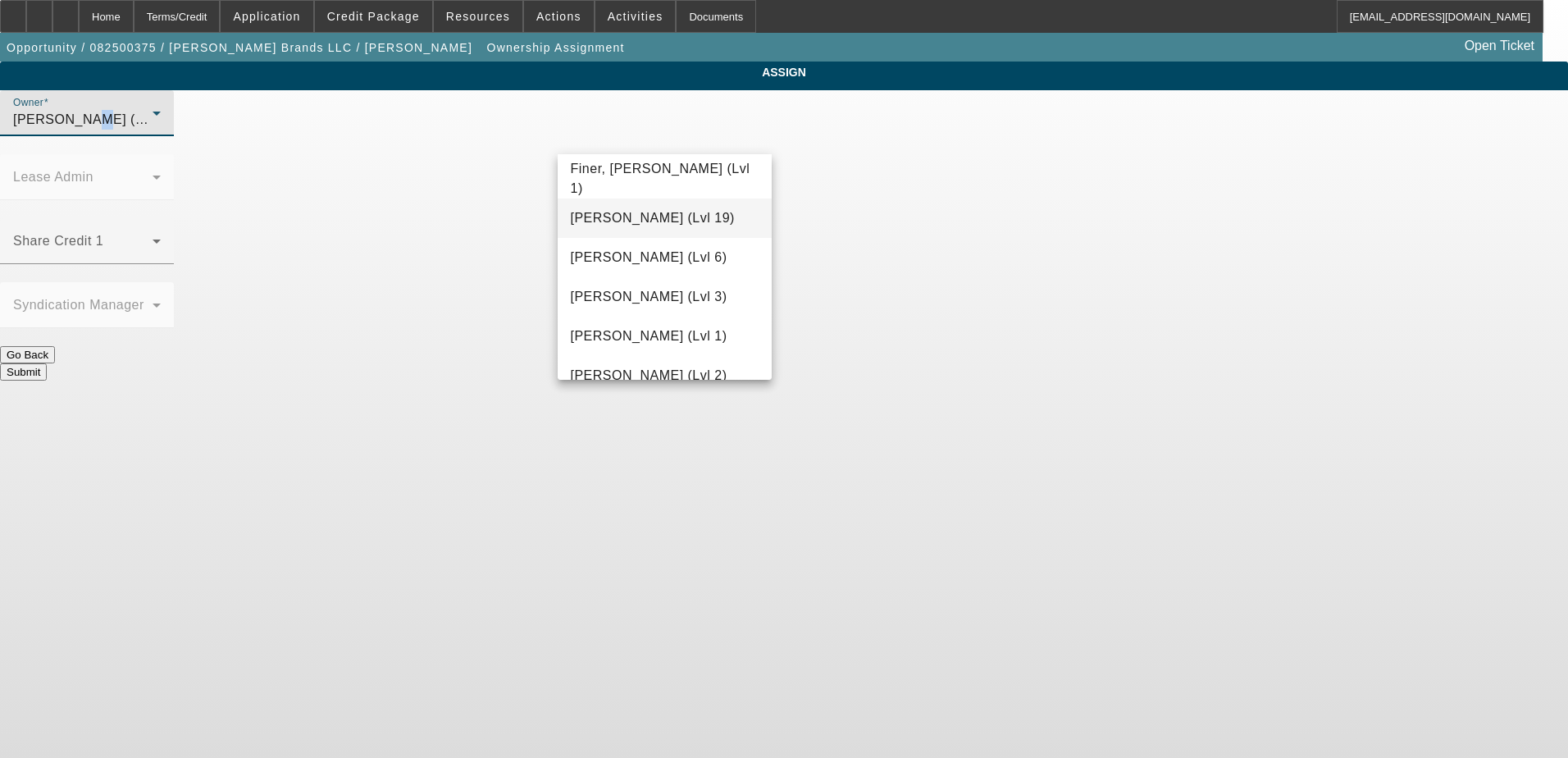
scroll to position [533, 0]
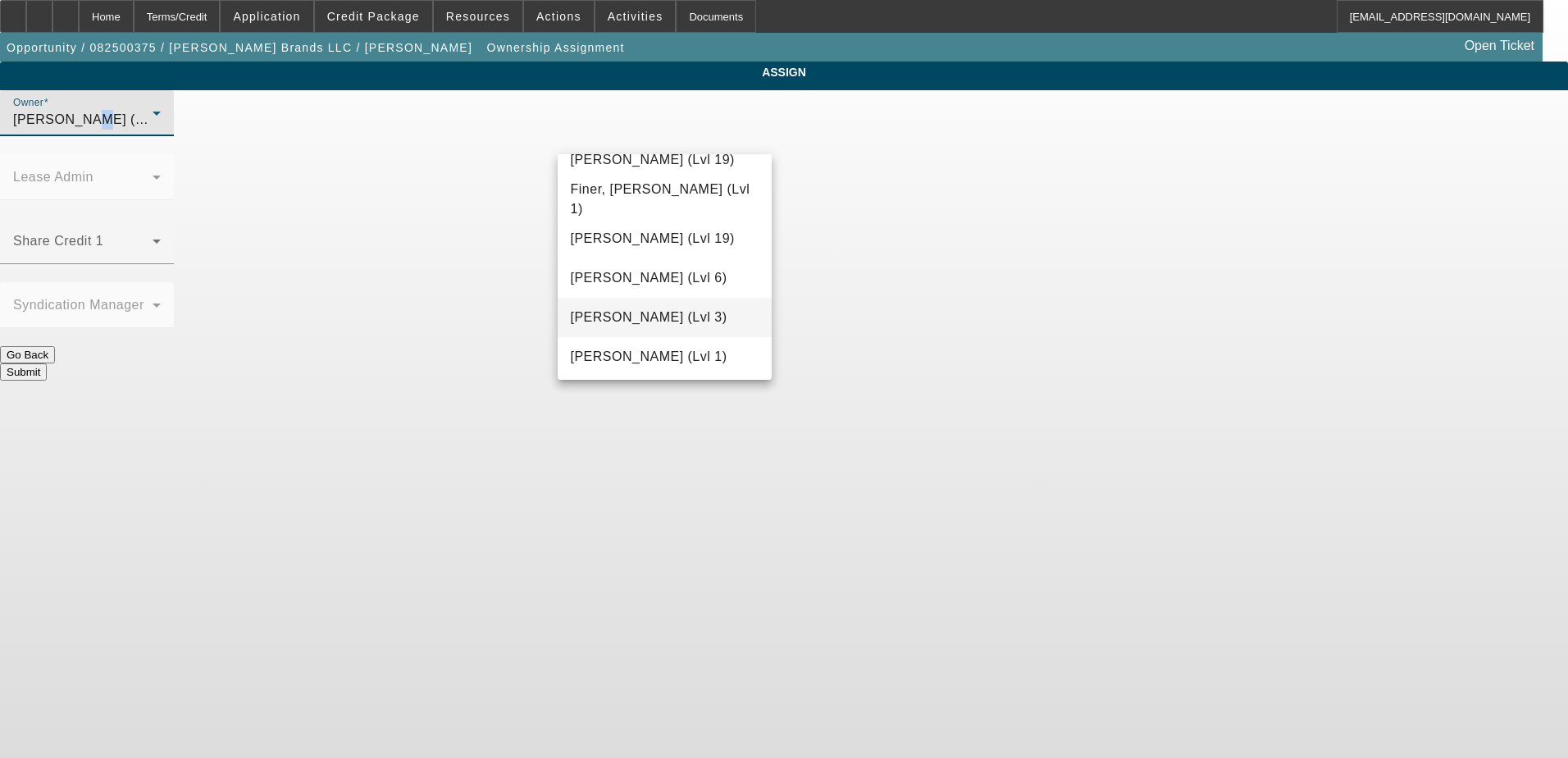
click at [642, 311] on span "Flores, Brian (Lvl 3)" at bounding box center [649, 317] width 157 height 20
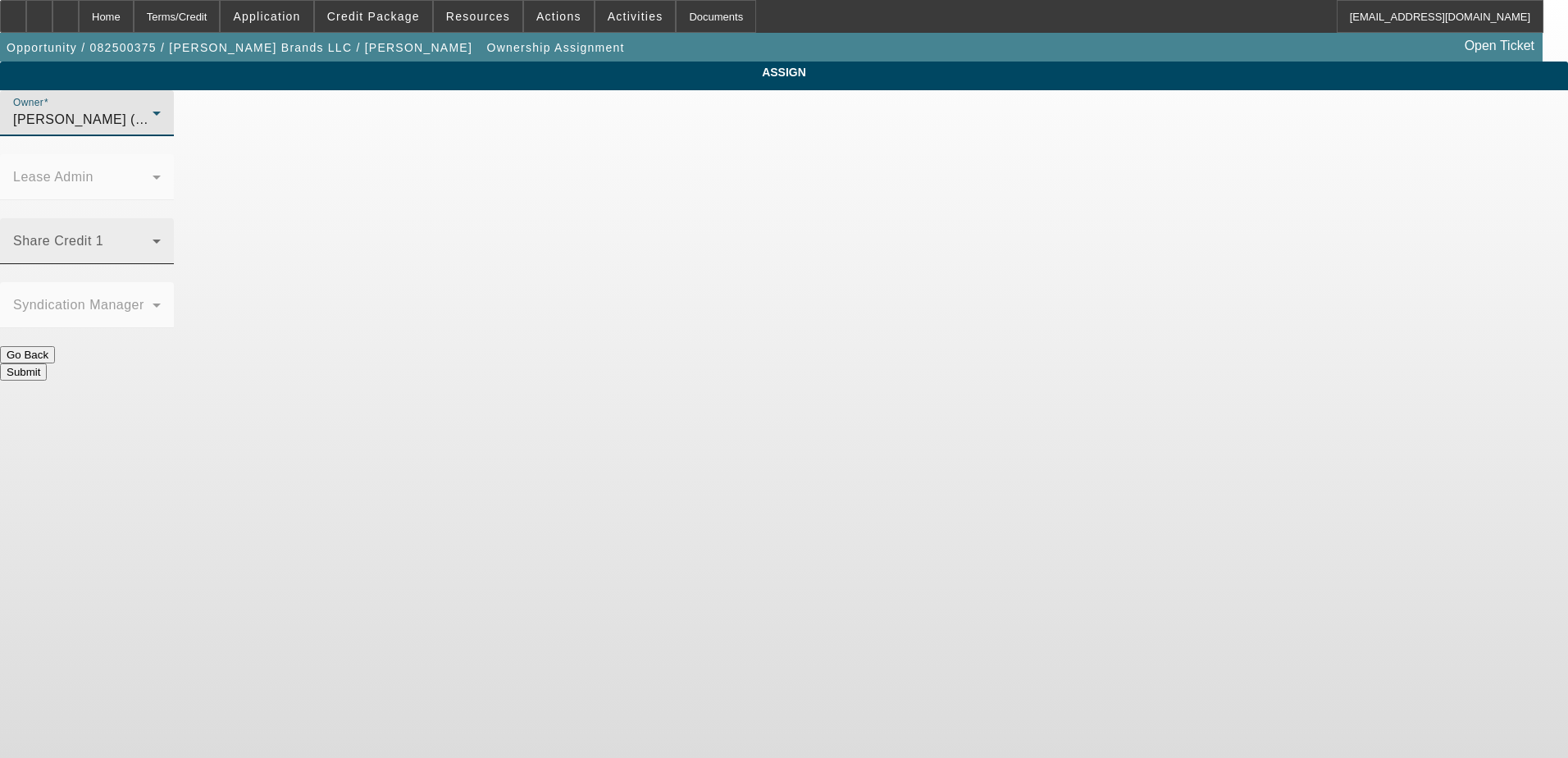
click at [153, 238] on span at bounding box center [82, 248] width 140 height 20
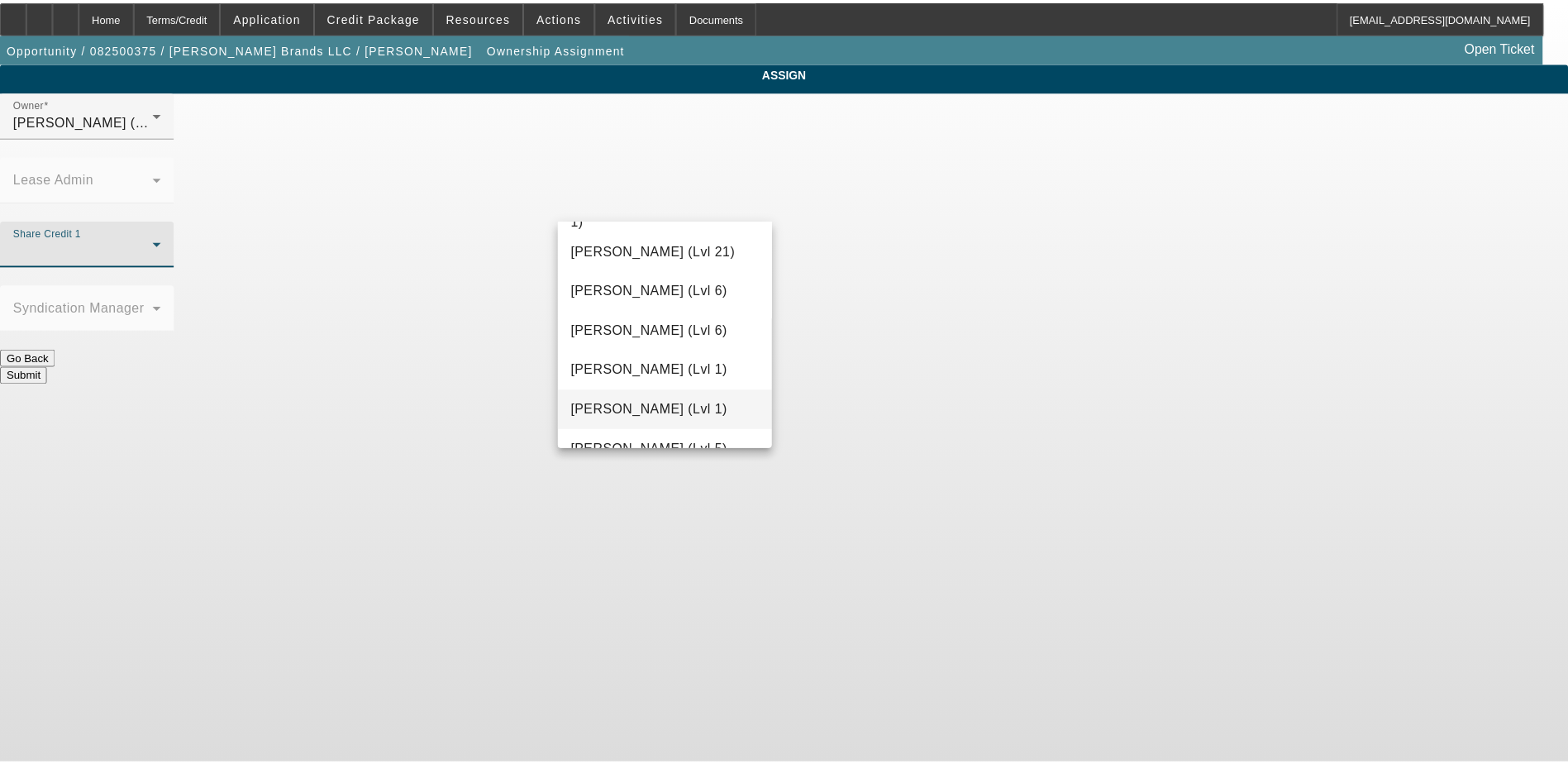
scroll to position [1488, 0]
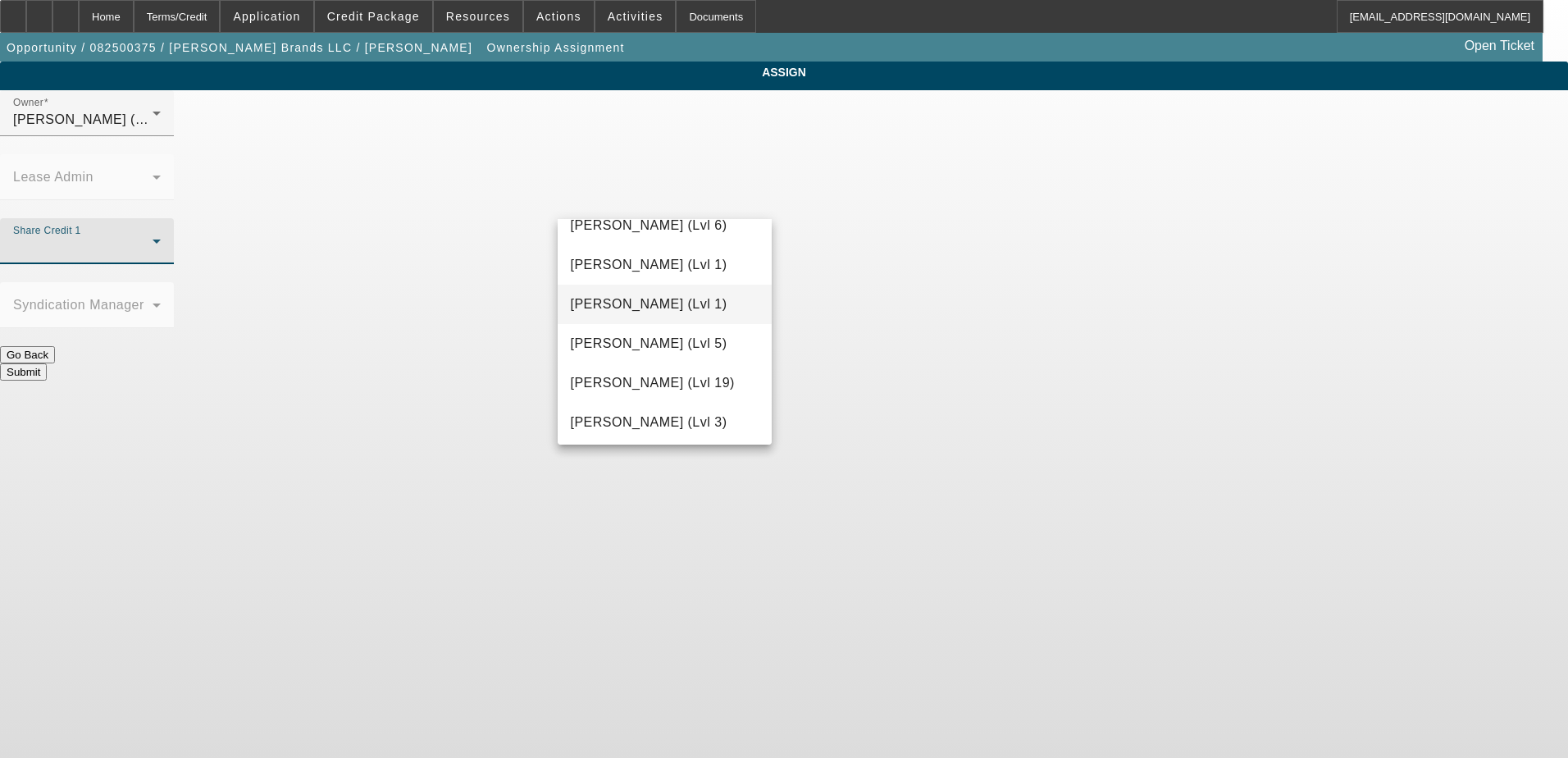
click at [653, 310] on span "Meisner, Andrew (Lvl 1)" at bounding box center [649, 305] width 157 height 20
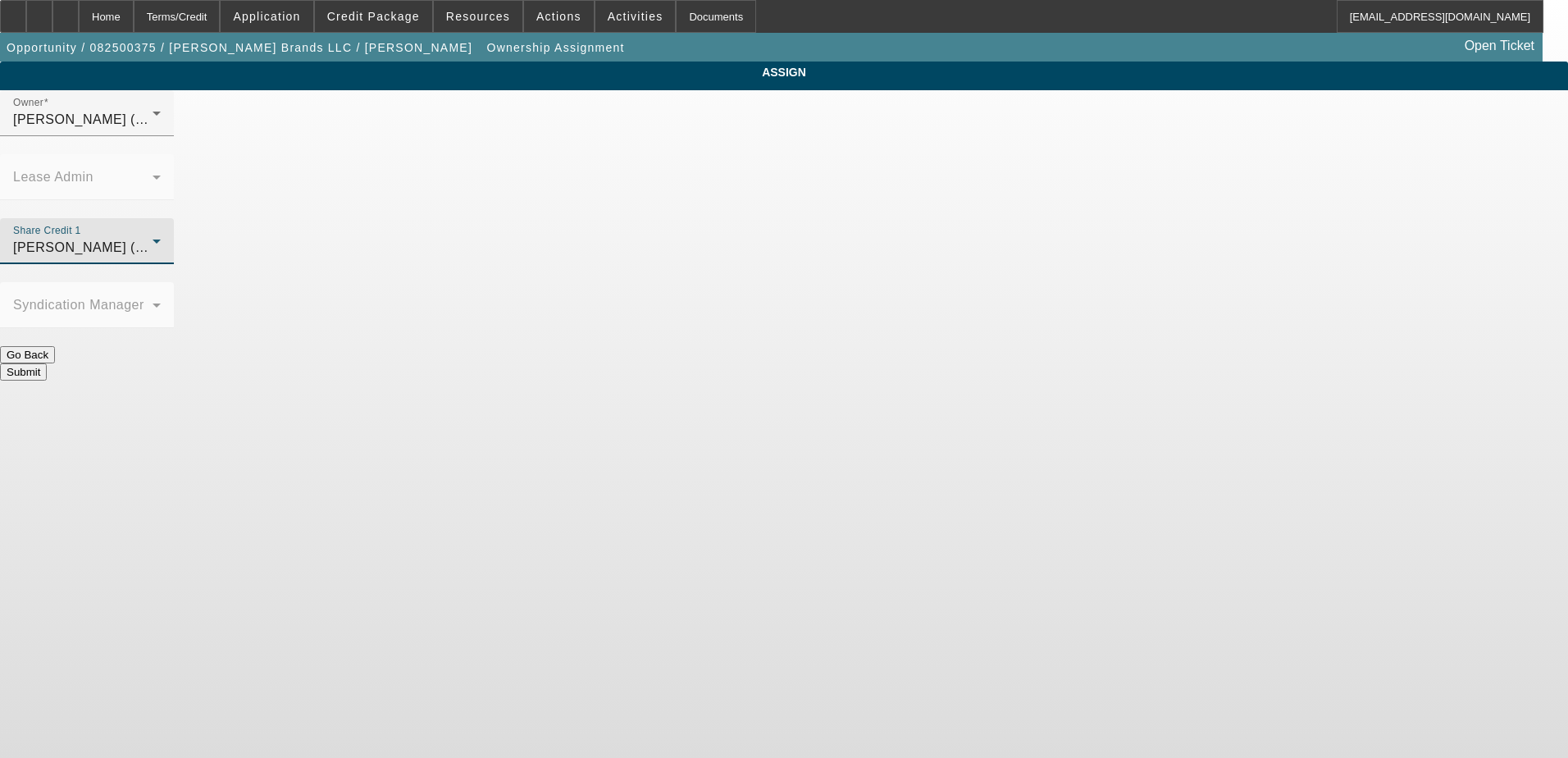
click at [47, 363] on button "Submit" at bounding box center [23, 371] width 47 height 17
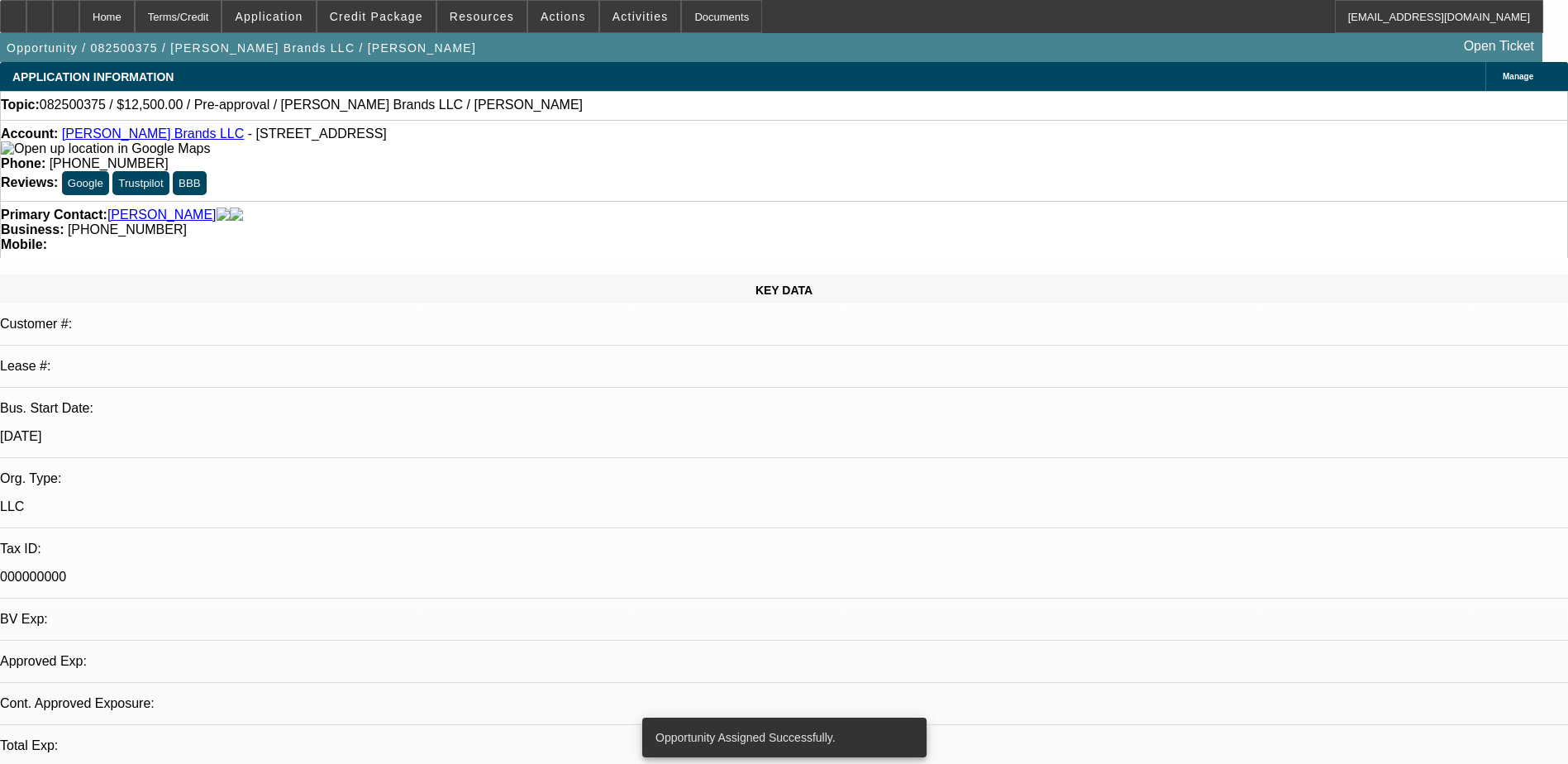
select select "0"
select select "2"
select select "0.1"
select select "4"
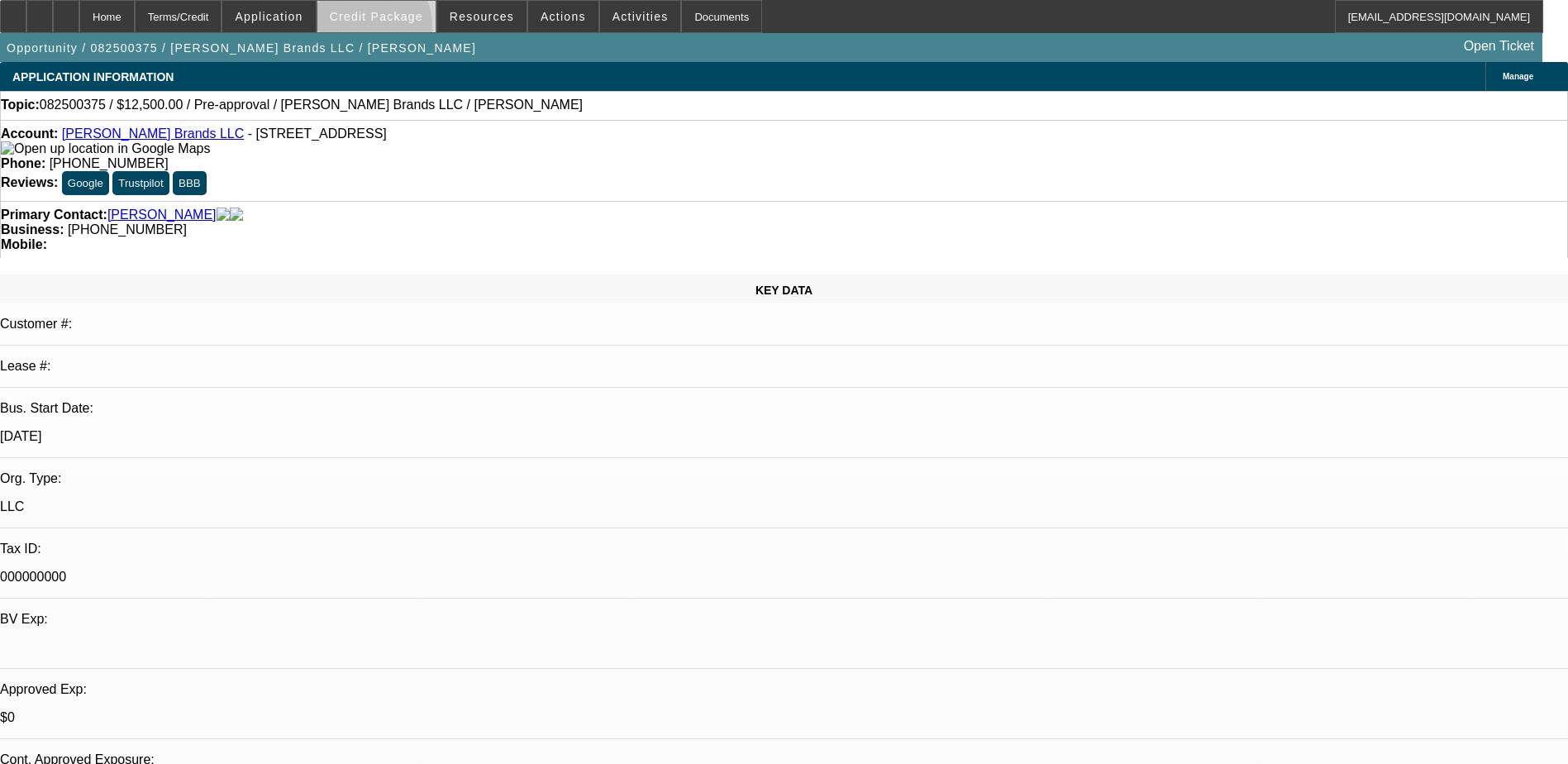
click at [399, 29] on span at bounding box center [376, 17] width 118 height 40
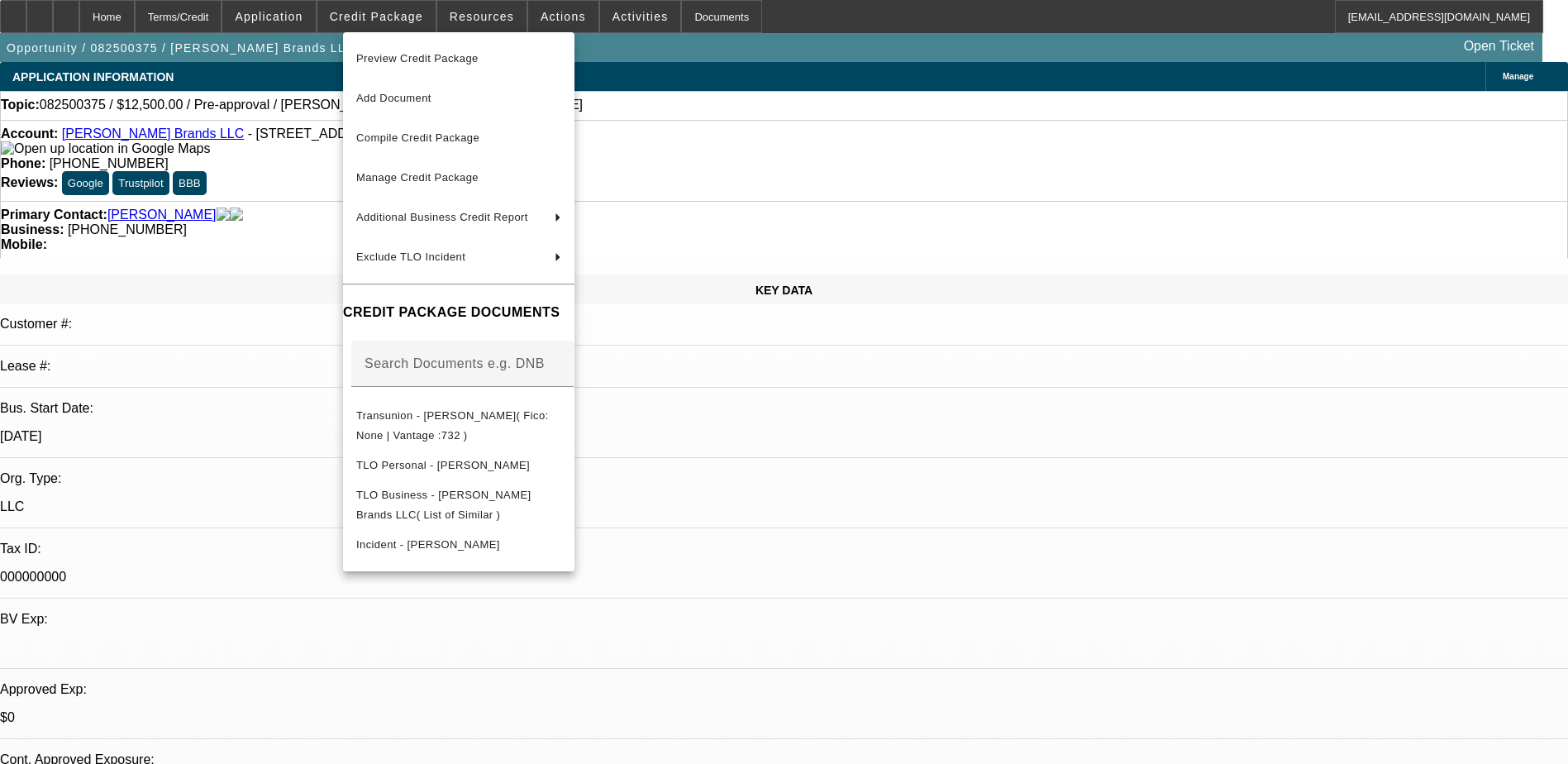
drag, startPoint x: 1275, startPoint y: 580, endPoint x: 1268, endPoint y: 574, distance: 8.8
click at [1272, 576] on div at bounding box center [784, 382] width 1568 height 764
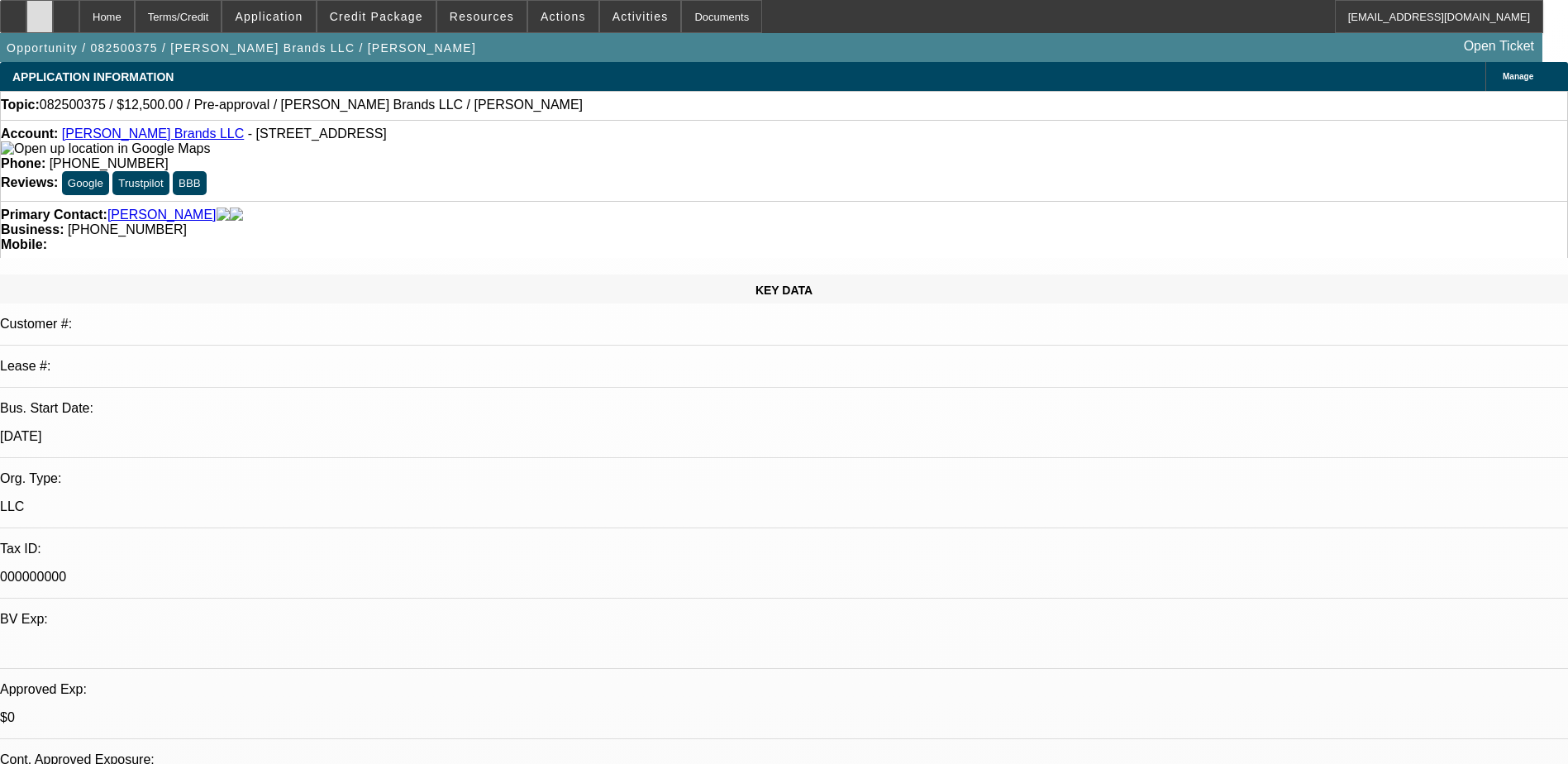
click at [53, 17] on div at bounding box center [39, 16] width 26 height 33
click at [79, 28] on div at bounding box center [66, 16] width 26 height 33
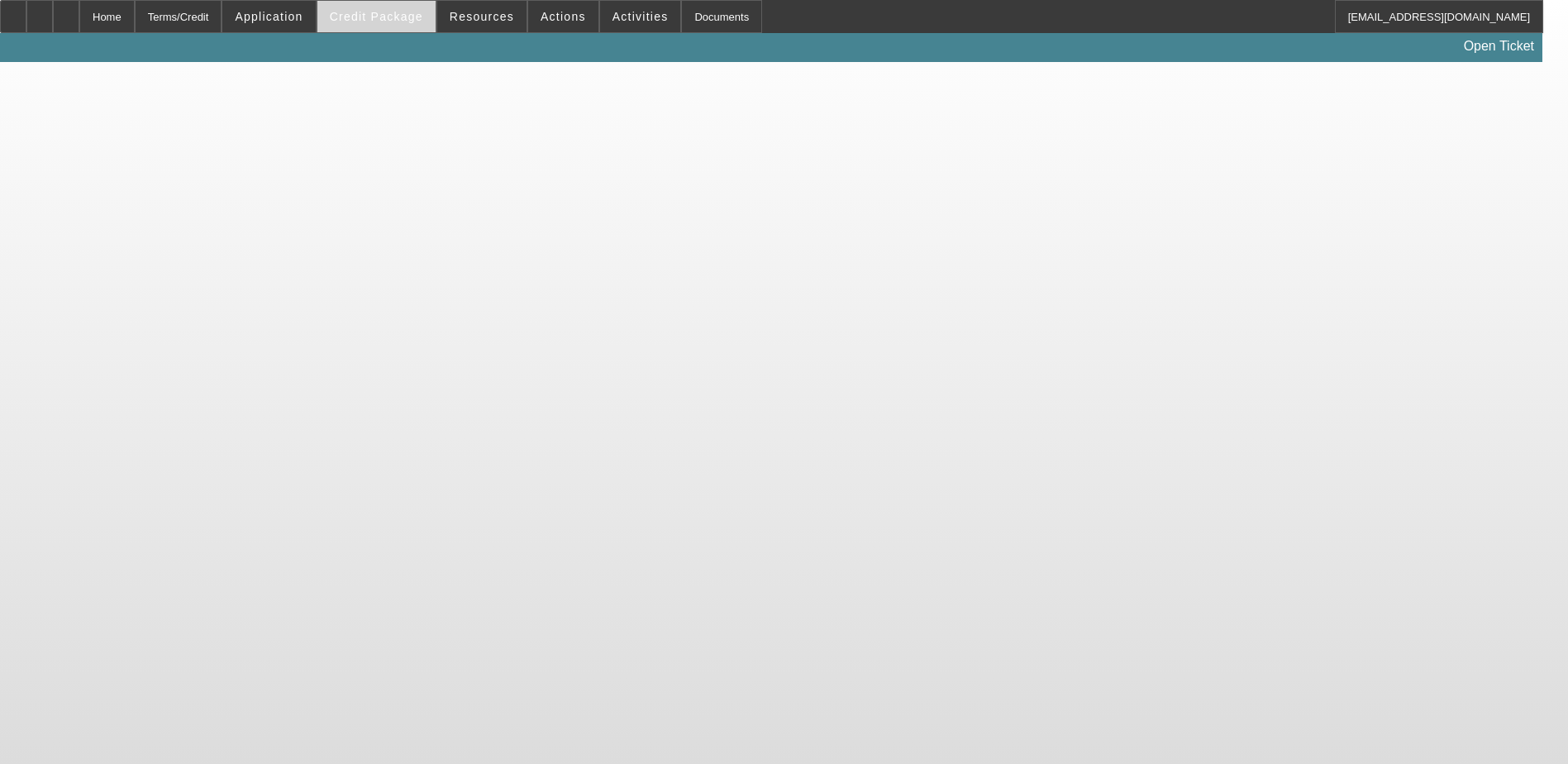
click at [394, 17] on app-root "Home Terms/Credit Application Credit Package Resources Actions Activities Docum…" at bounding box center [784, 31] width 1568 height 62
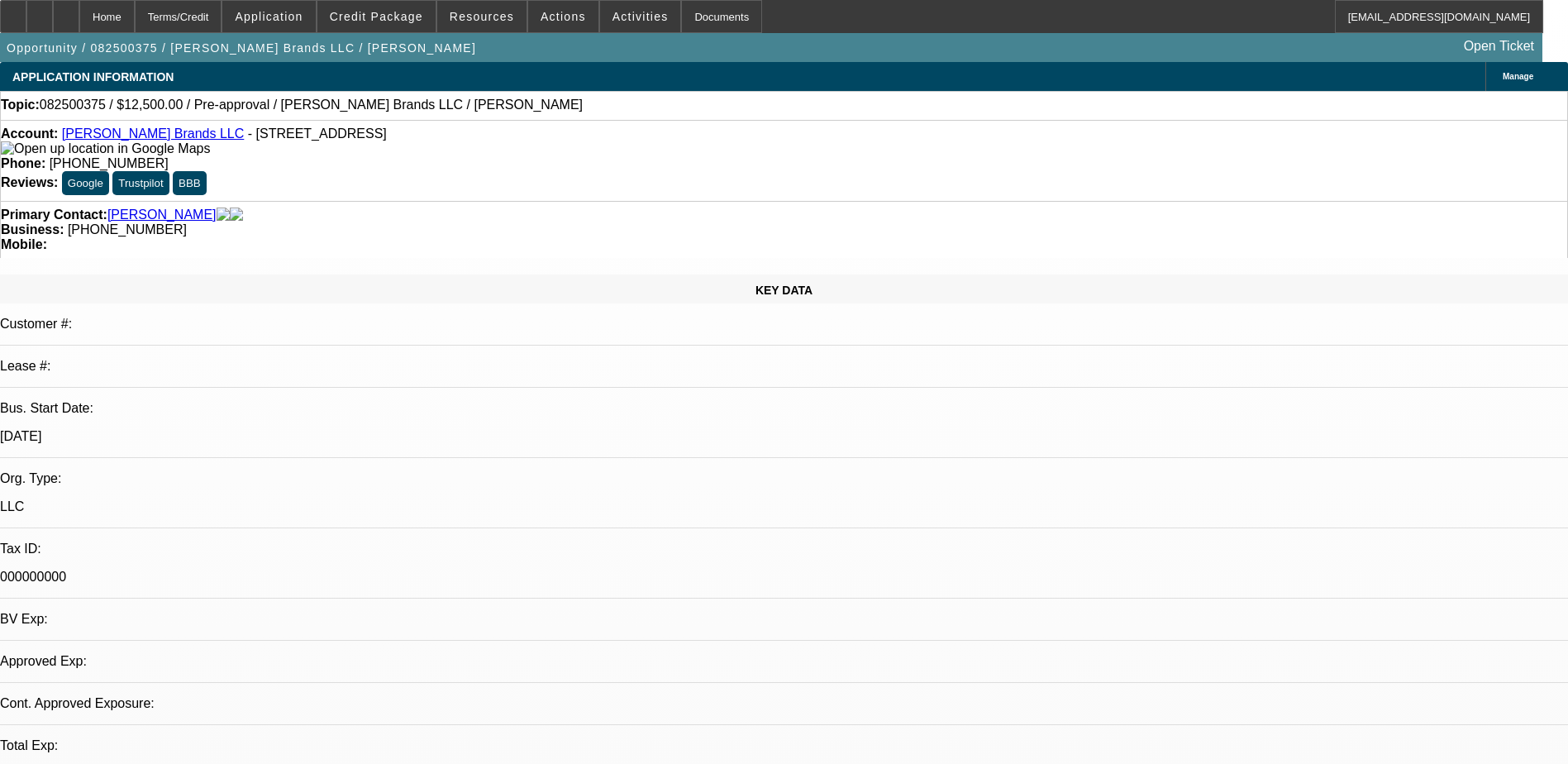
select select "0"
select select "2"
select select "0.1"
select select "4"
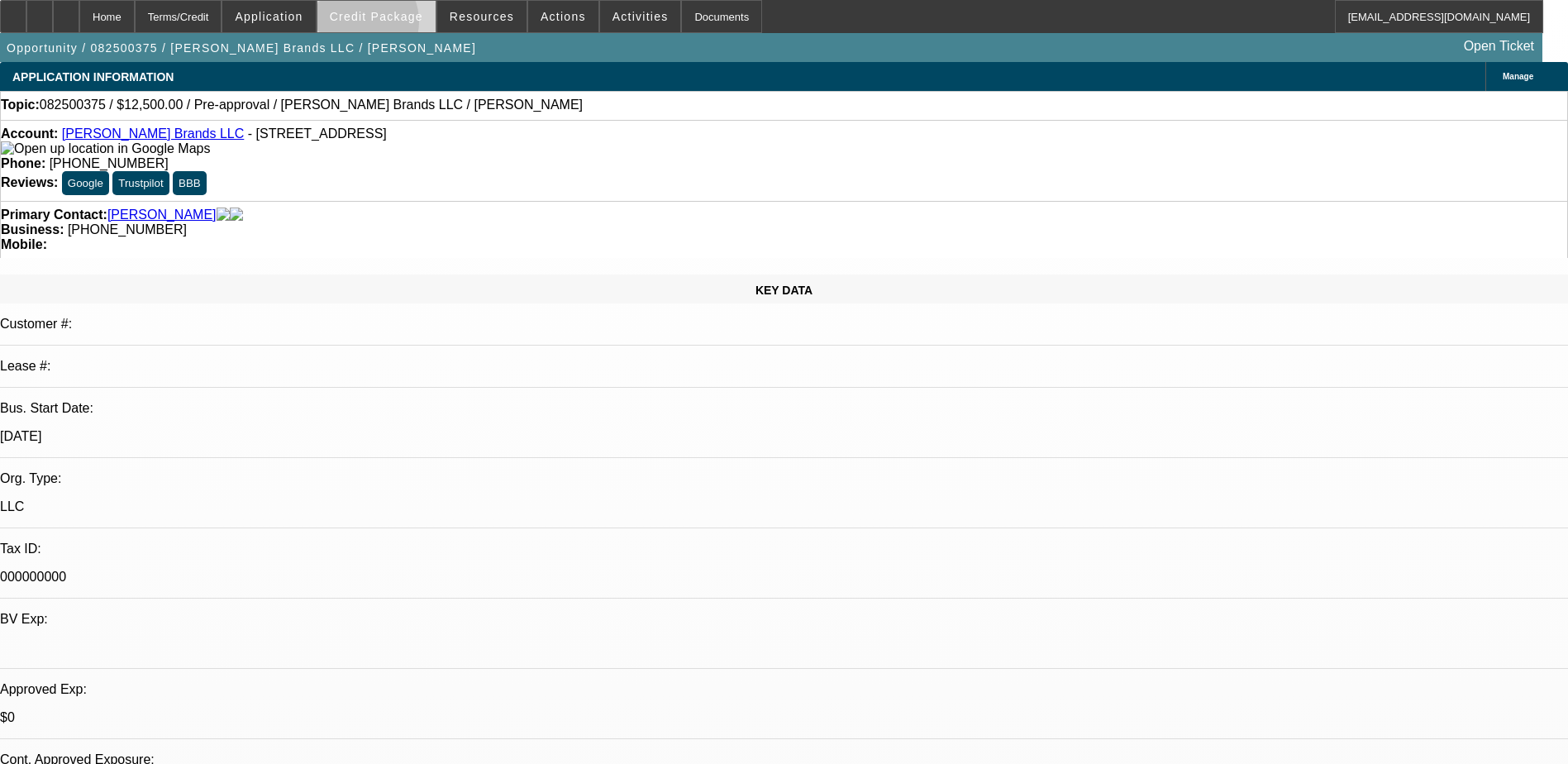
click at [381, 26] on span at bounding box center [376, 17] width 118 height 40
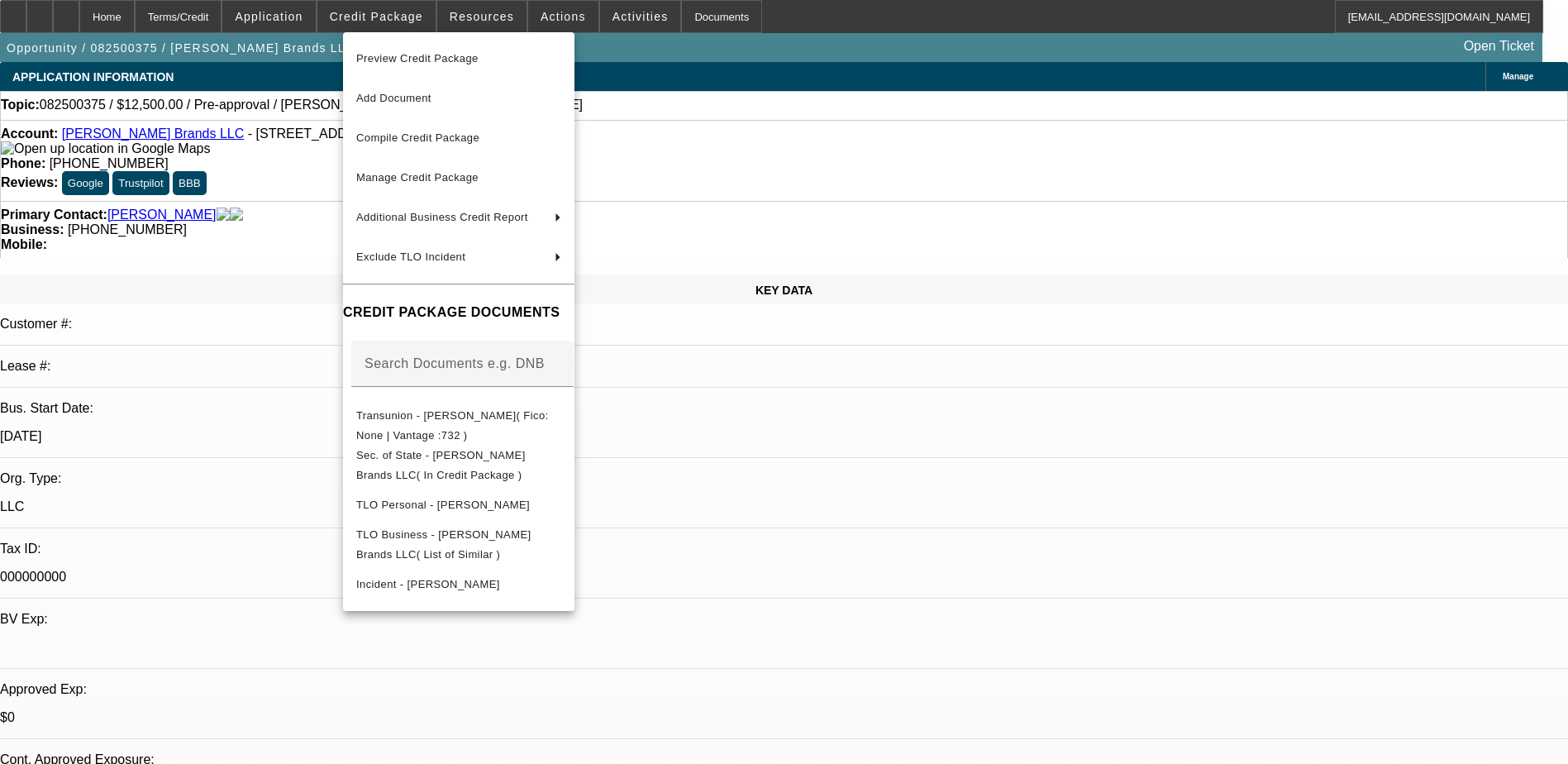
click at [1164, 622] on div at bounding box center [784, 382] width 1568 height 764
